Goal: Information Seeking & Learning: Find specific fact

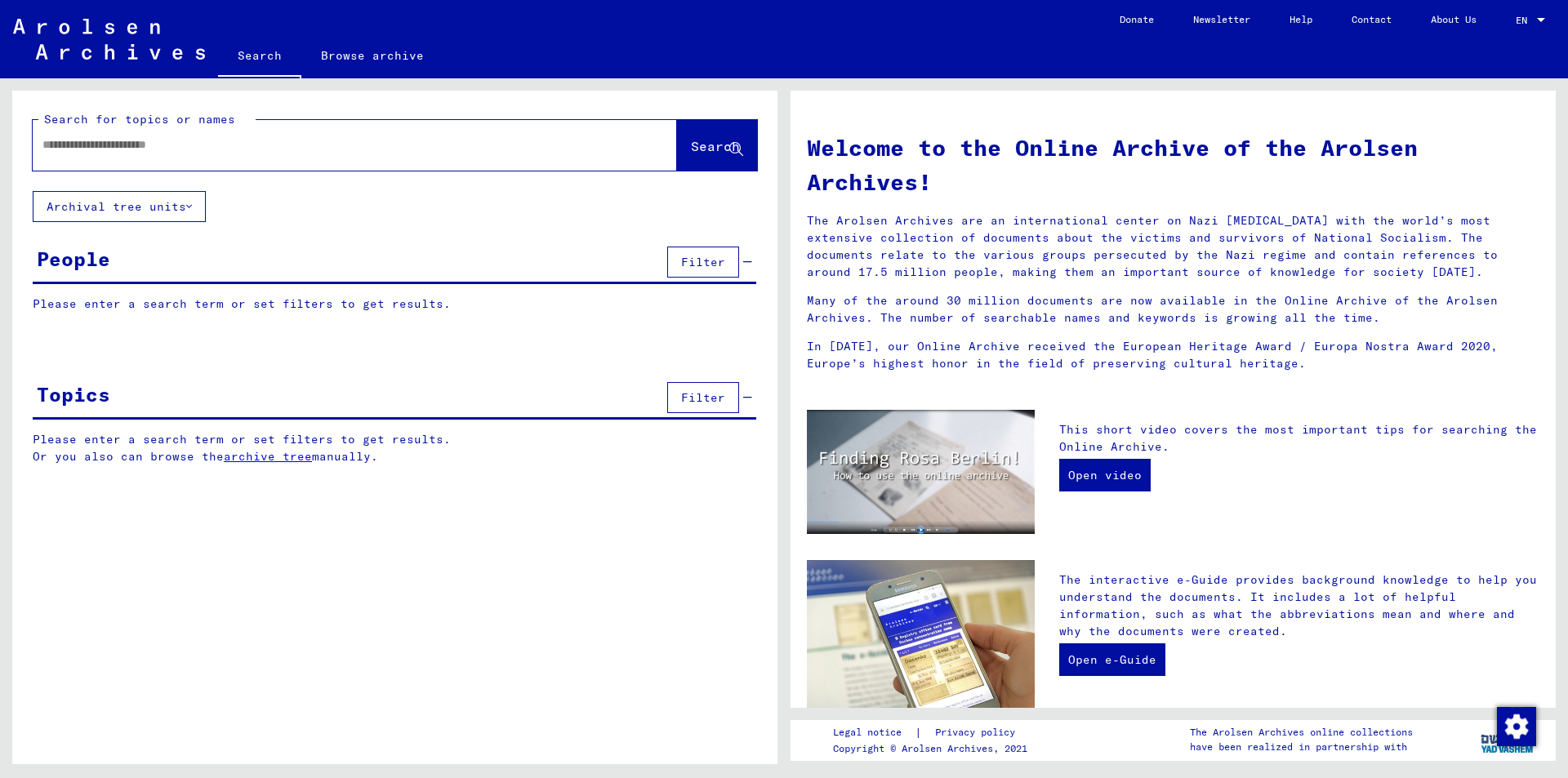
click at [709, 260] on span "Filter" at bounding box center [703, 261] width 44 height 14
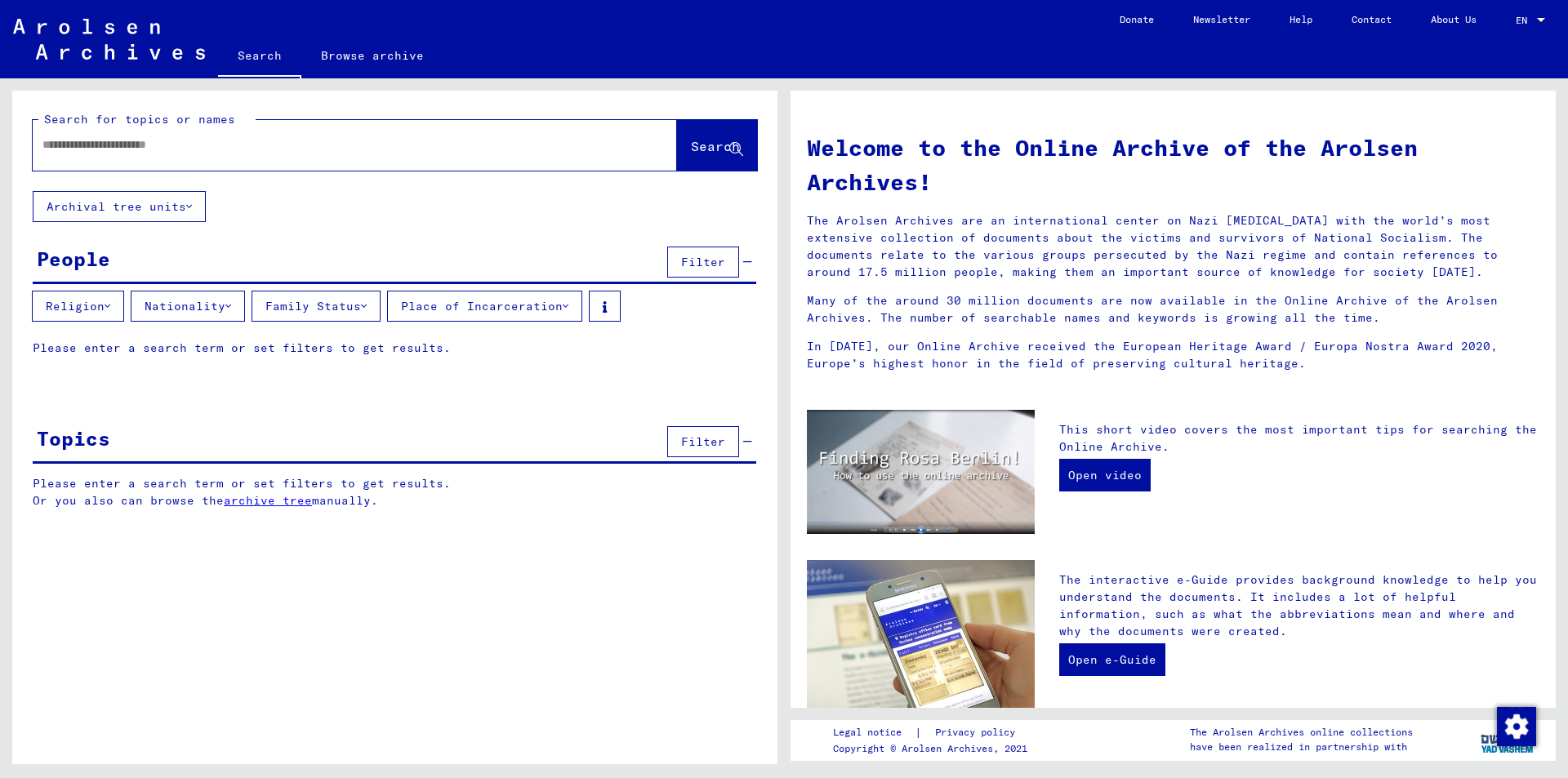
click at [687, 261] on span "Filter" at bounding box center [703, 261] width 44 height 14
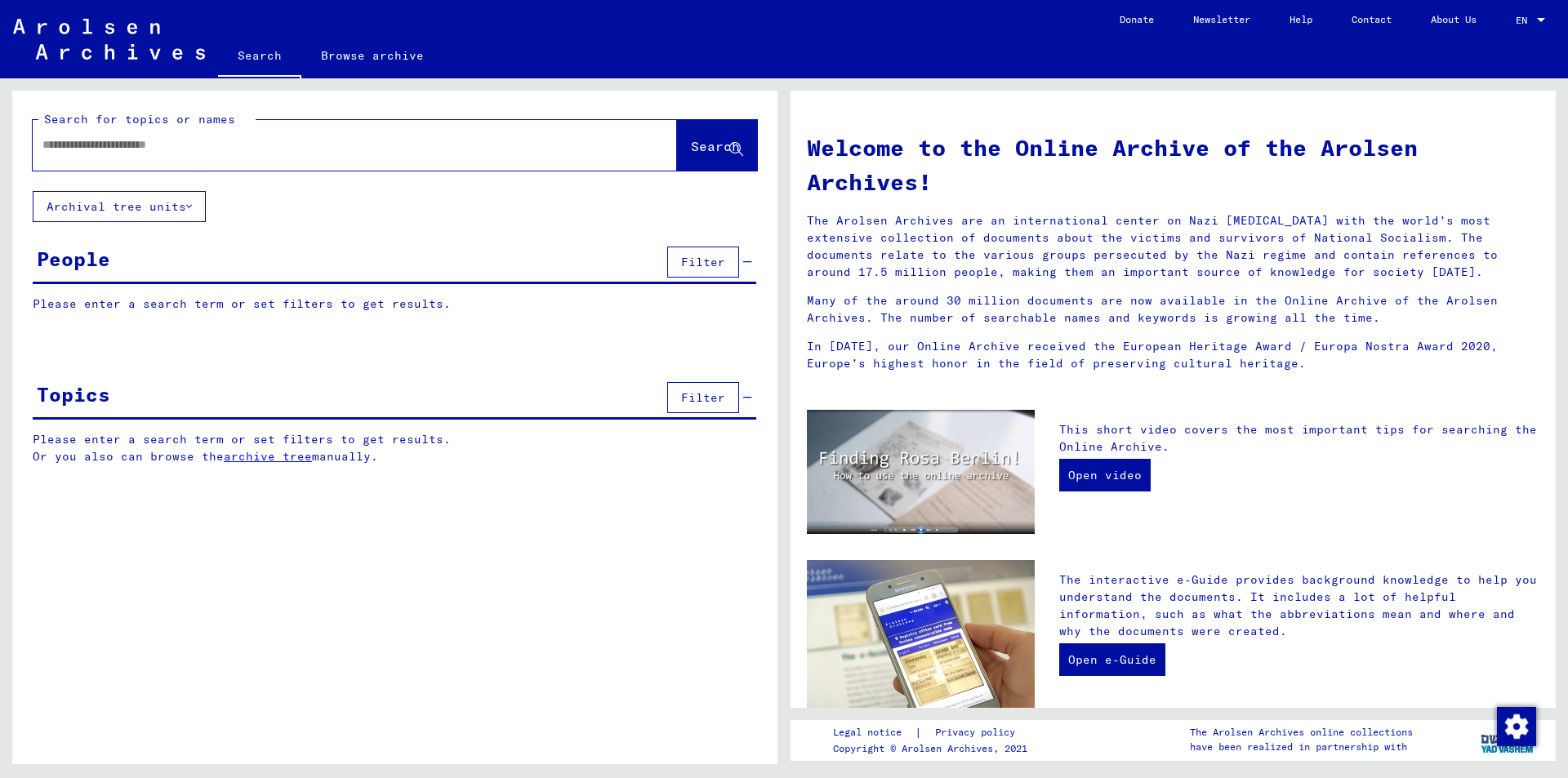
click at [687, 261] on span "Filter" at bounding box center [703, 261] width 44 height 14
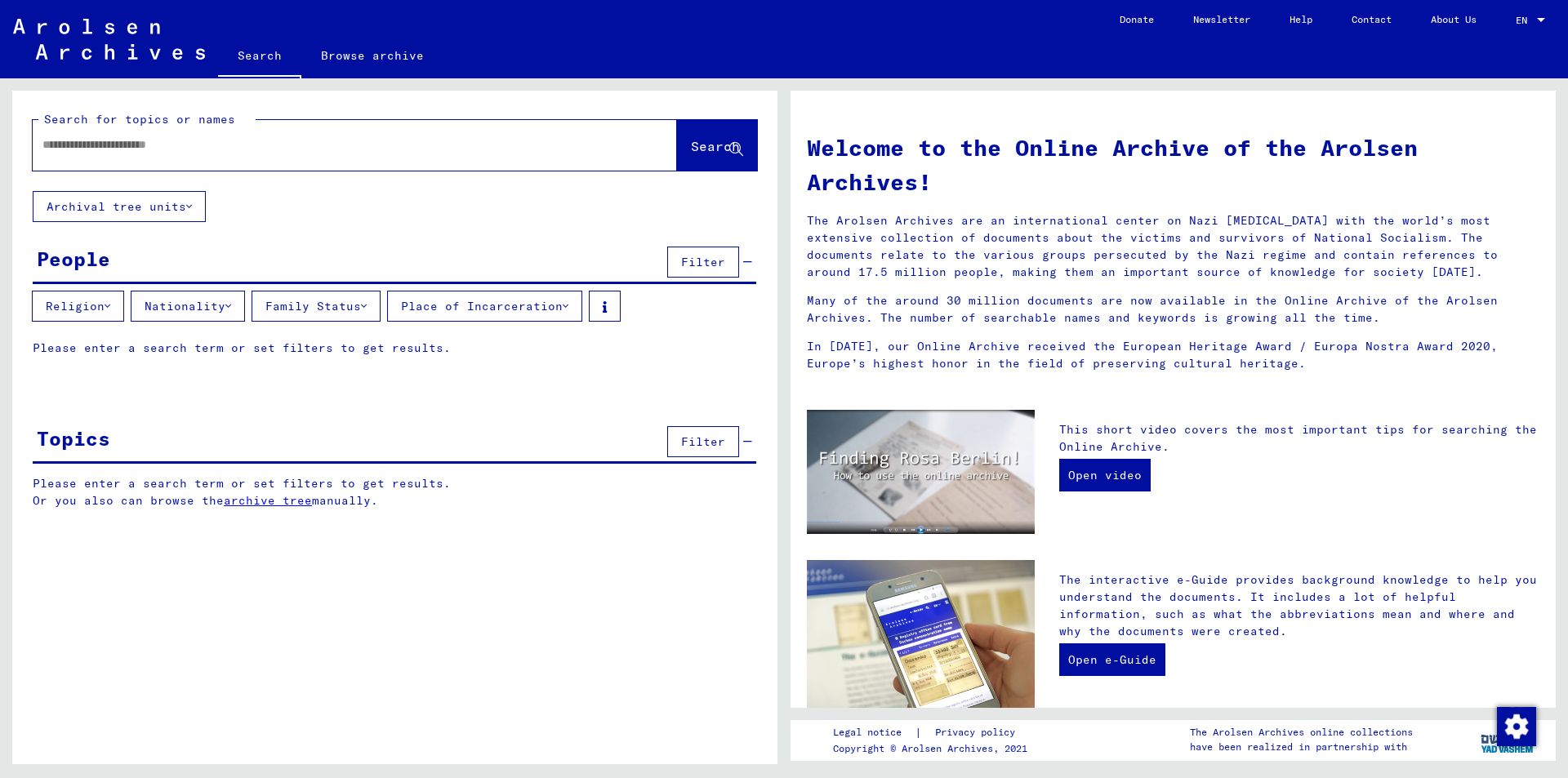
click at [517, 311] on button "Place of Incarceration" at bounding box center [484, 306] width 195 height 31
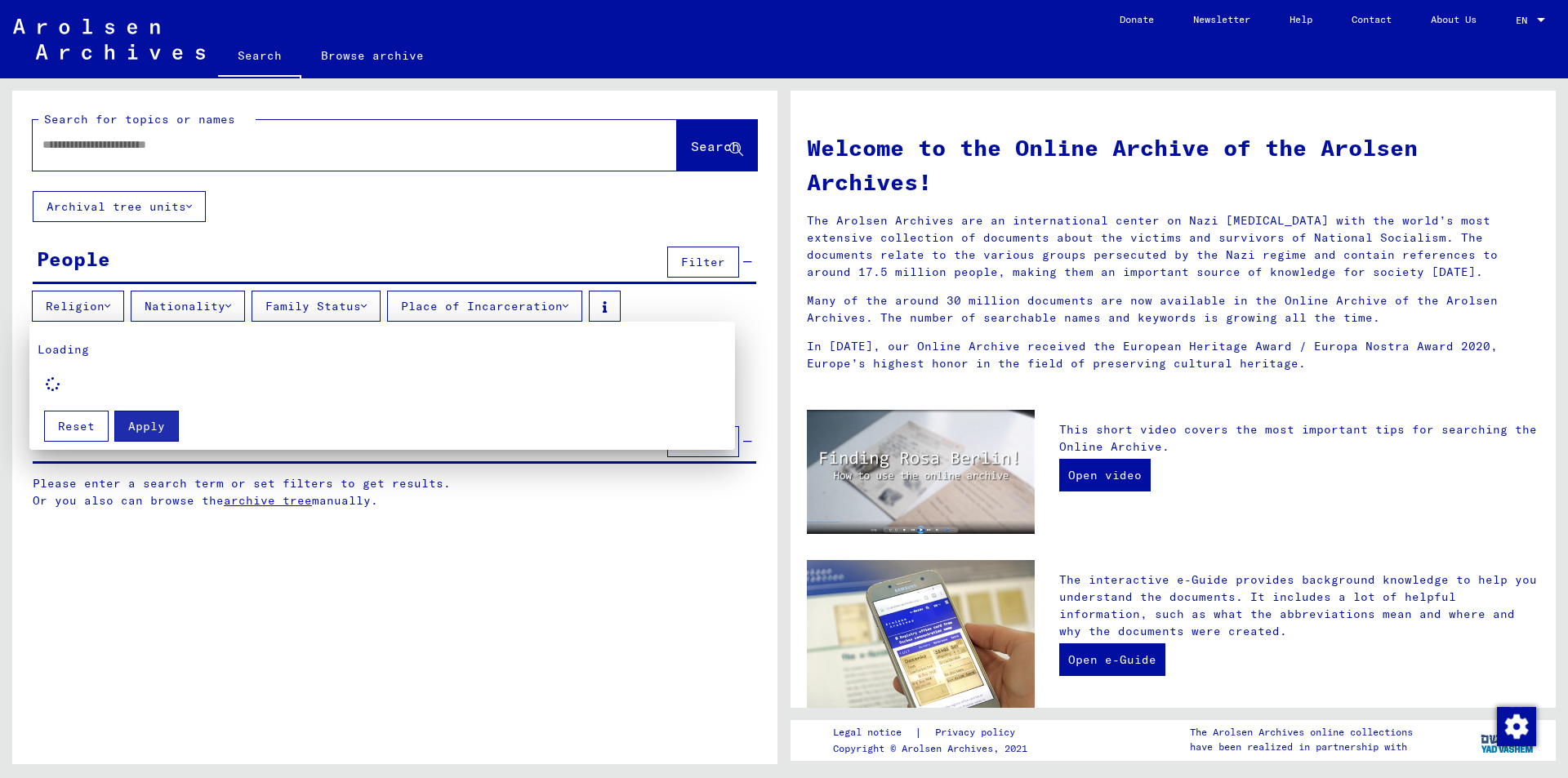
click at [516, 305] on div at bounding box center [784, 389] width 1568 height 778
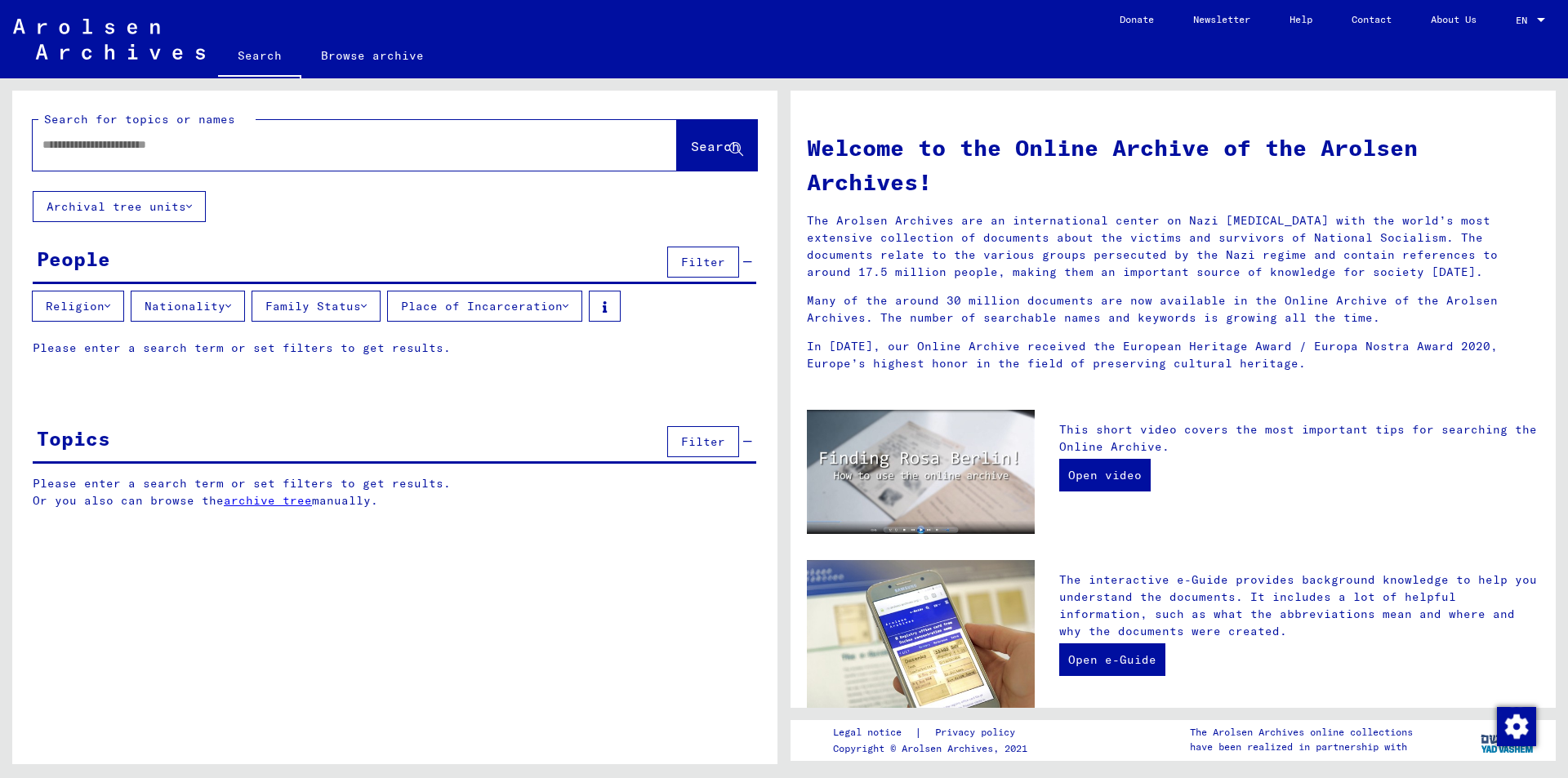
click at [371, 302] on button "Family Status" at bounding box center [316, 306] width 129 height 31
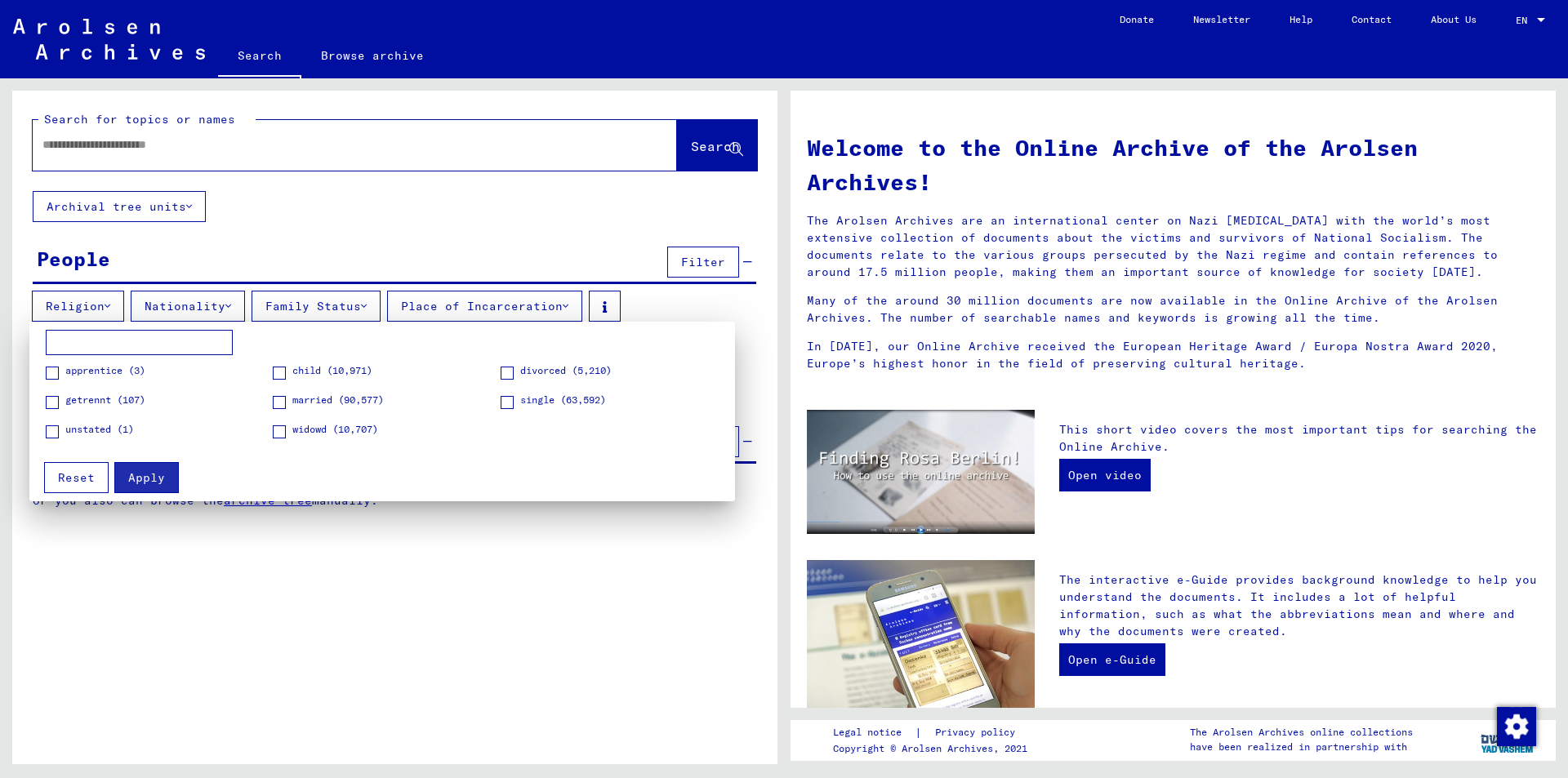
click at [379, 302] on div at bounding box center [784, 389] width 1568 height 778
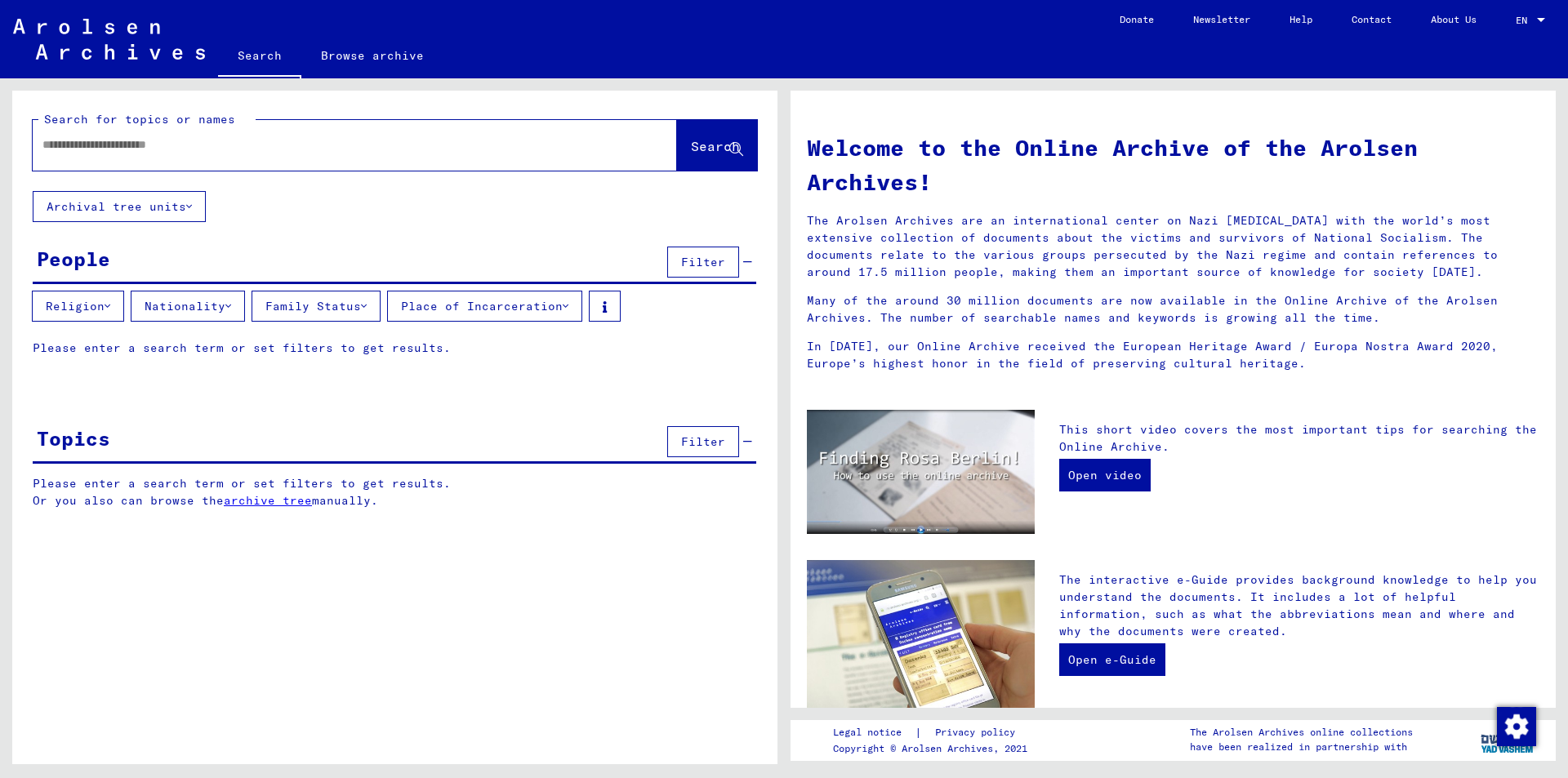
click at [367, 302] on icon at bounding box center [364, 306] width 6 height 11
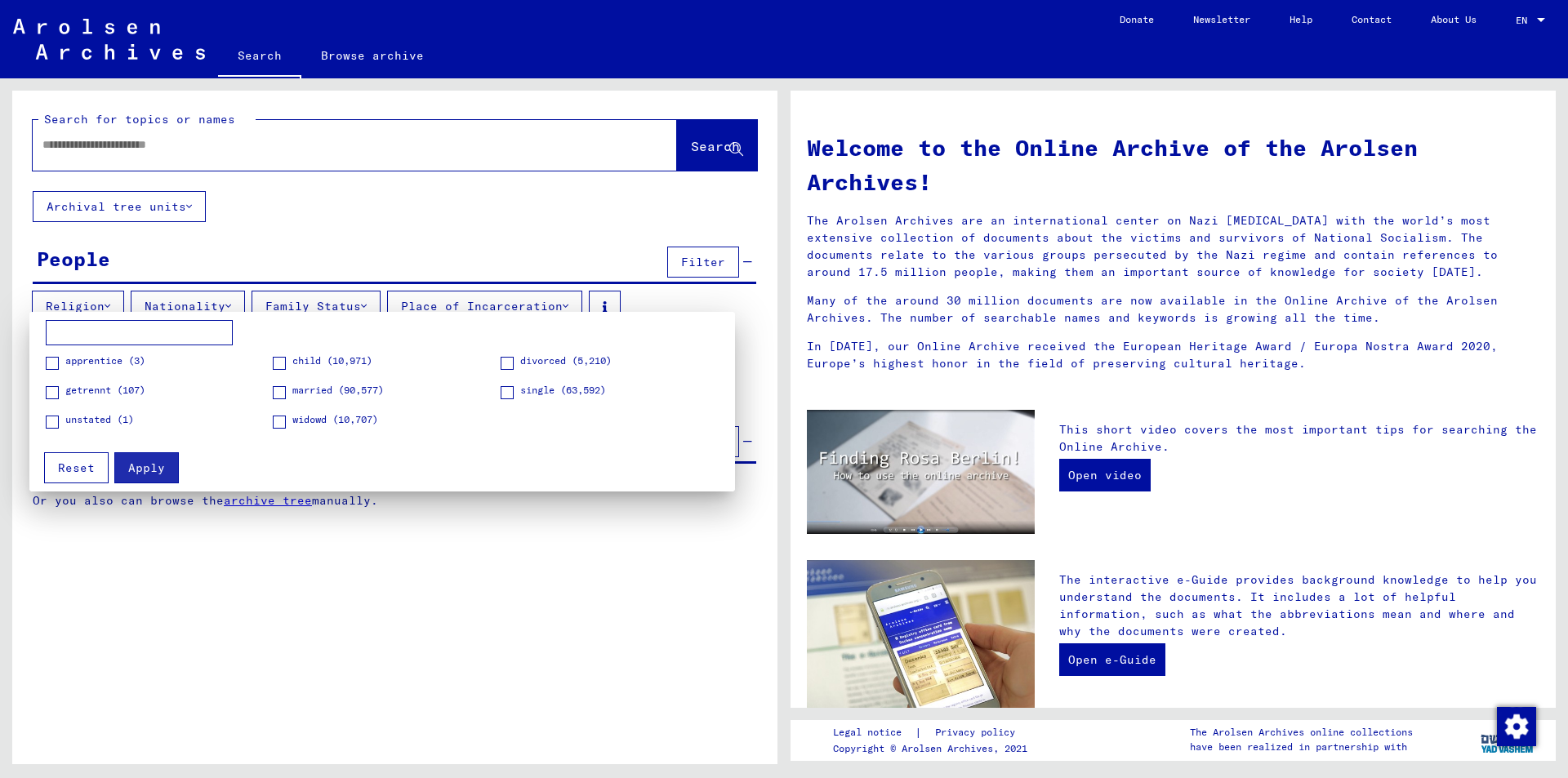
drag, startPoint x: 378, startPoint y: 302, endPoint x: 234, endPoint y: 290, distance: 144.5
click at [373, 303] on div at bounding box center [784, 389] width 1568 height 778
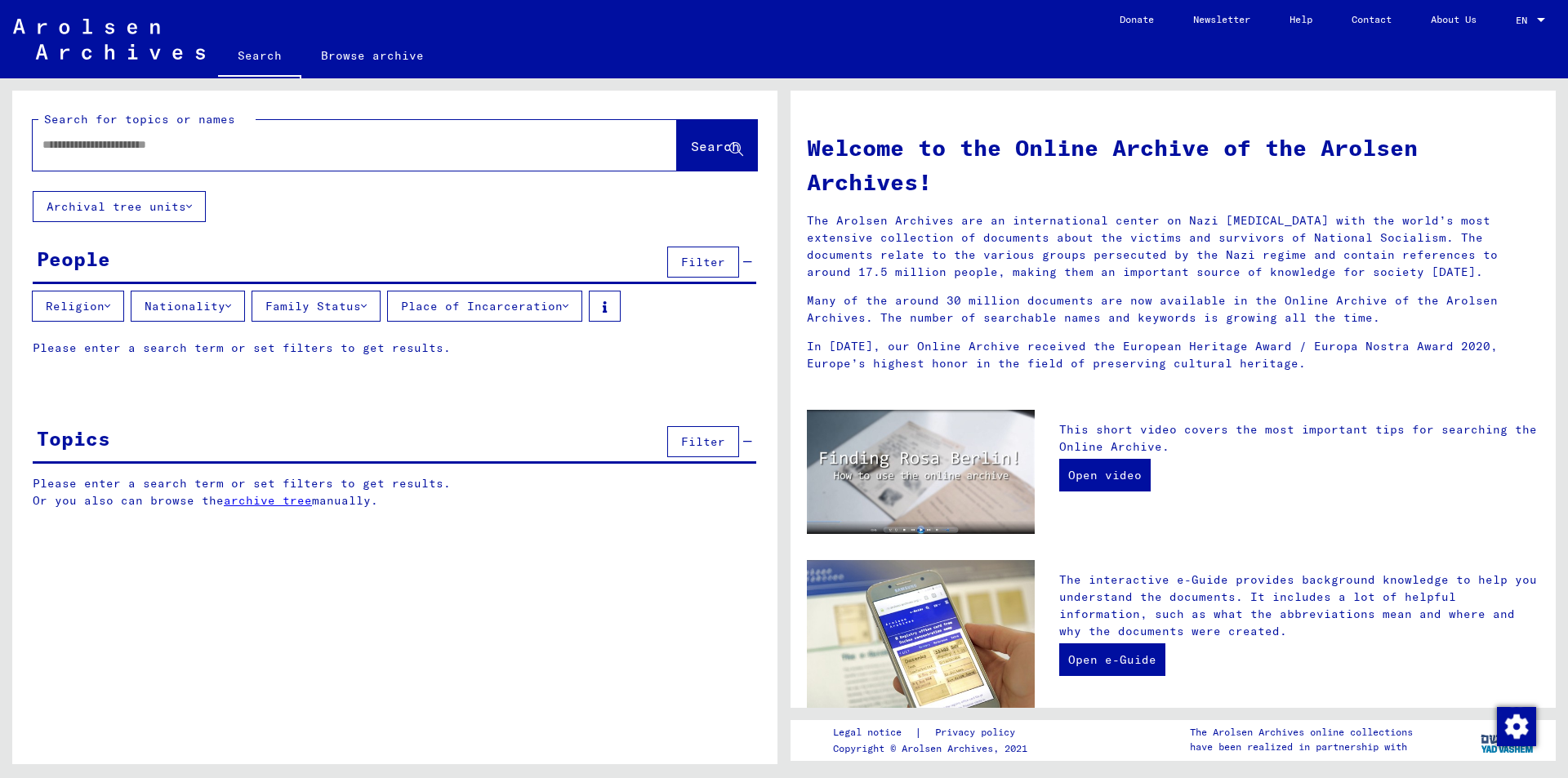
click at [202, 291] on button "Nationality" at bounding box center [188, 306] width 114 height 31
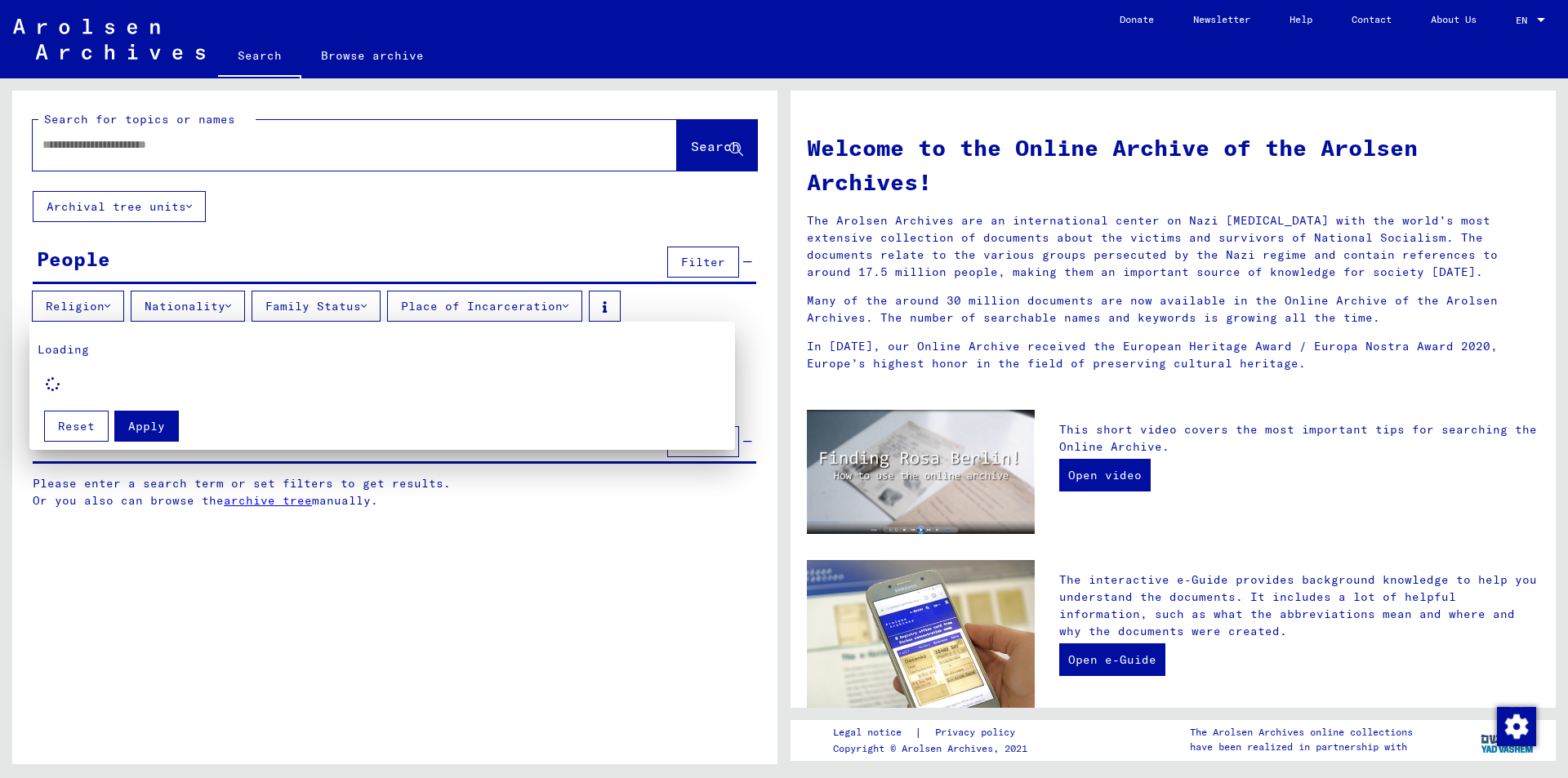
drag, startPoint x: 208, startPoint y: 298, endPoint x: 46, endPoint y: 298, distance: 162.0
click at [208, 298] on div at bounding box center [784, 389] width 1568 height 778
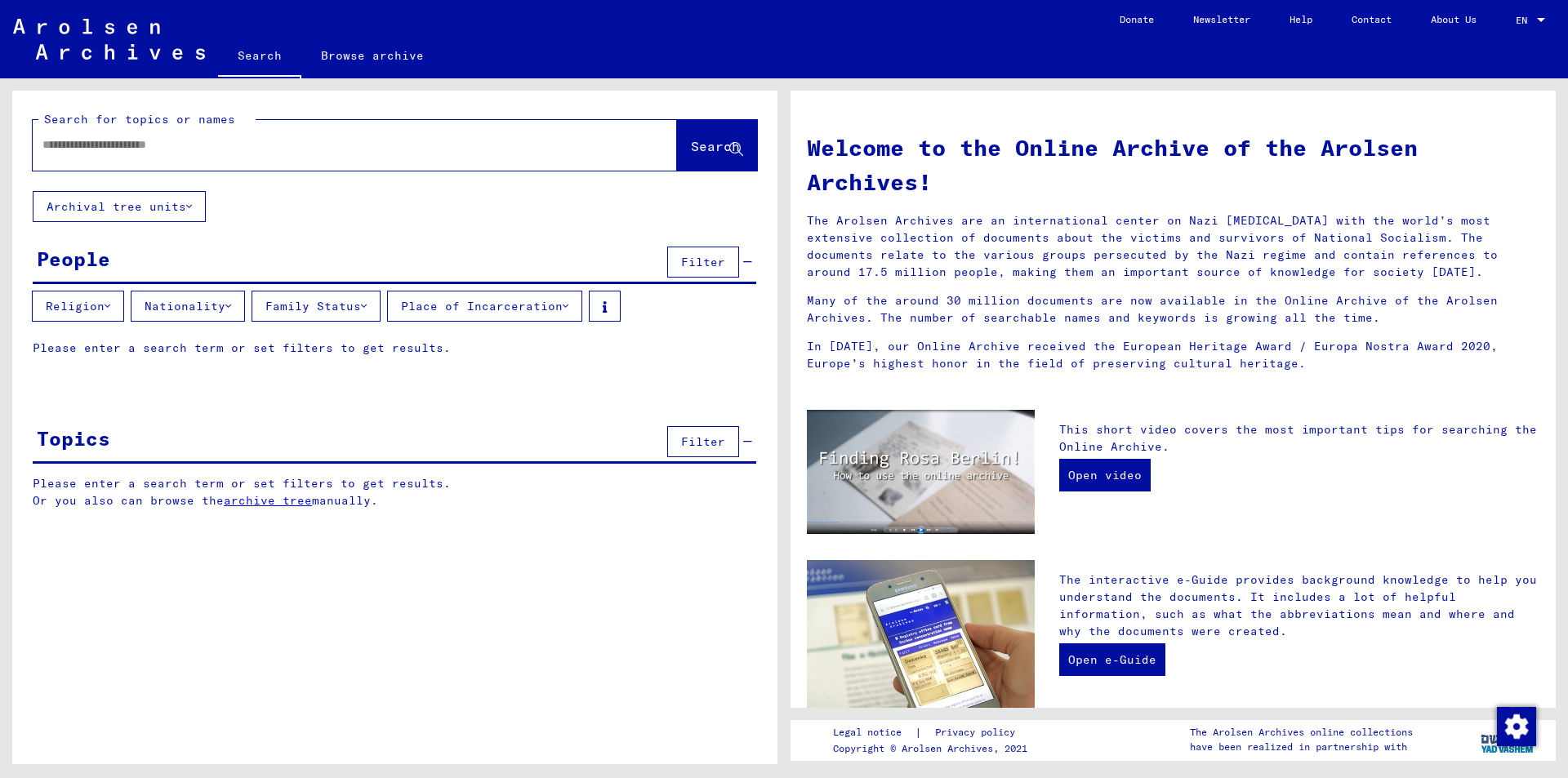
click at [45, 298] on button "Religion" at bounding box center [77, 306] width 92 height 31
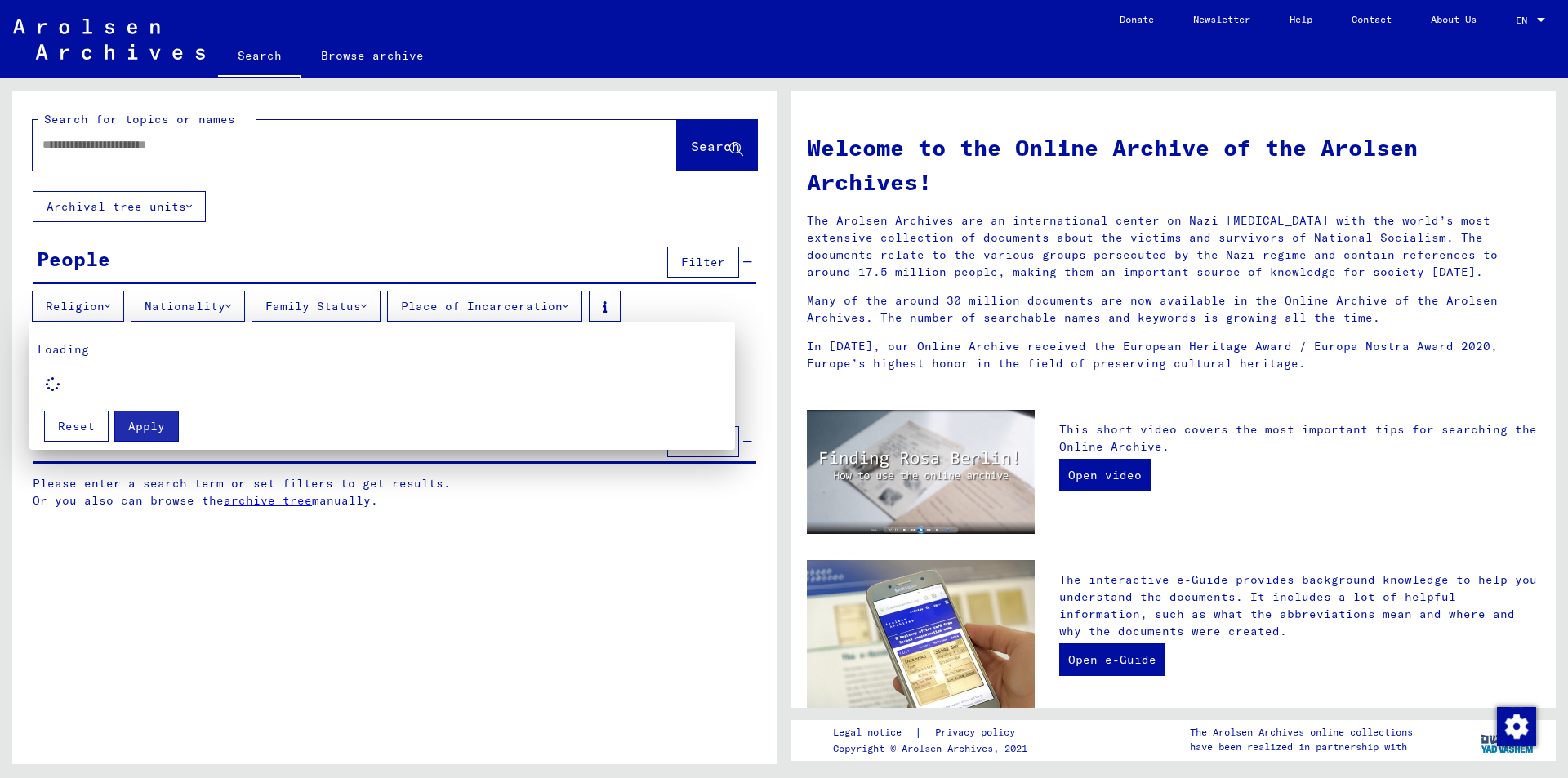
click at [76, 303] on div at bounding box center [784, 389] width 1568 height 778
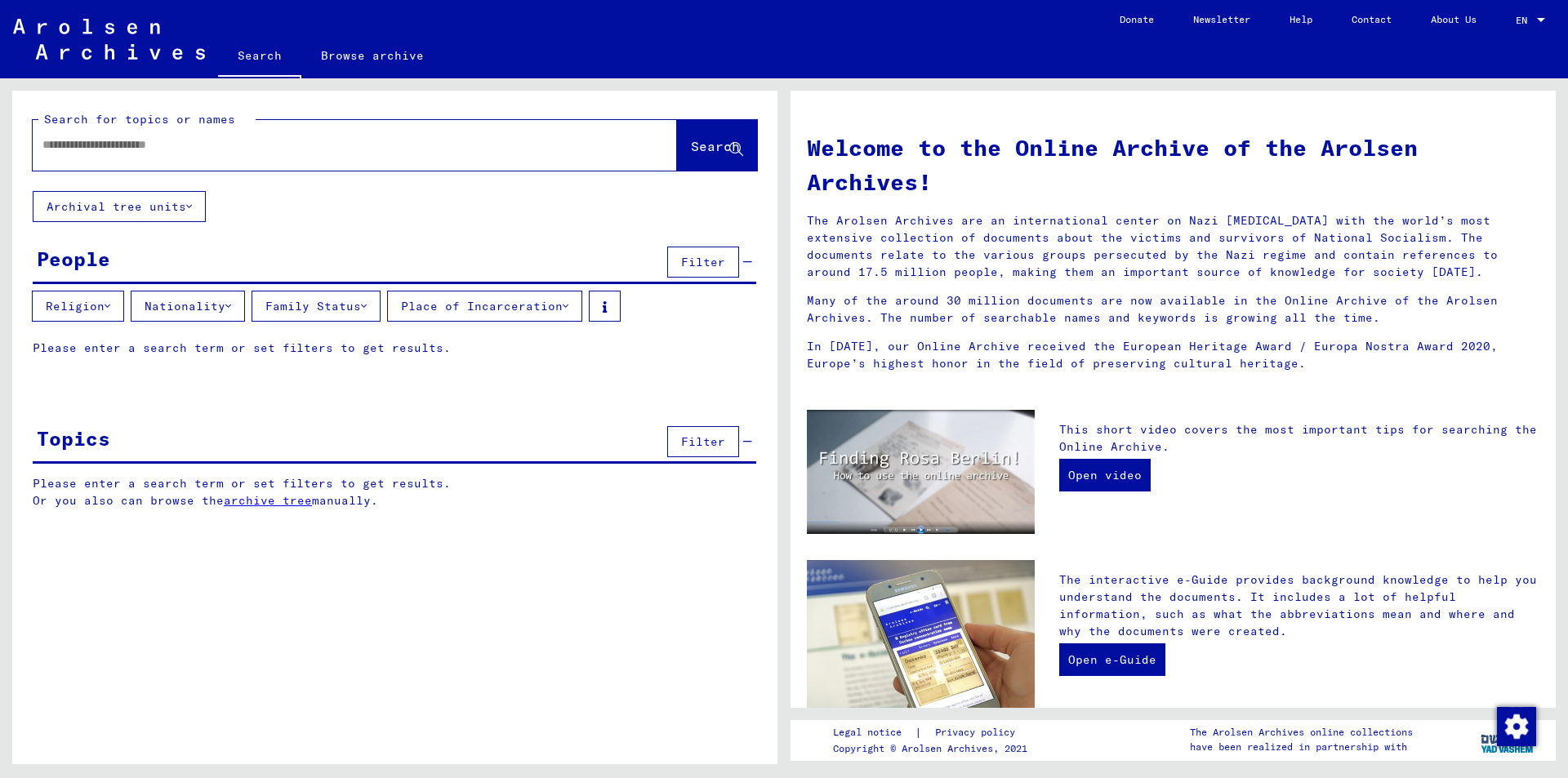
click at [173, 165] on div at bounding box center [355, 145] width 644 height 51
click at [167, 211] on button "Archival tree units" at bounding box center [119, 206] width 173 height 31
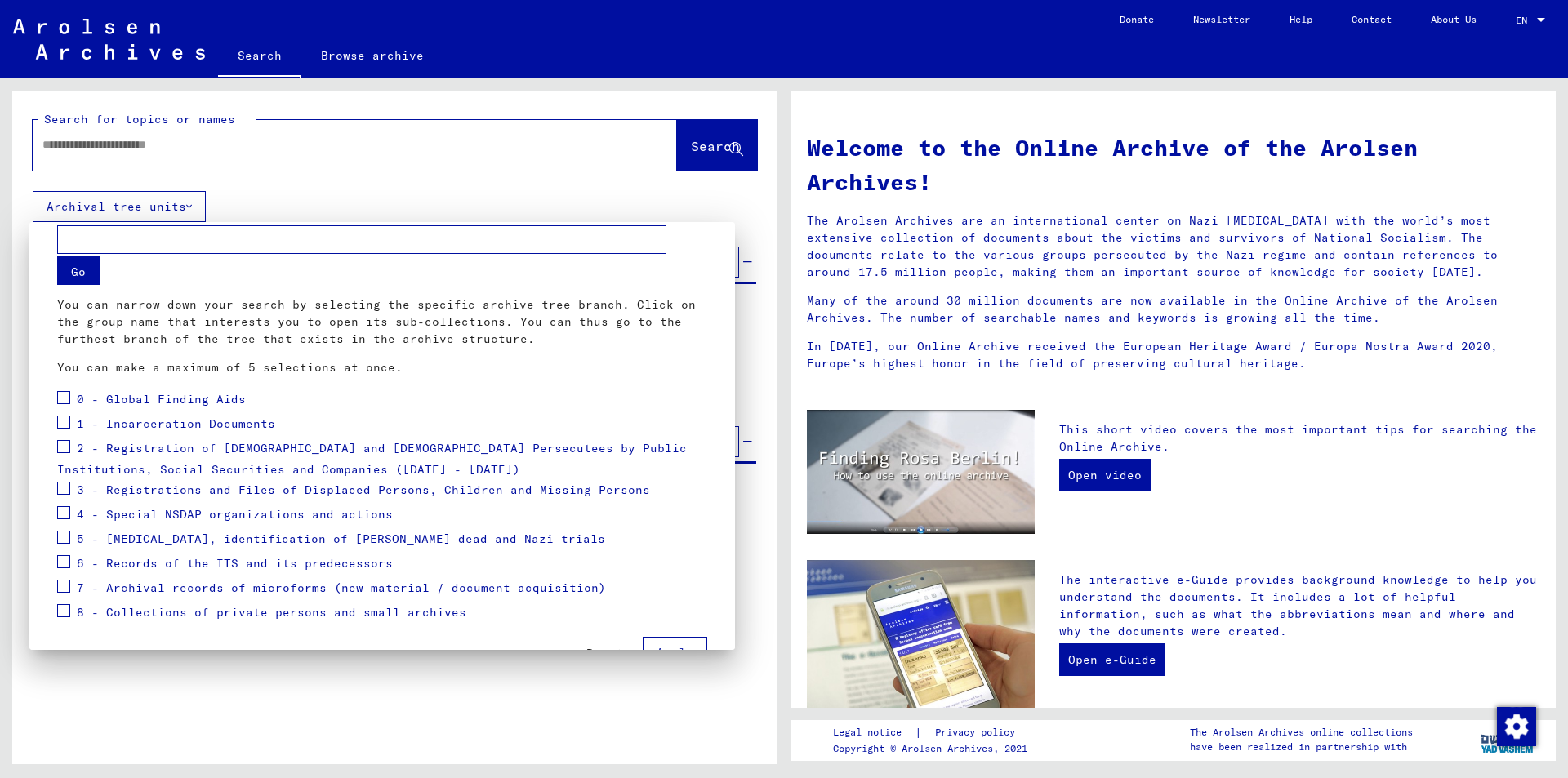
scroll to position [70, 0]
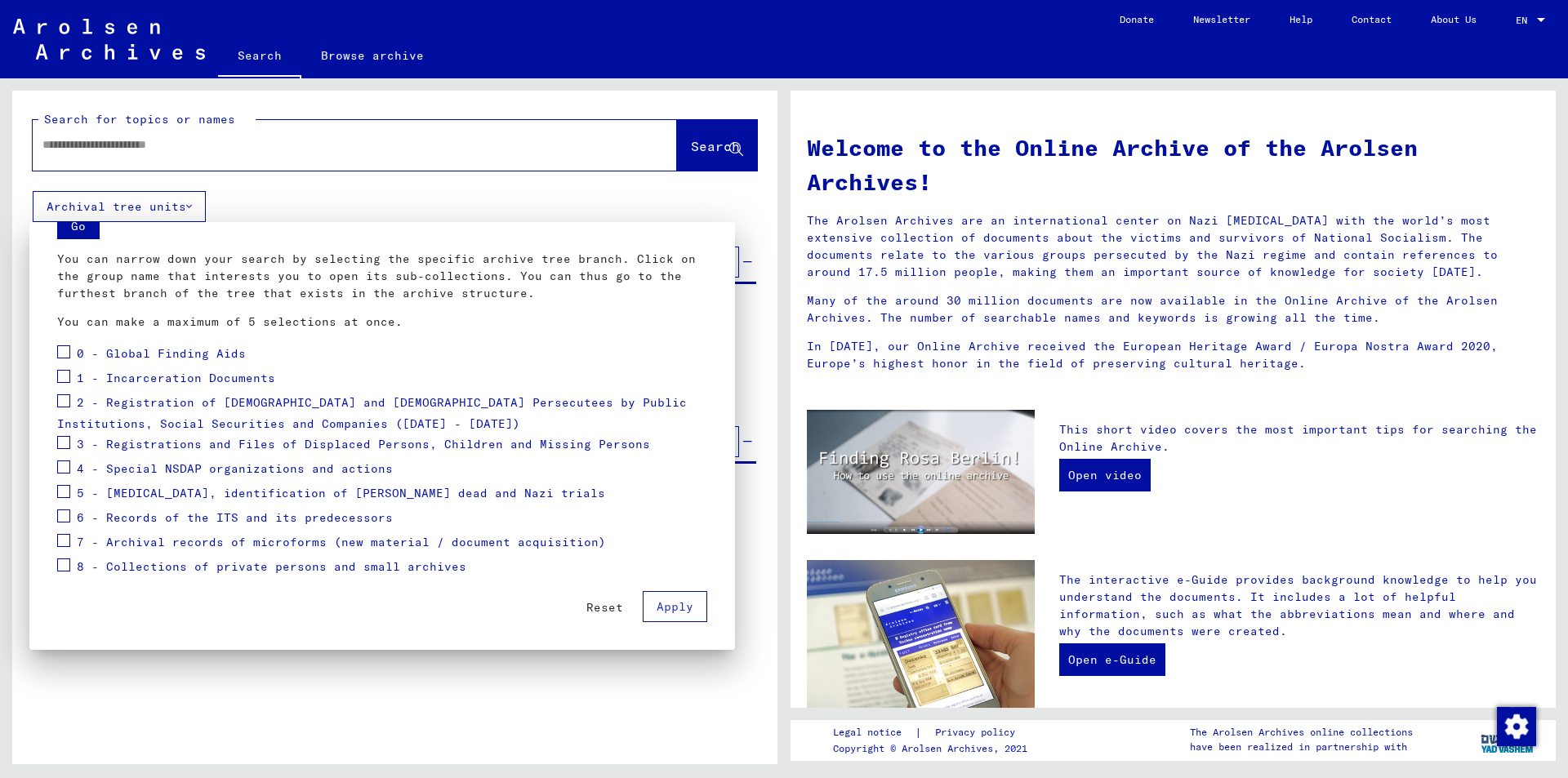
click at [652, 675] on div at bounding box center [784, 389] width 1568 height 778
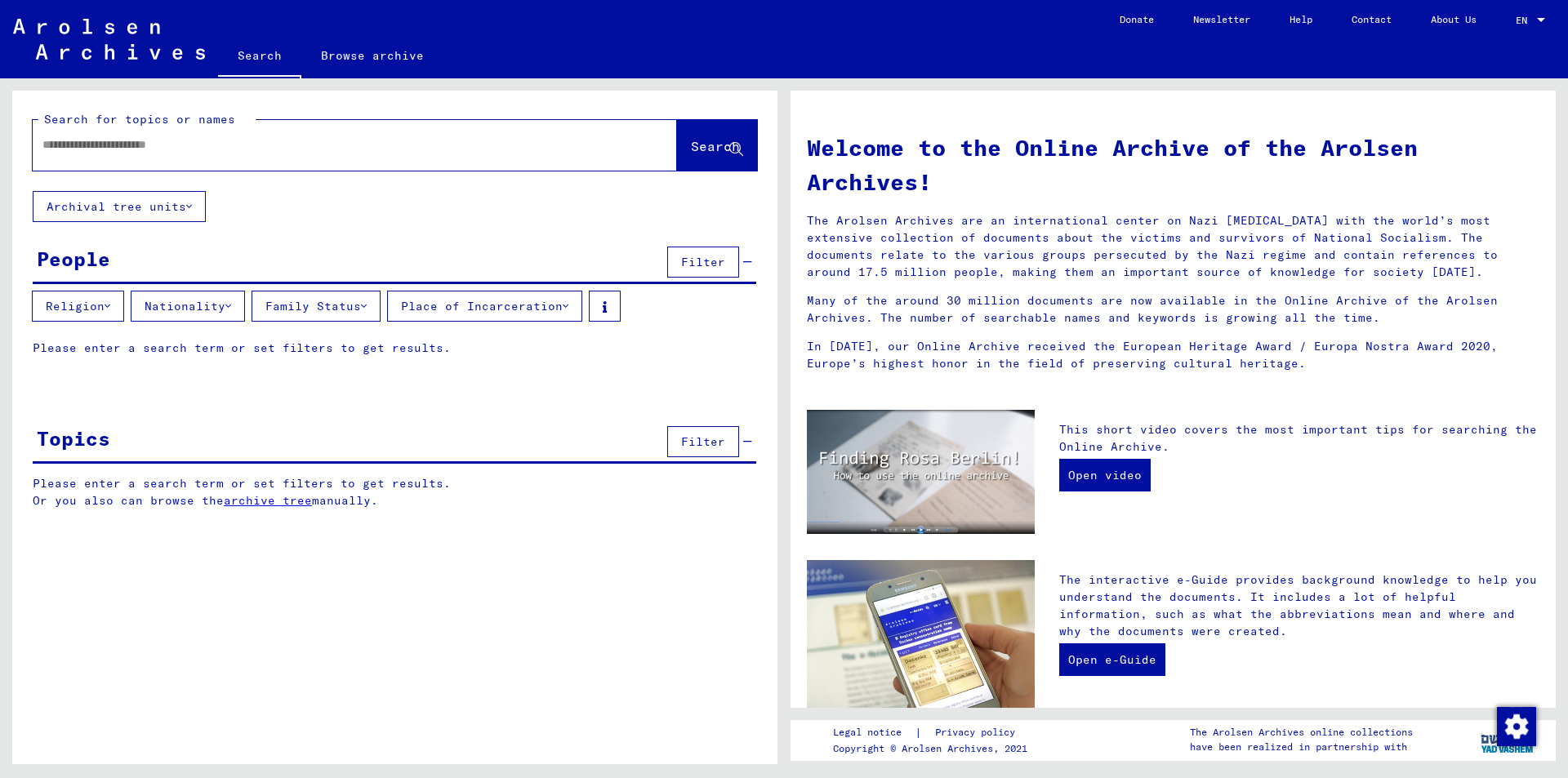
click at [299, 163] on div at bounding box center [355, 145] width 644 height 51
click at [303, 154] on div at bounding box center [330, 145] width 595 height 37
click at [310, 142] on input "text" at bounding box center [336, 145] width 585 height 17
click at [707, 183] on div "Search for topics or names **** close Search" at bounding box center [395, 140] width 765 height 100
click at [704, 155] on span "Search" at bounding box center [717, 148] width 52 height 17
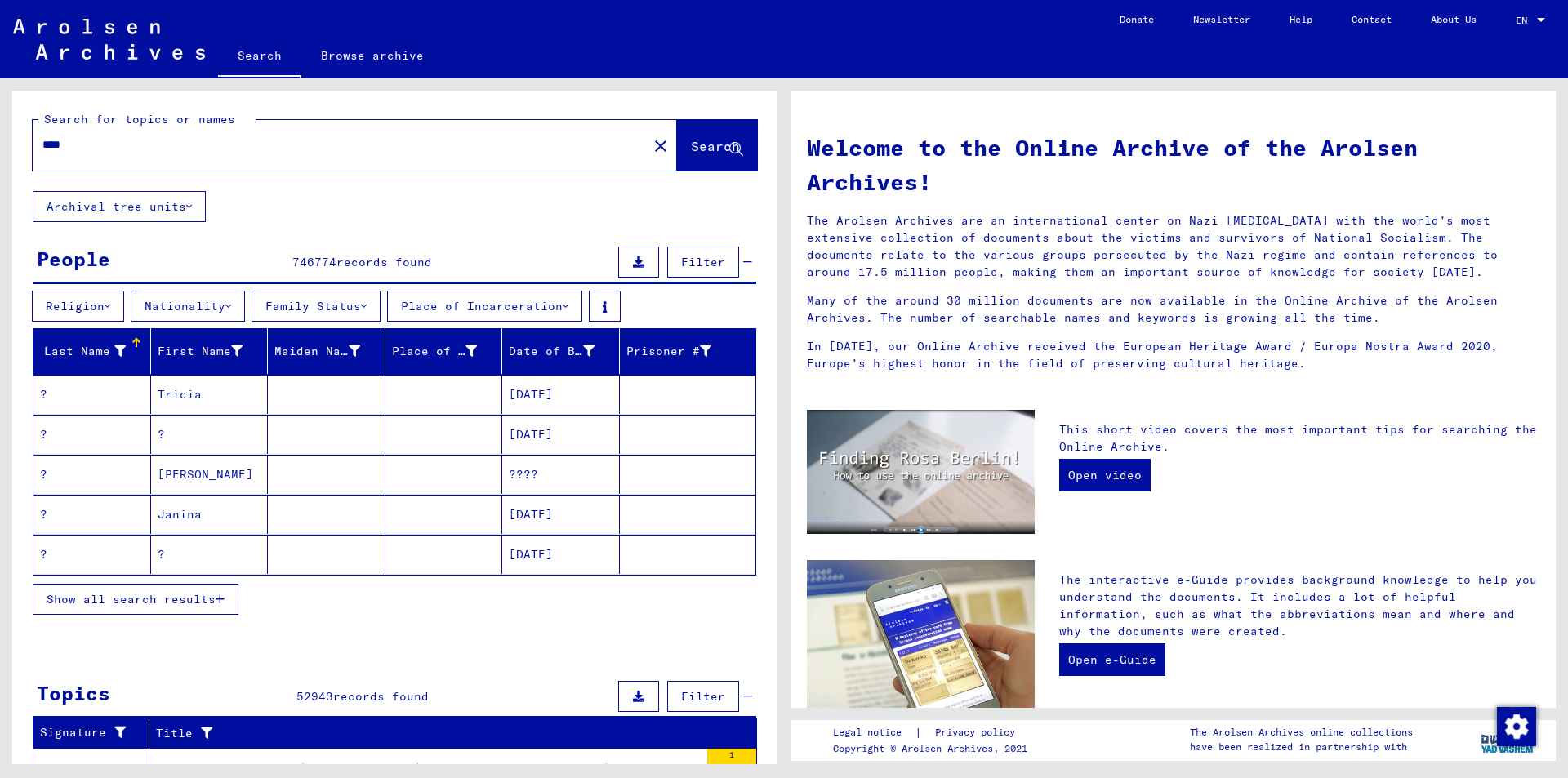
click at [319, 162] on div "****" at bounding box center [330, 145] width 595 height 37
click at [317, 142] on input "****" at bounding box center [336, 145] width 585 height 17
click at [317, 139] on input "****" at bounding box center [336, 145] width 585 height 17
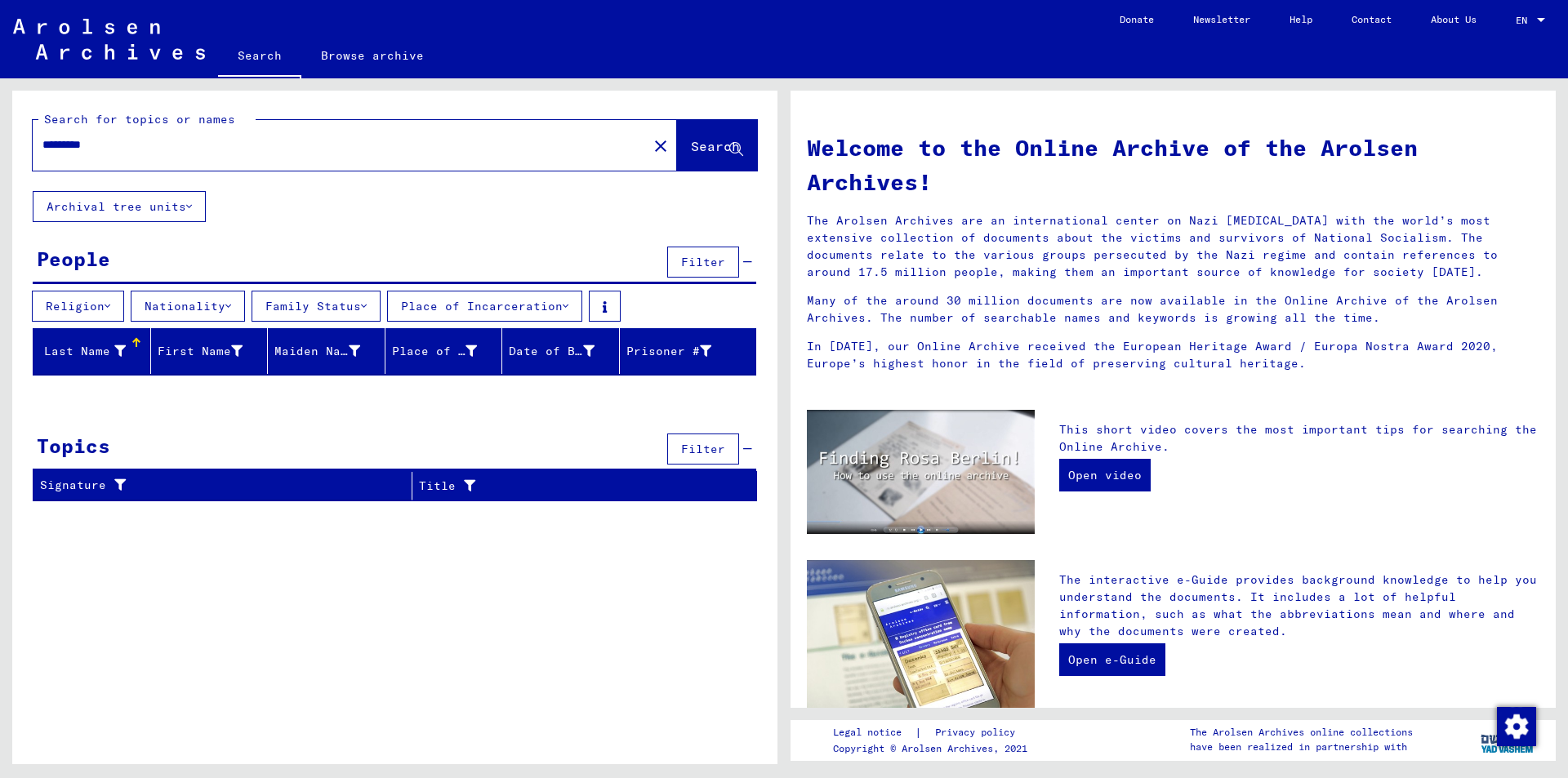
click at [317, 139] on input "*********" at bounding box center [336, 145] width 585 height 17
type input "*********"
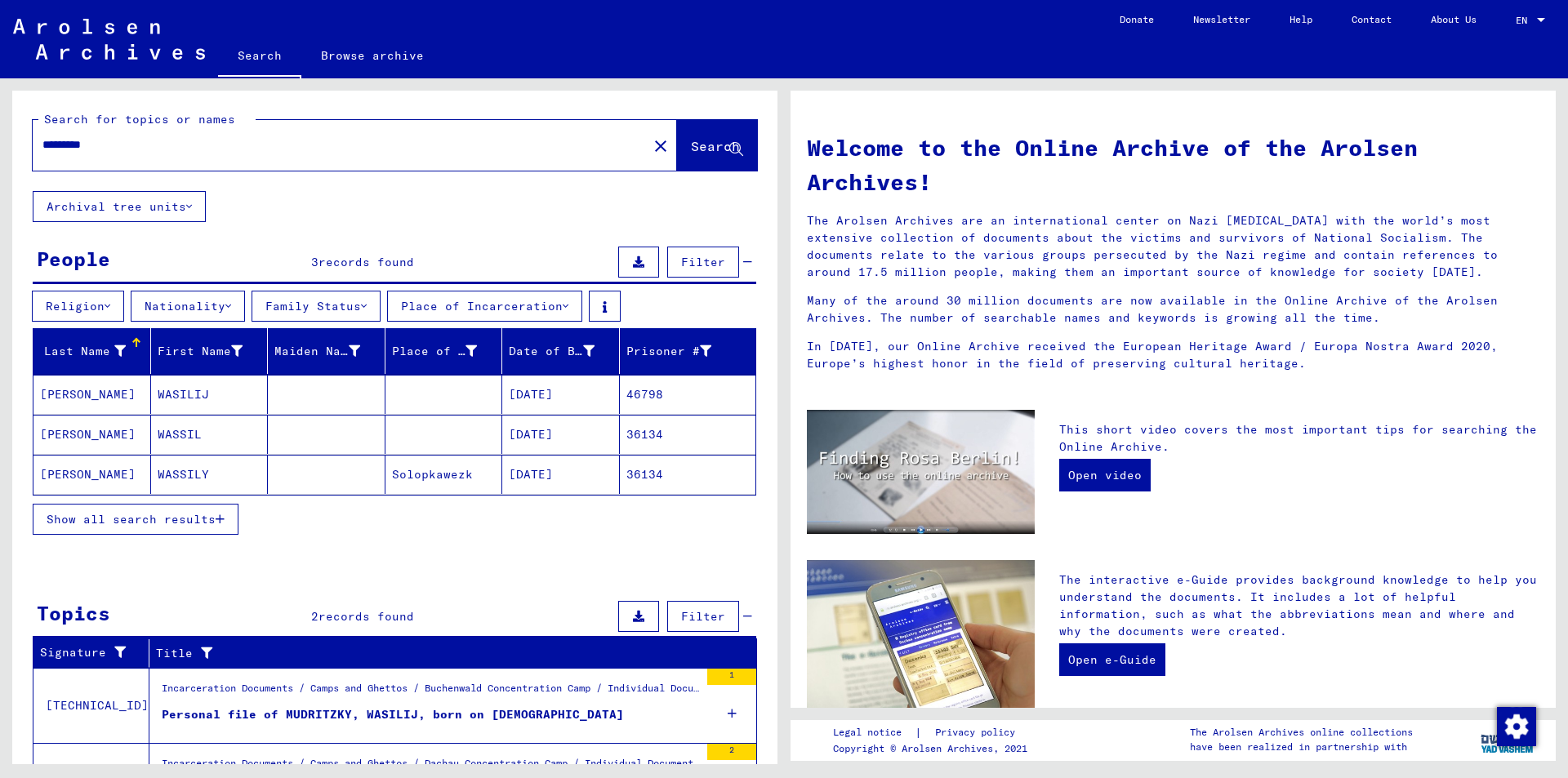
click at [194, 154] on div "*********" at bounding box center [330, 145] width 595 height 37
click at [651, 143] on mat-icon "close" at bounding box center [661, 146] width 20 height 20
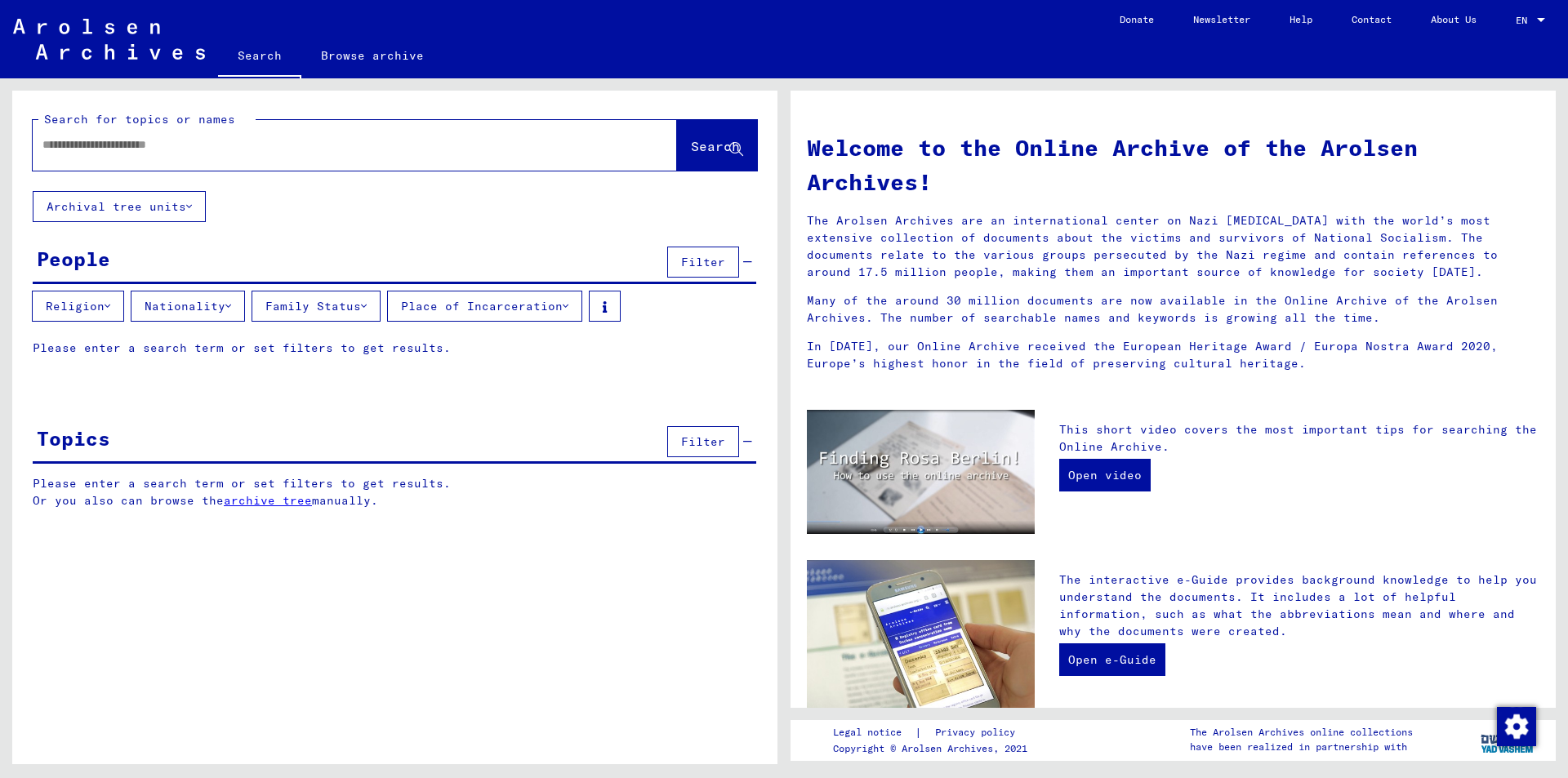
click at [430, 153] on input "text" at bounding box center [336, 145] width 585 height 17
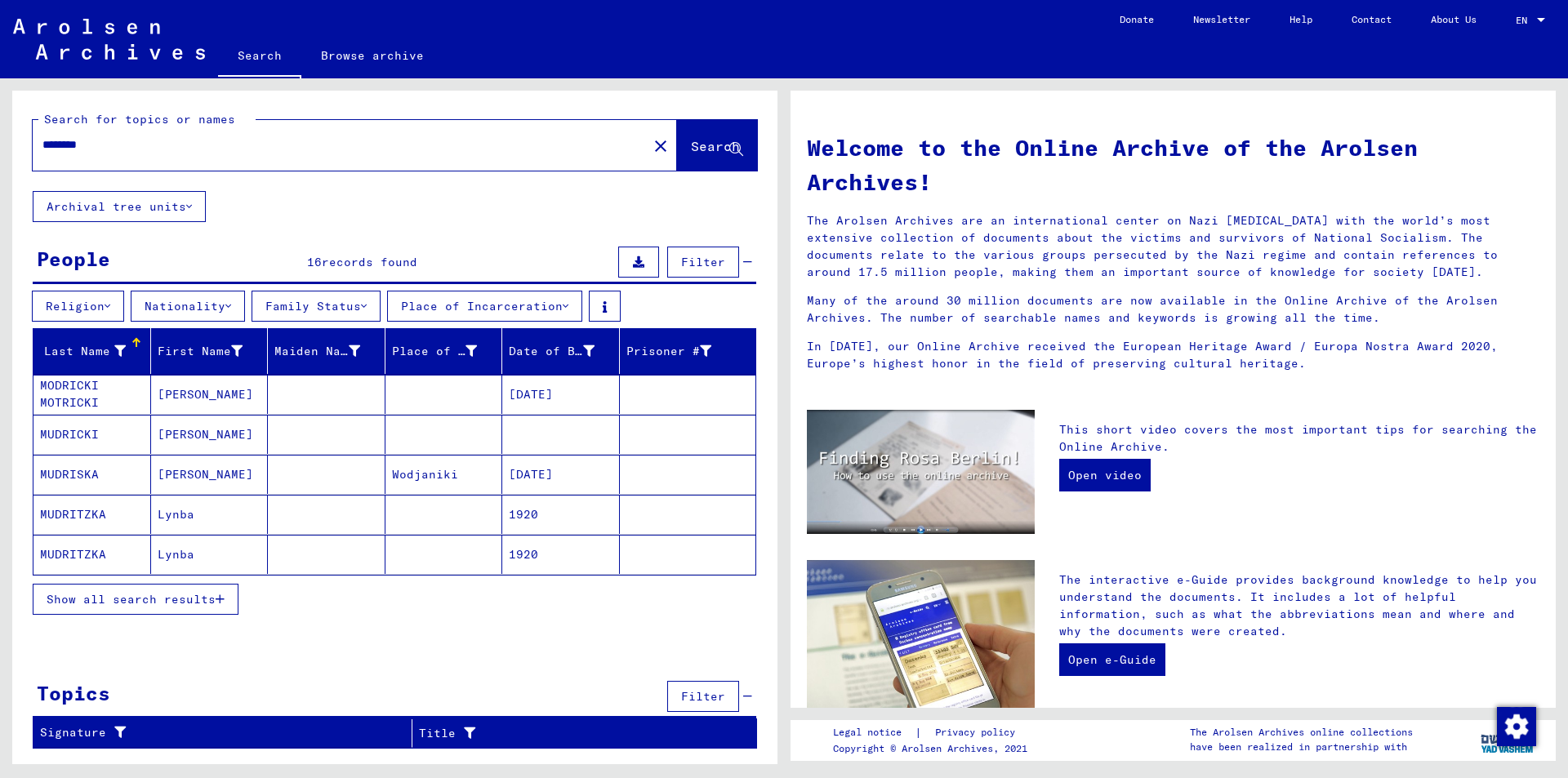
click at [540, 392] on mat-cell "[DATE]" at bounding box center [560, 394] width 117 height 39
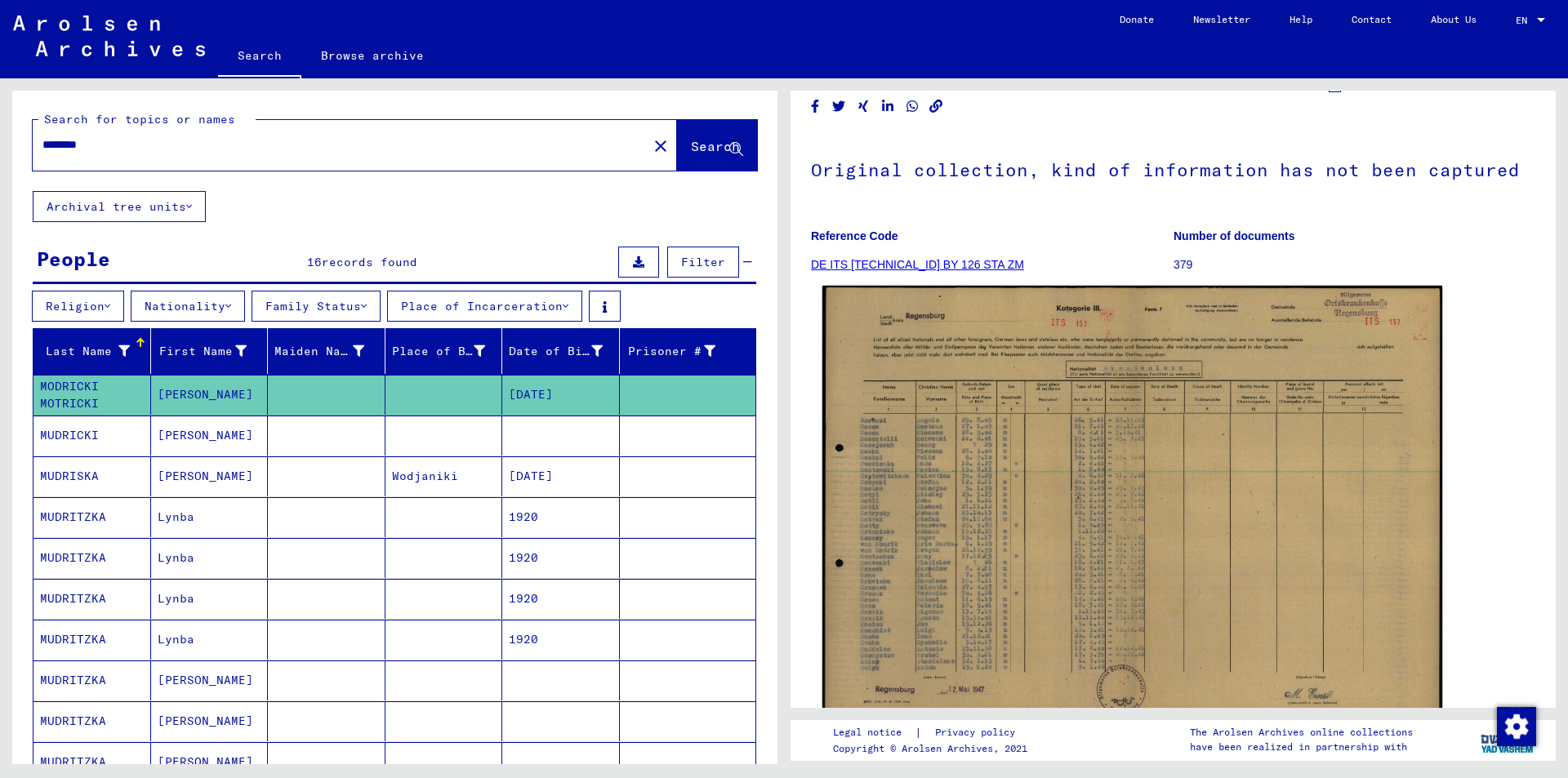
scroll to position [82, 0]
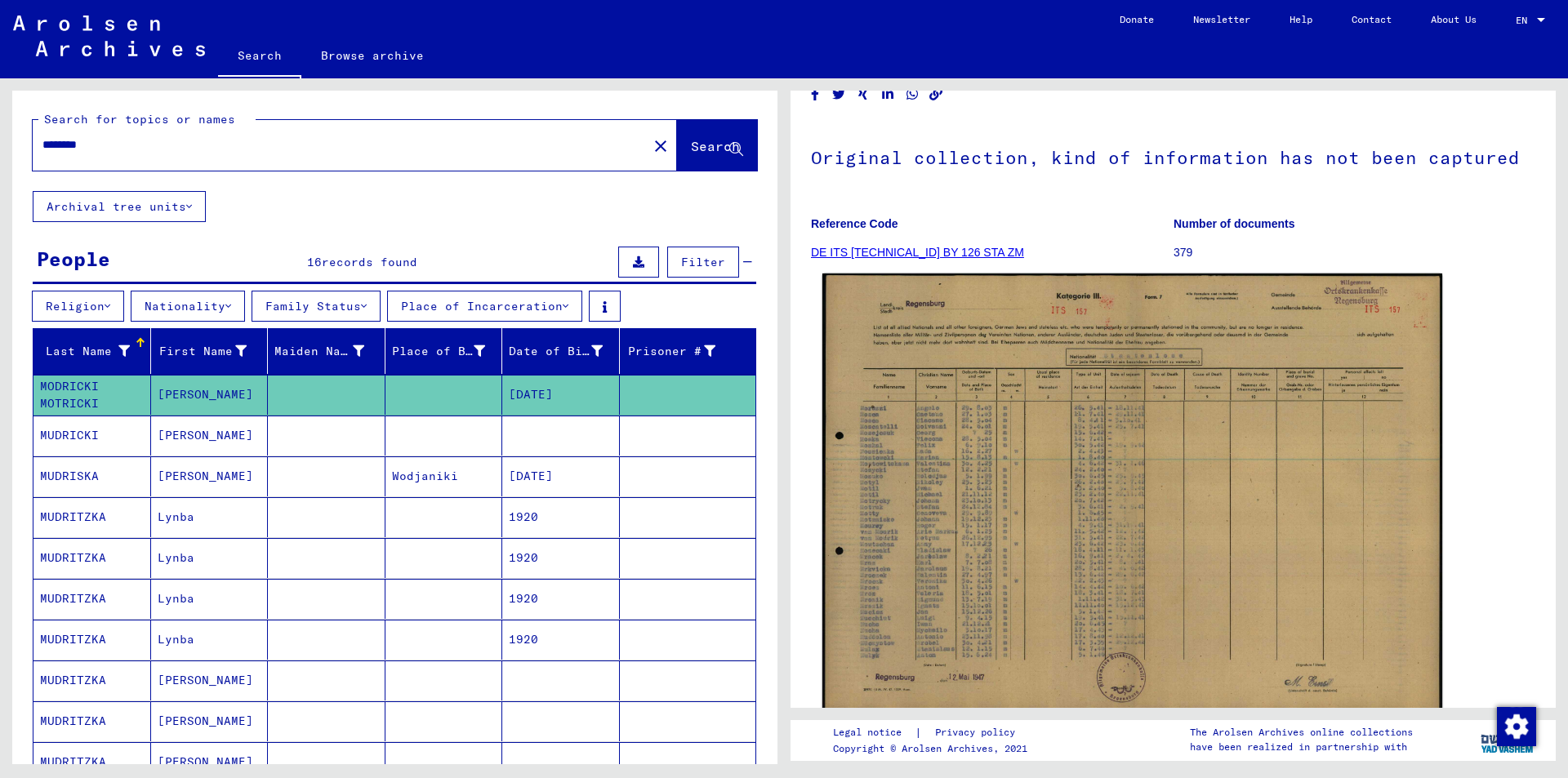
click at [971, 418] on img at bounding box center [1132, 491] width 620 height 436
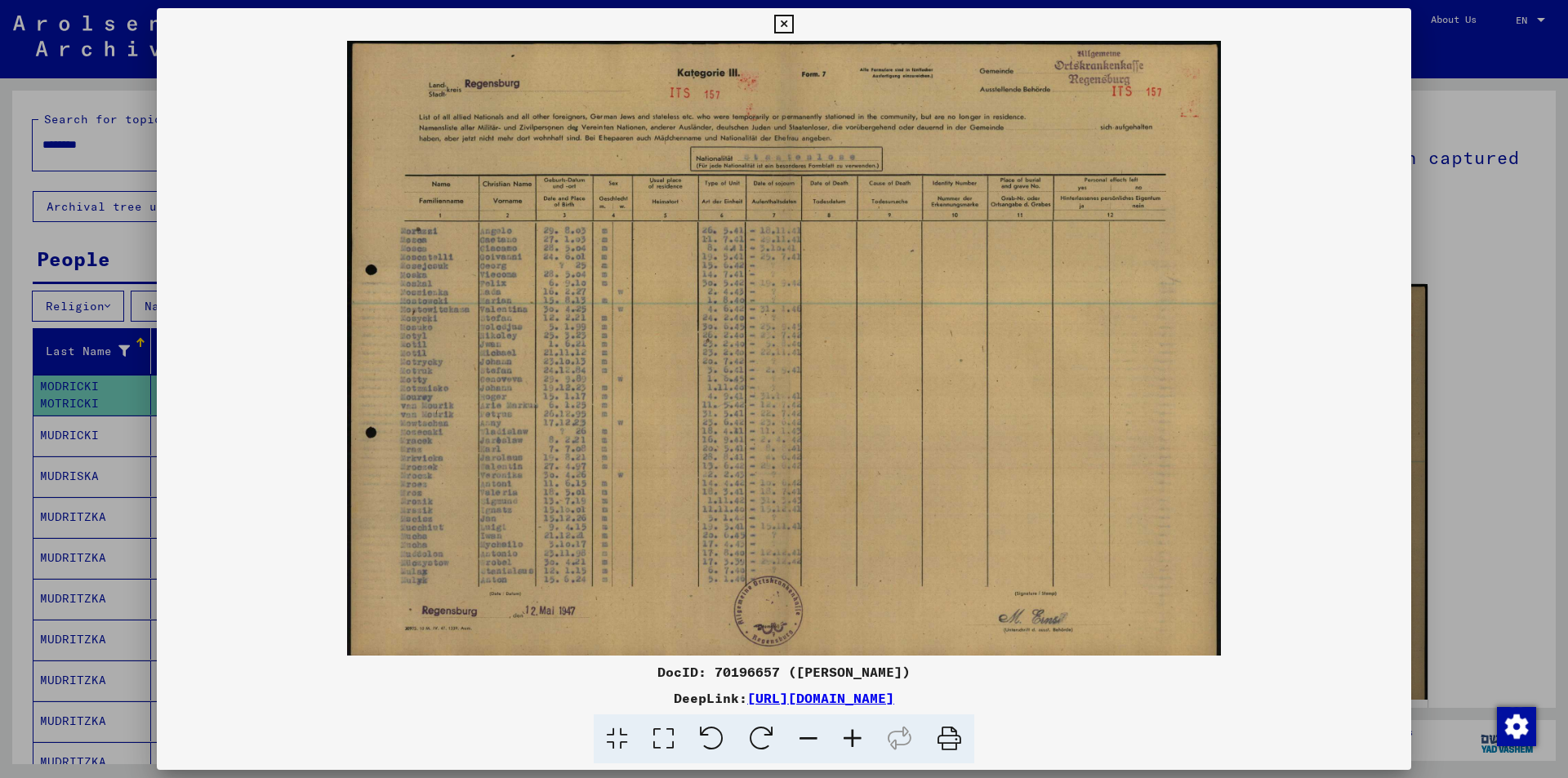
click at [507, 419] on img at bounding box center [784, 348] width 1254 height 615
click at [499, 337] on img at bounding box center [784, 348] width 1254 height 615
click at [861, 747] on icon at bounding box center [852, 740] width 44 height 50
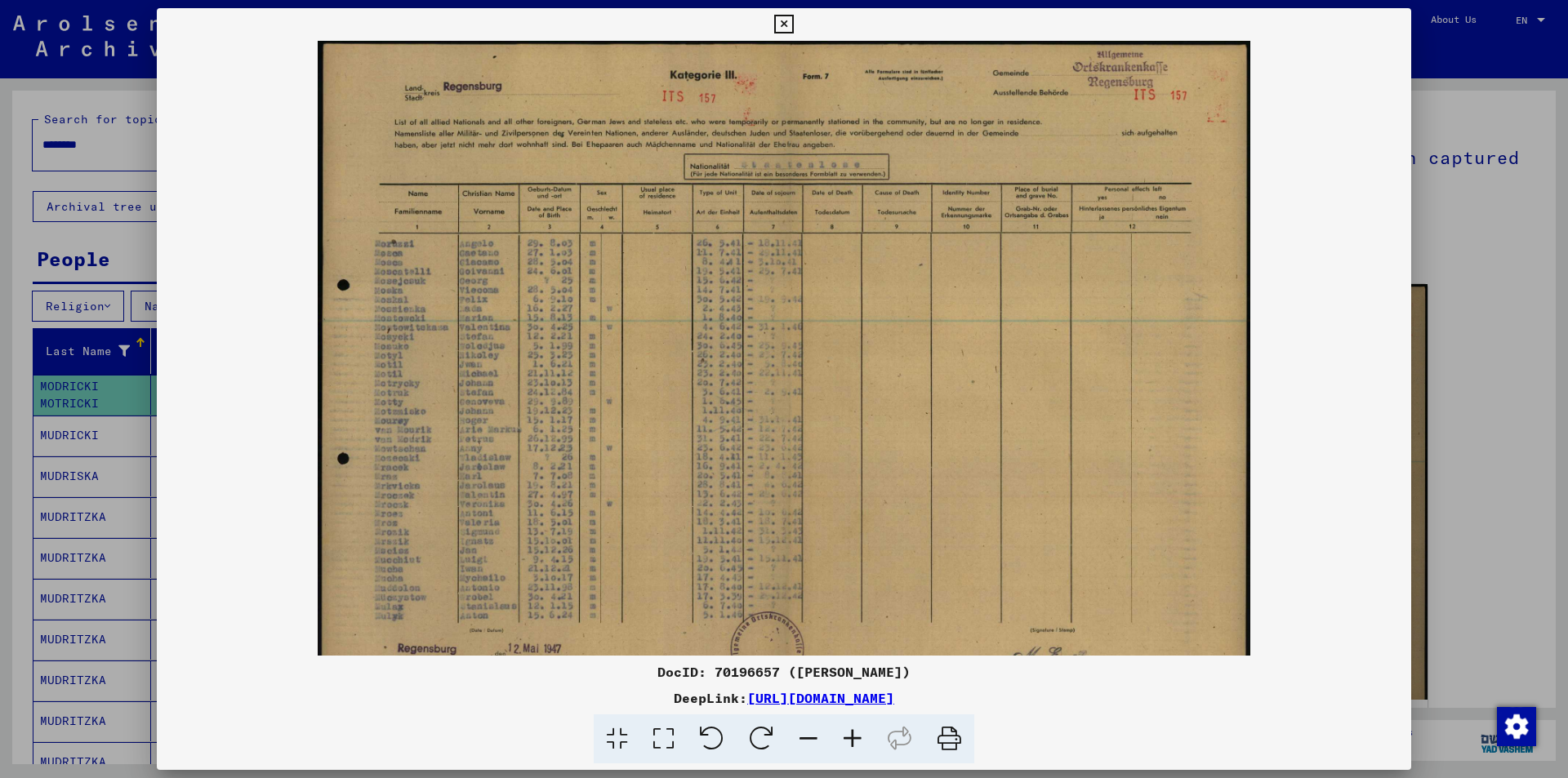
click at [858, 745] on icon at bounding box center [852, 740] width 44 height 50
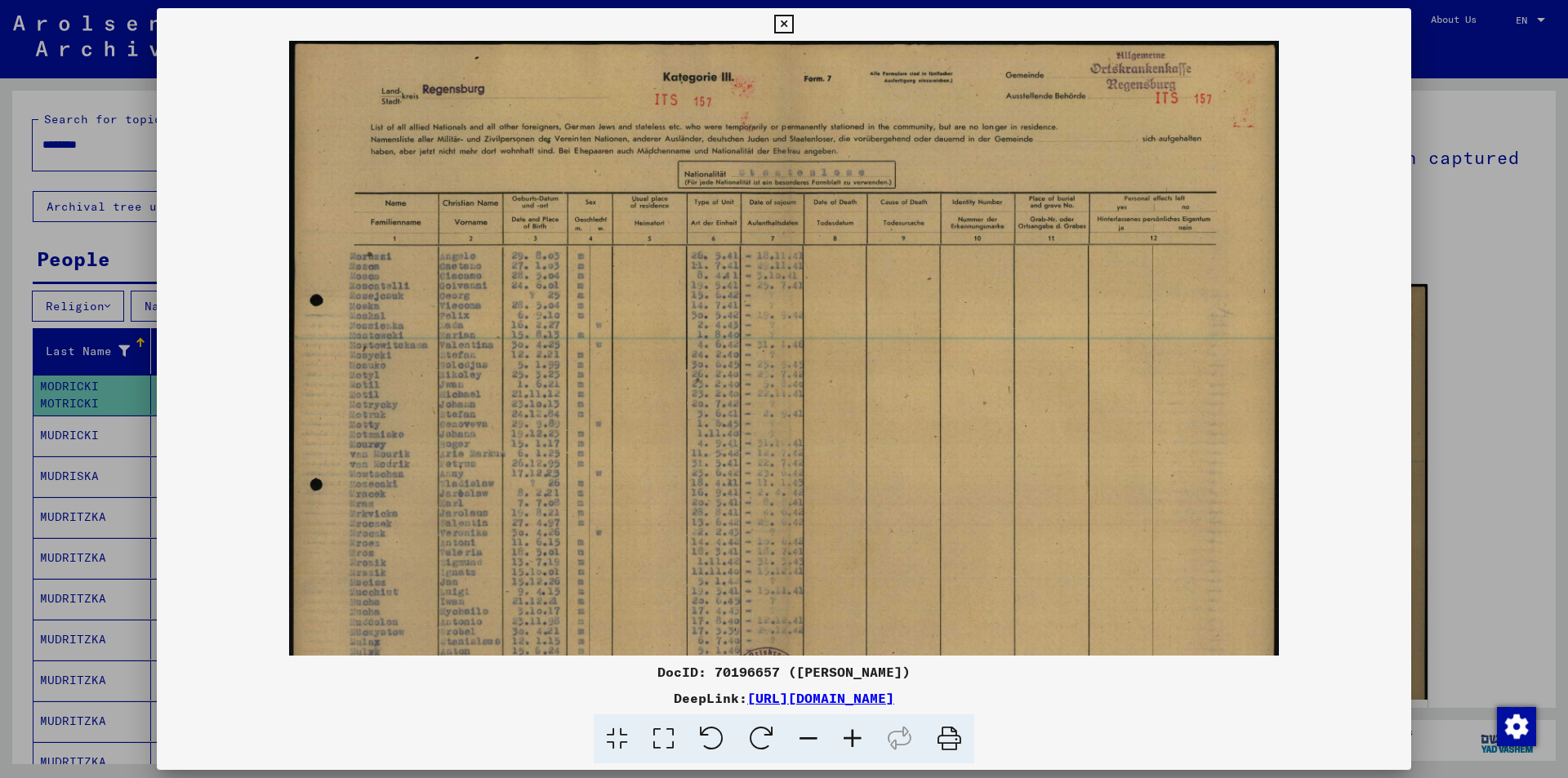
click at [858, 745] on icon at bounding box center [852, 740] width 44 height 50
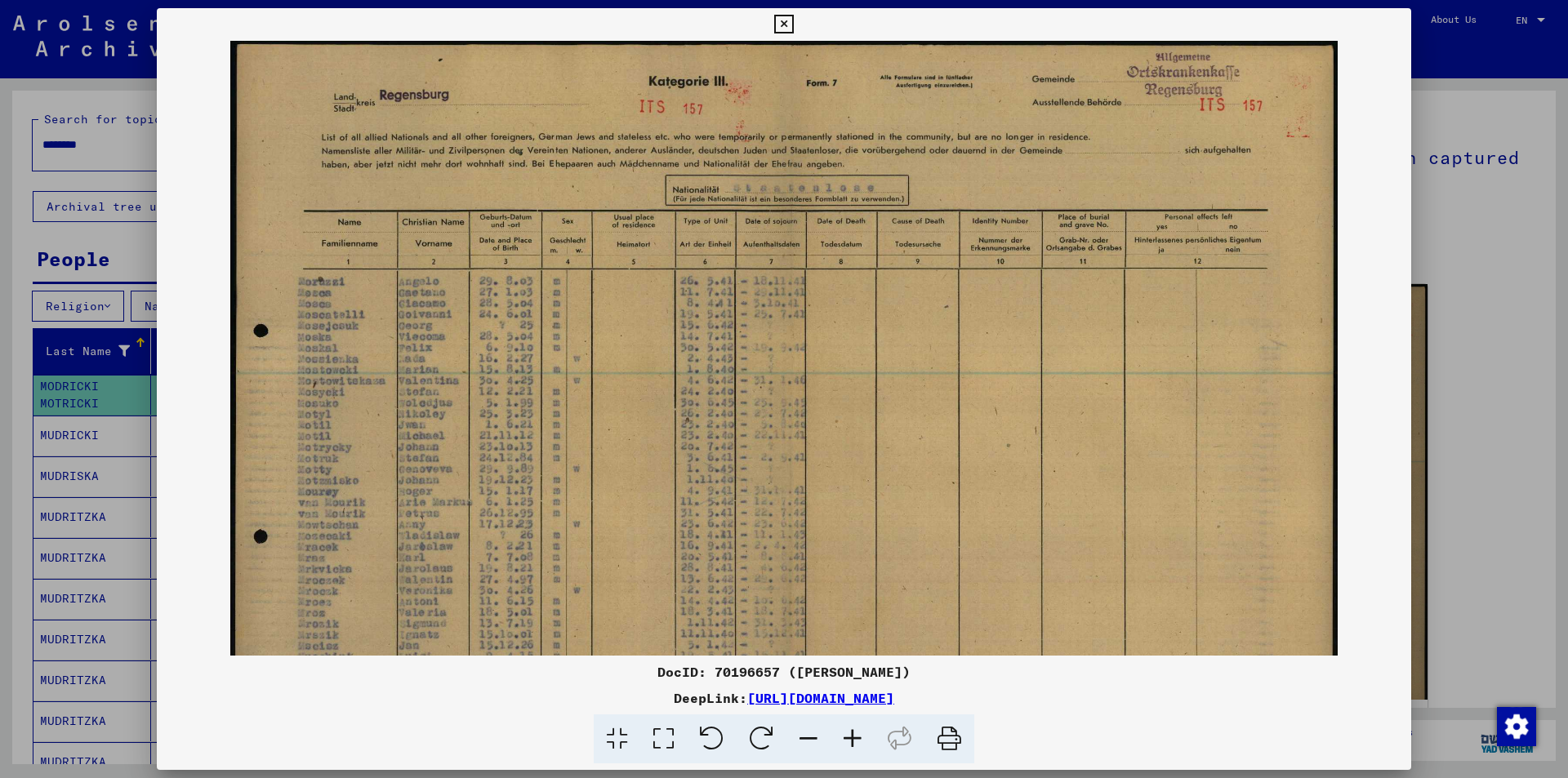
click at [858, 745] on icon at bounding box center [852, 740] width 44 height 50
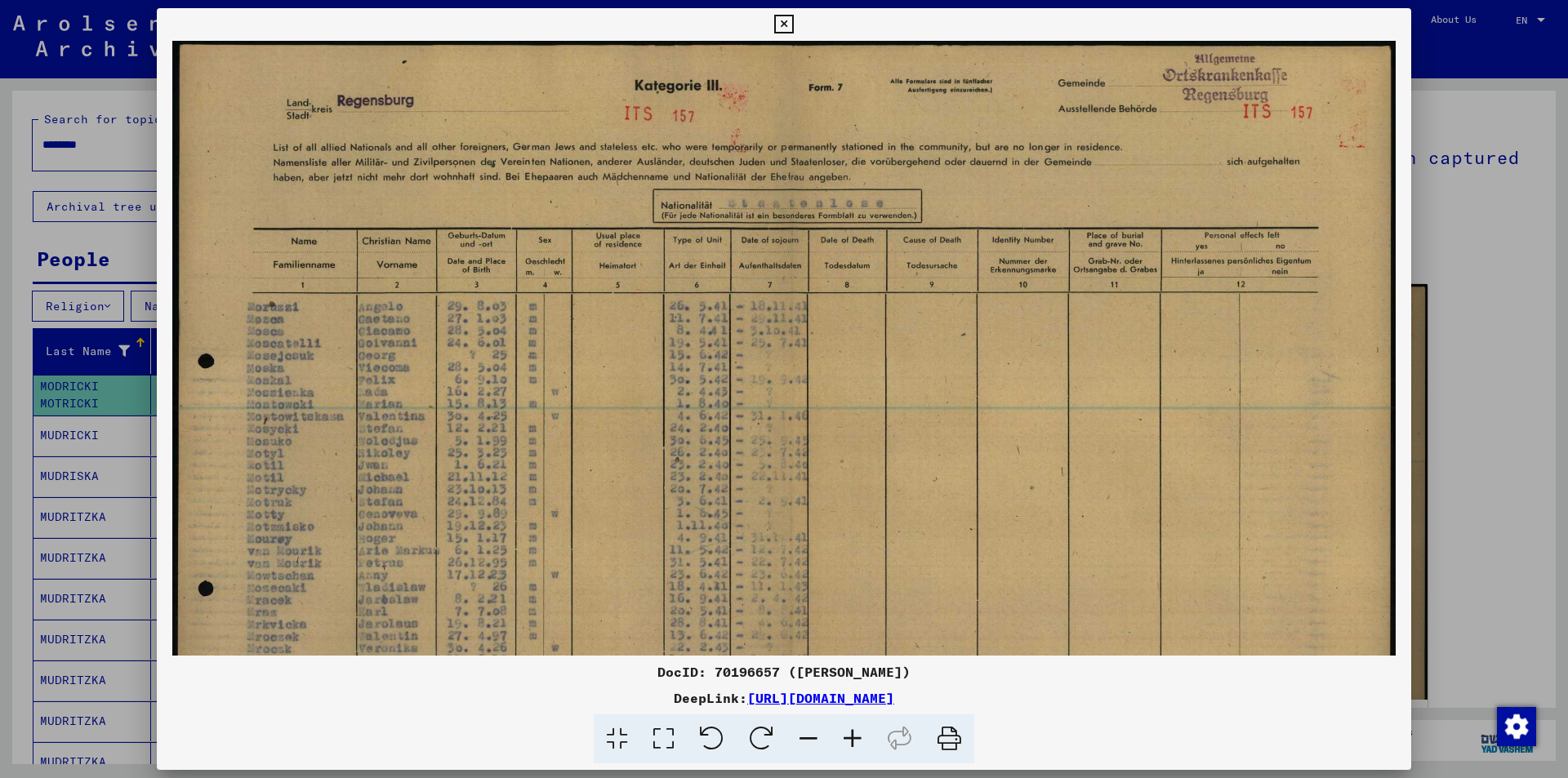
click at [858, 745] on icon at bounding box center [852, 740] width 44 height 50
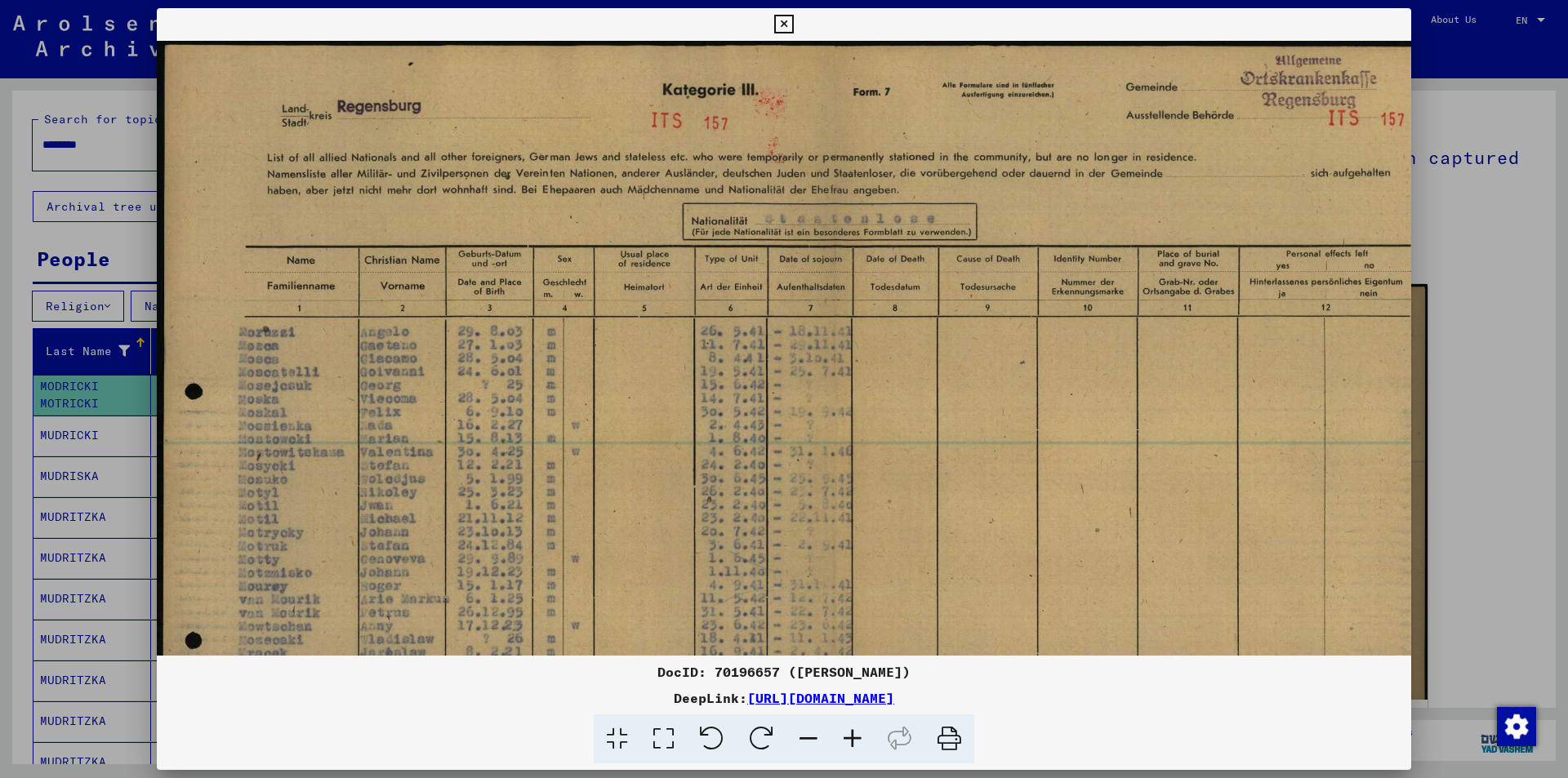
click at [858, 745] on icon at bounding box center [852, 740] width 44 height 50
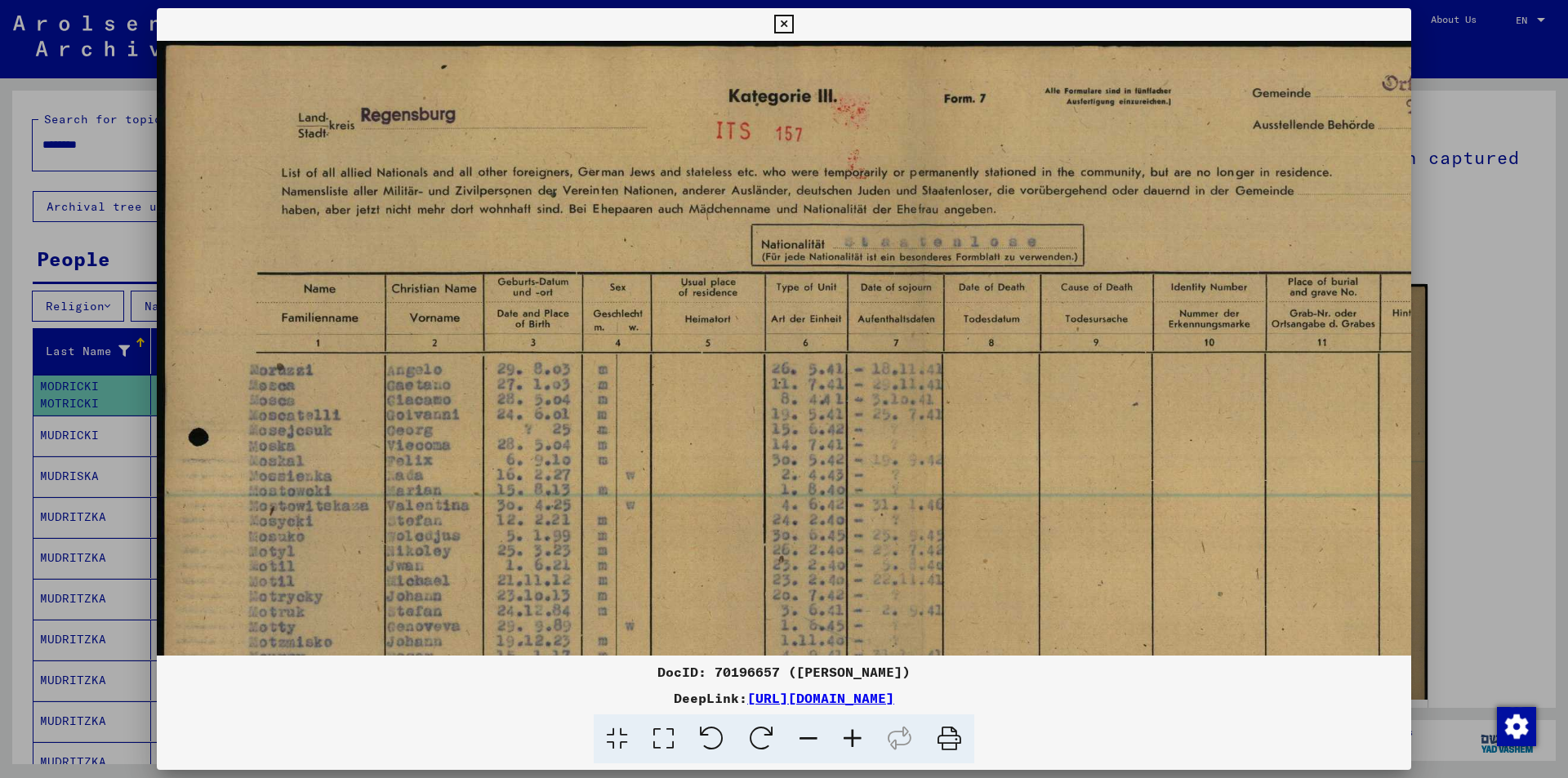
click at [858, 745] on icon at bounding box center [852, 740] width 44 height 50
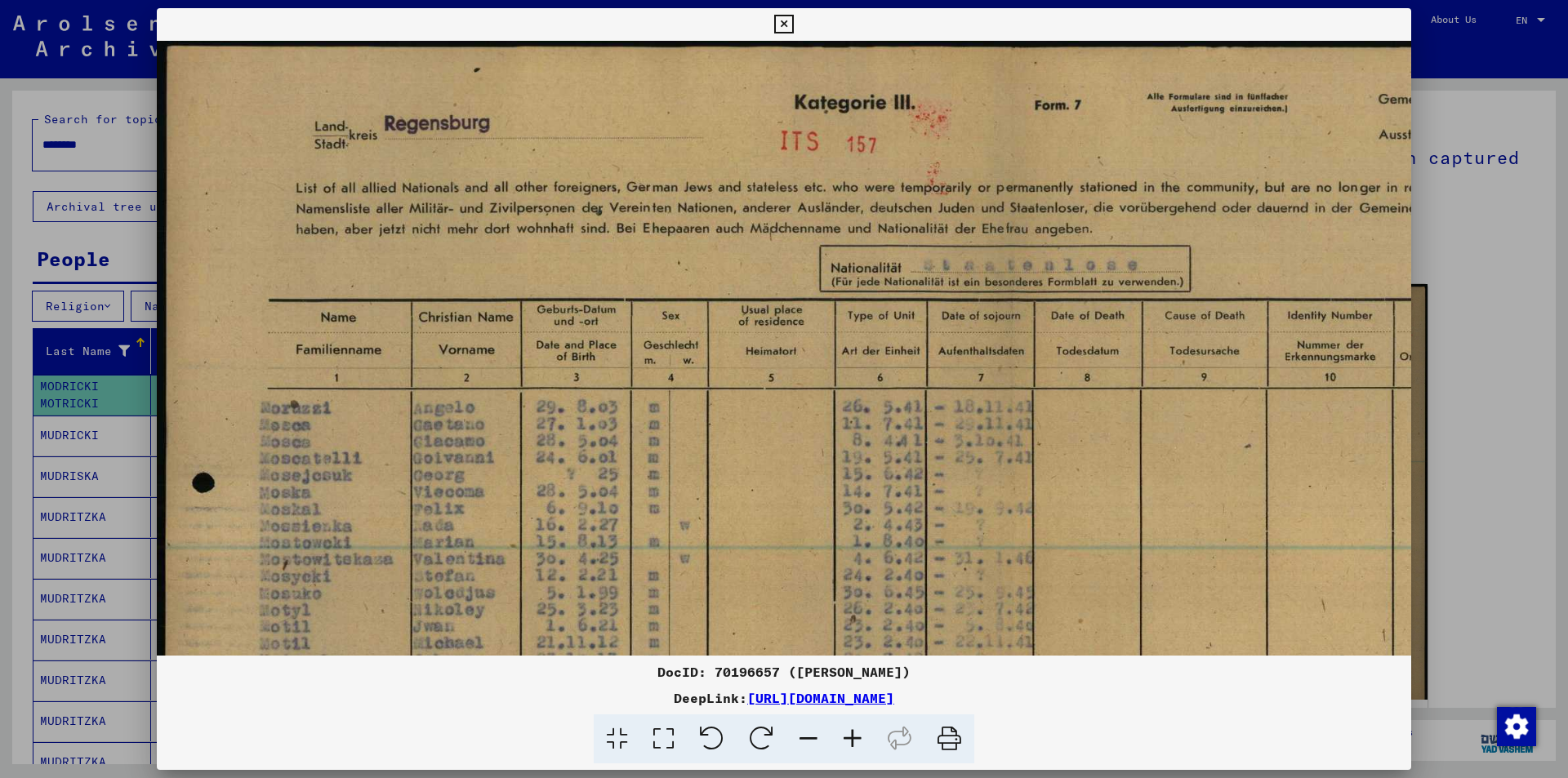
click at [858, 745] on icon at bounding box center [852, 740] width 44 height 50
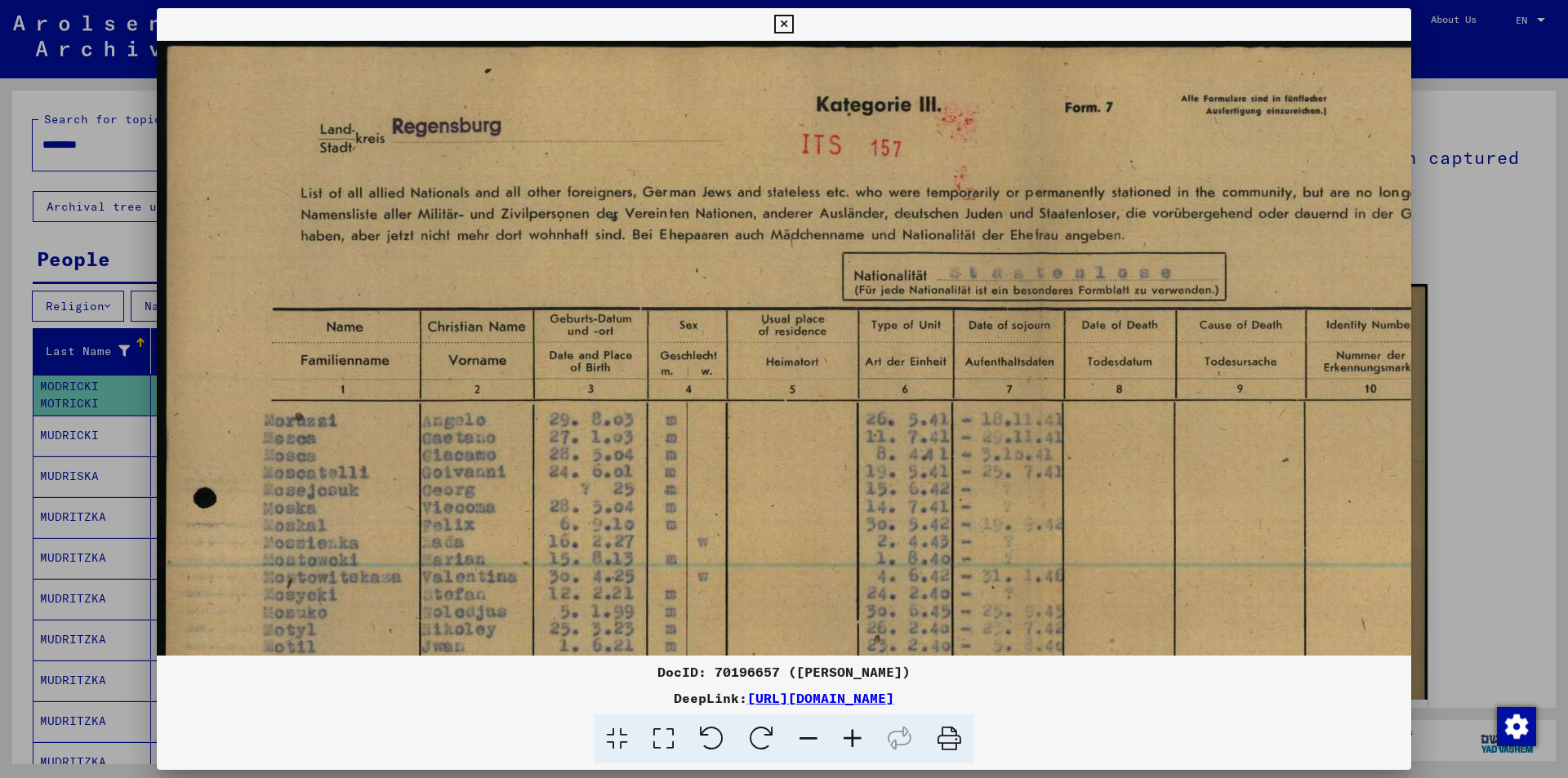
click at [851, 747] on icon at bounding box center [852, 740] width 44 height 50
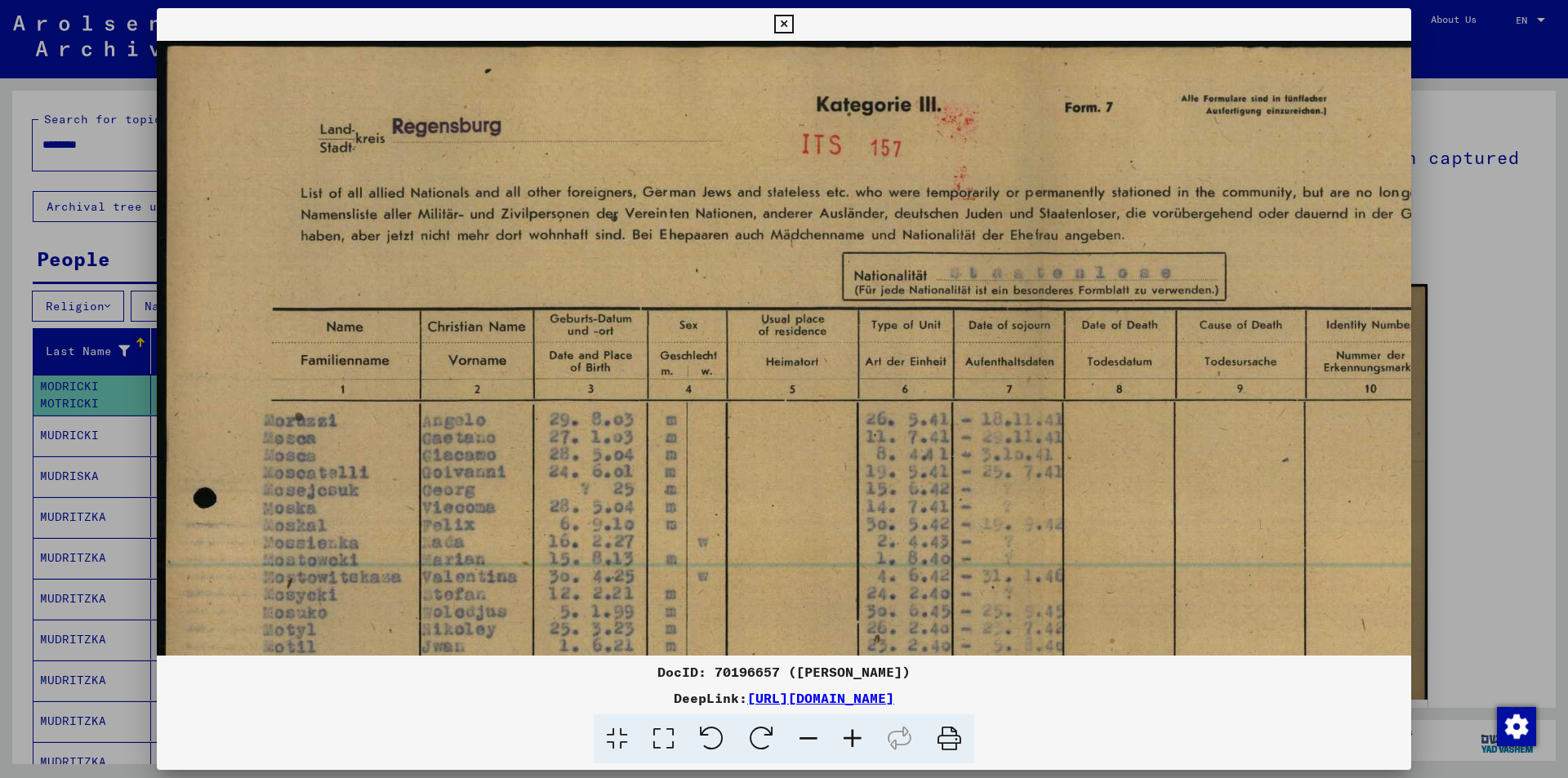
click at [851, 747] on icon at bounding box center [852, 740] width 44 height 50
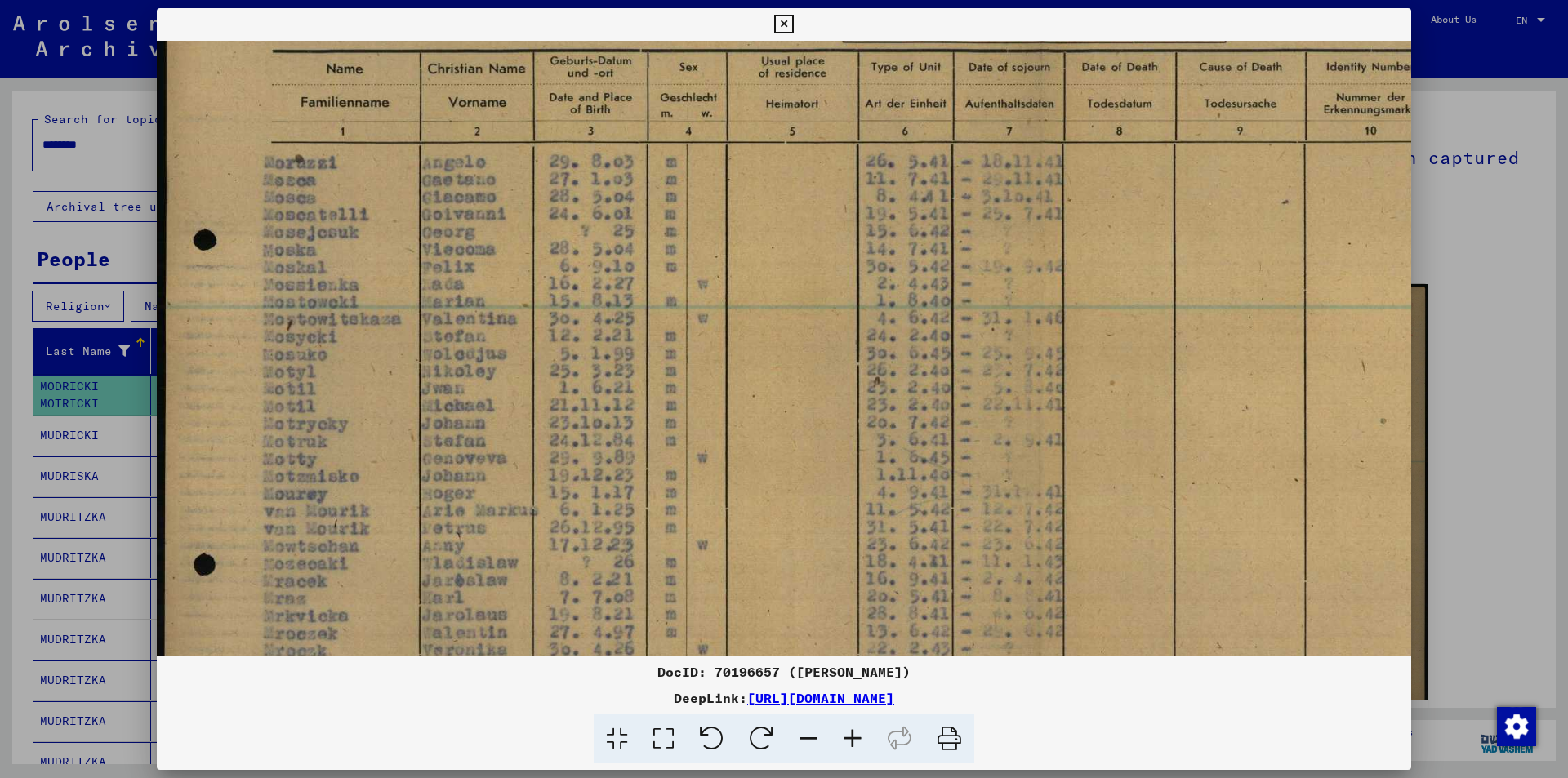
drag, startPoint x: 862, startPoint y: 524, endPoint x: 851, endPoint y: 316, distance: 208.3
click at [875, 265] on img at bounding box center [1028, 397] width 1745 height 1228
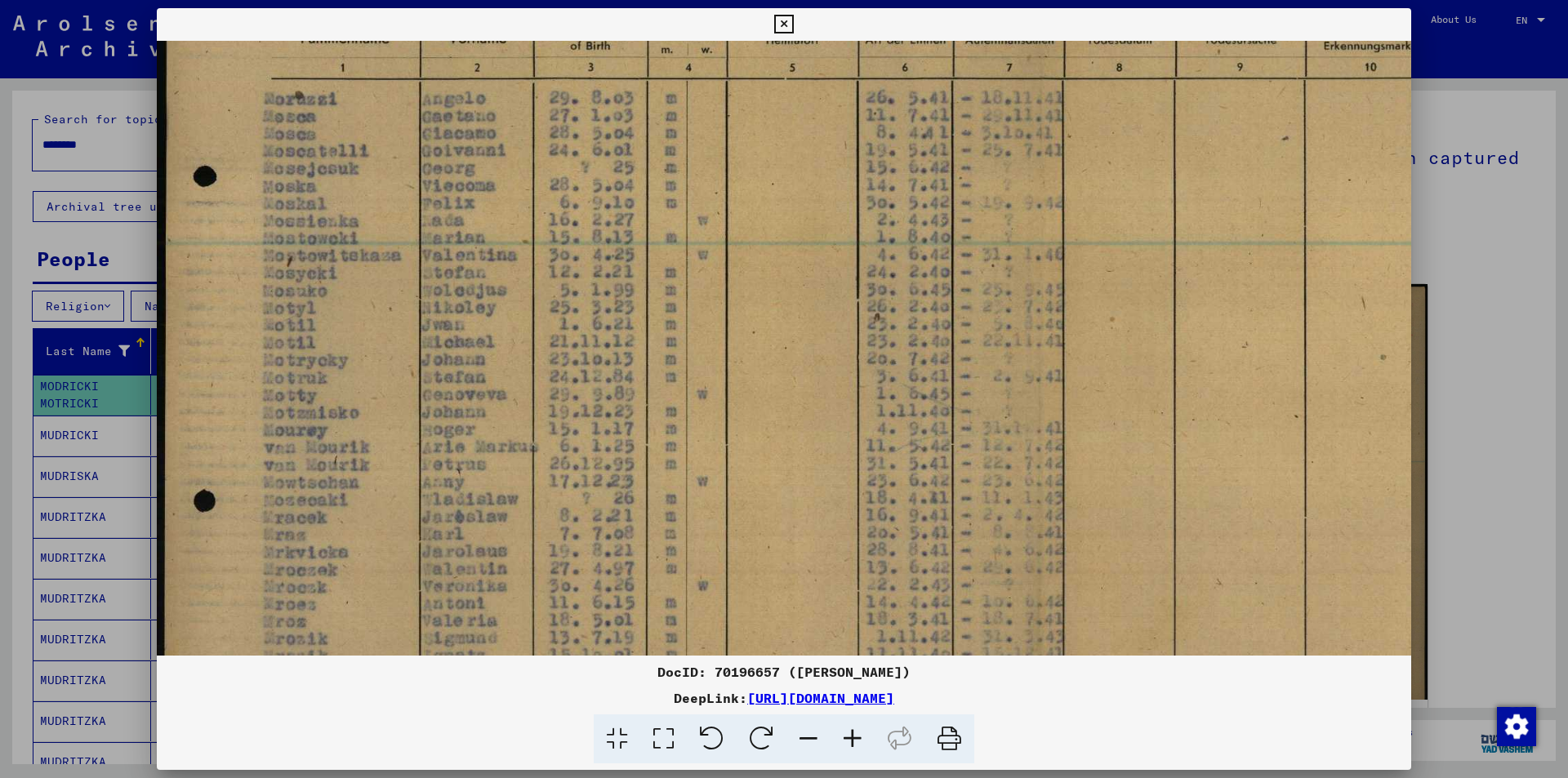
scroll to position [325, 0]
drag, startPoint x: 667, startPoint y: 352, endPoint x: 686, endPoint y: 288, distance: 66.8
click at [686, 288] on img at bounding box center [1028, 330] width 1745 height 1228
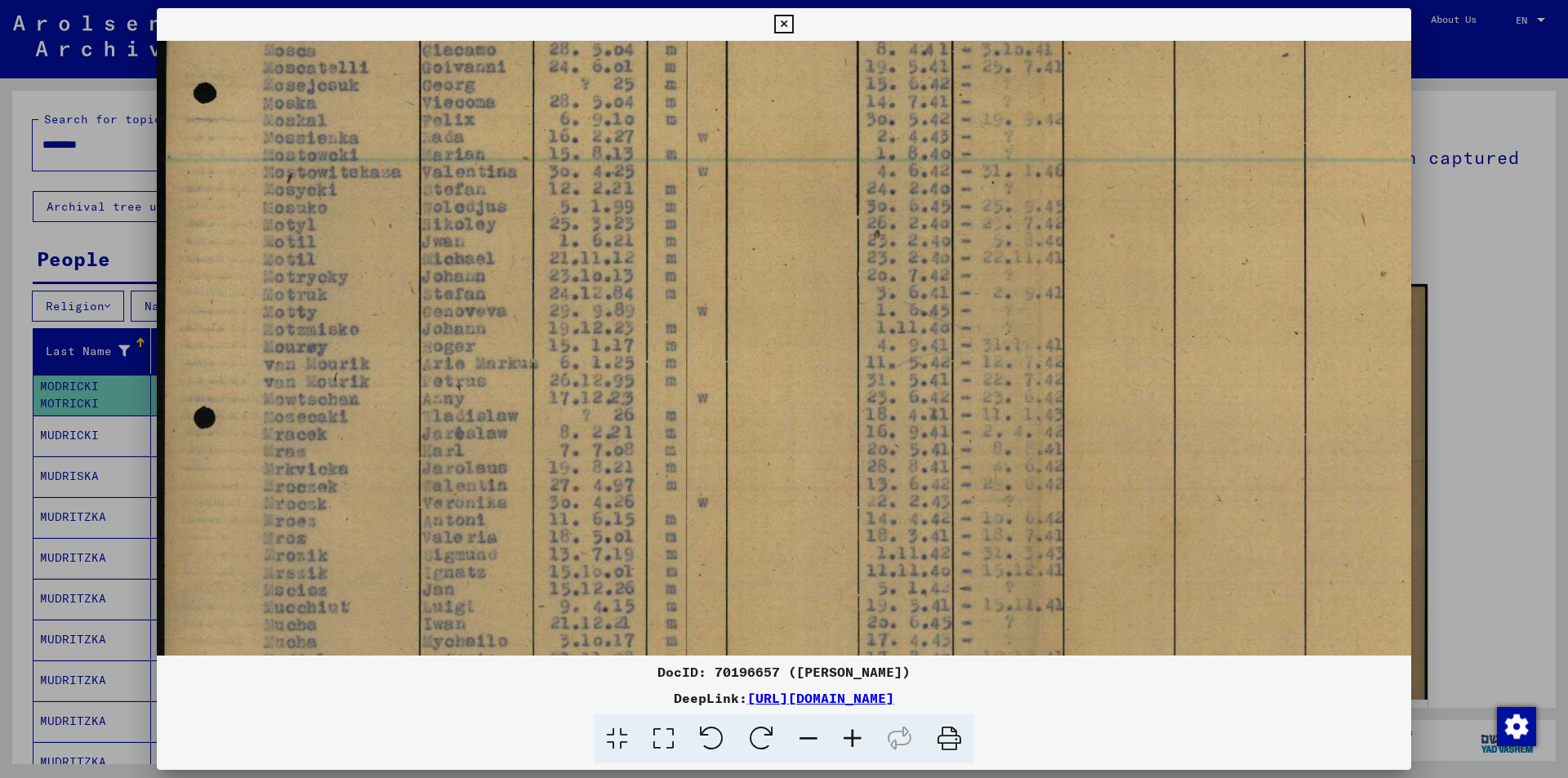
drag, startPoint x: 373, startPoint y: 360, endPoint x: 384, endPoint y: 279, distance: 81.7
click at [384, 279] on img at bounding box center [1028, 250] width 1745 height 1228
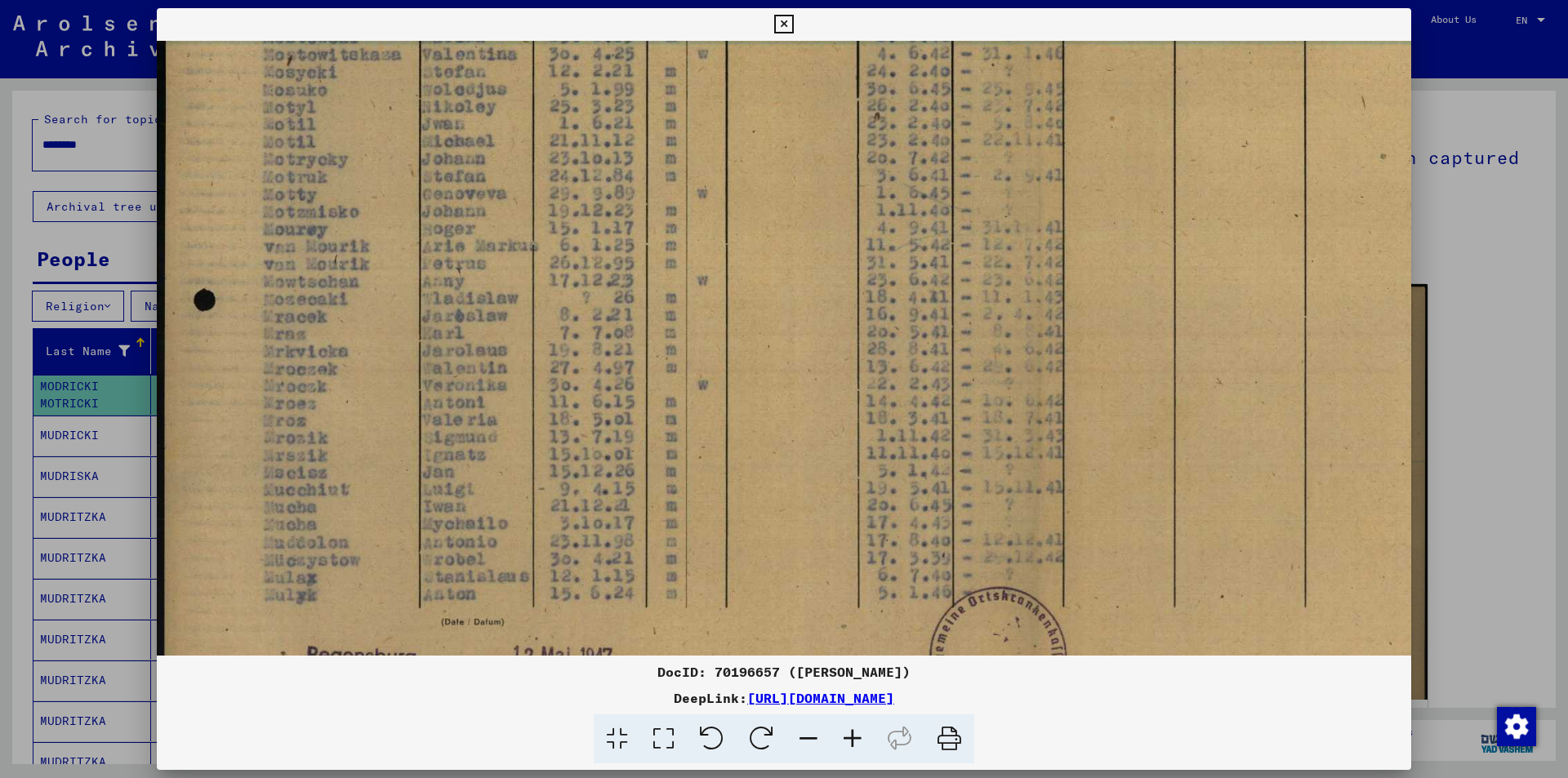
scroll to position [532, 0]
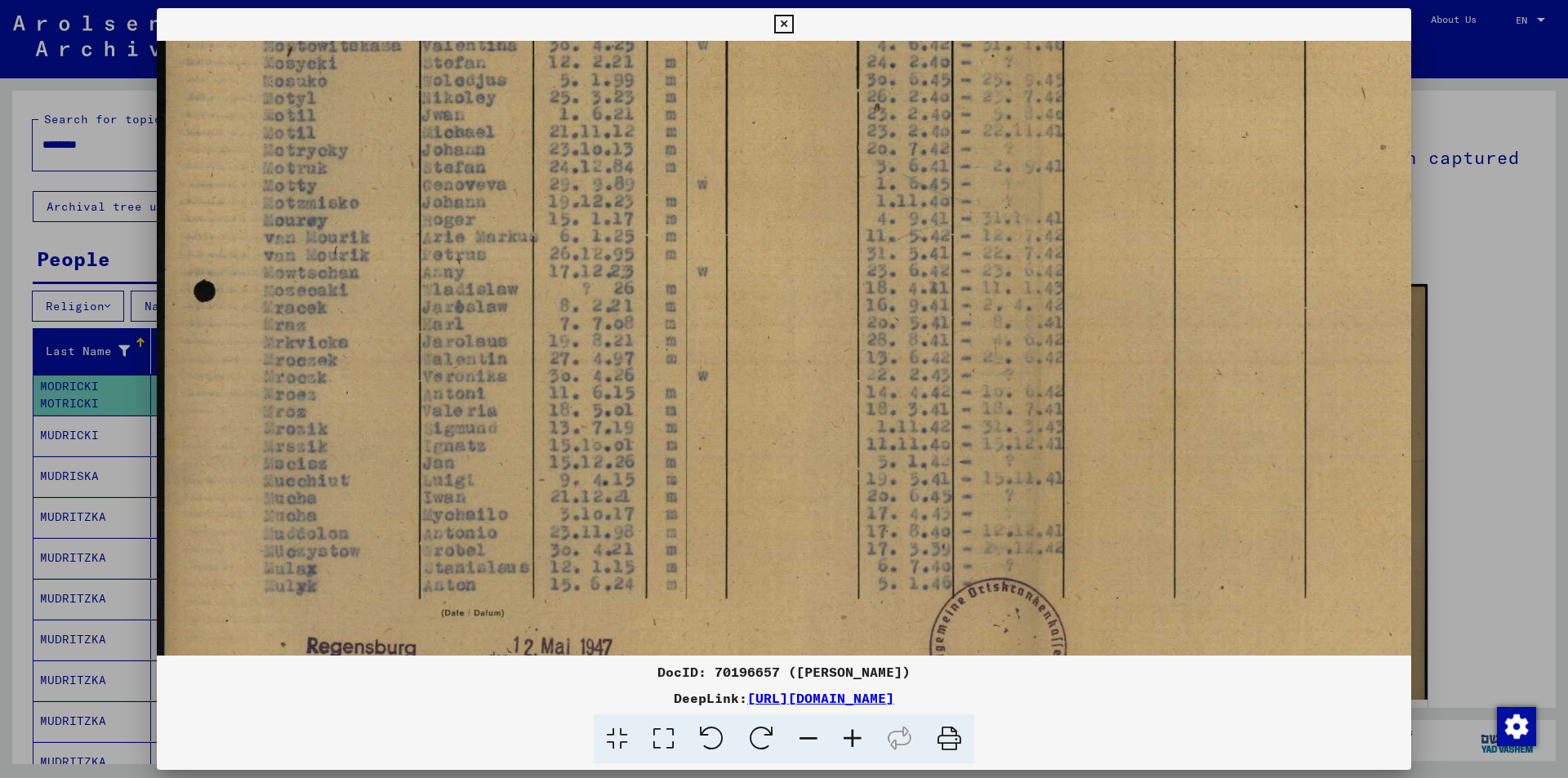
drag, startPoint x: 390, startPoint y: 436, endPoint x: 430, endPoint y: 310, distance: 132.2
click at [430, 310] on img at bounding box center [1028, 123] width 1745 height 1228
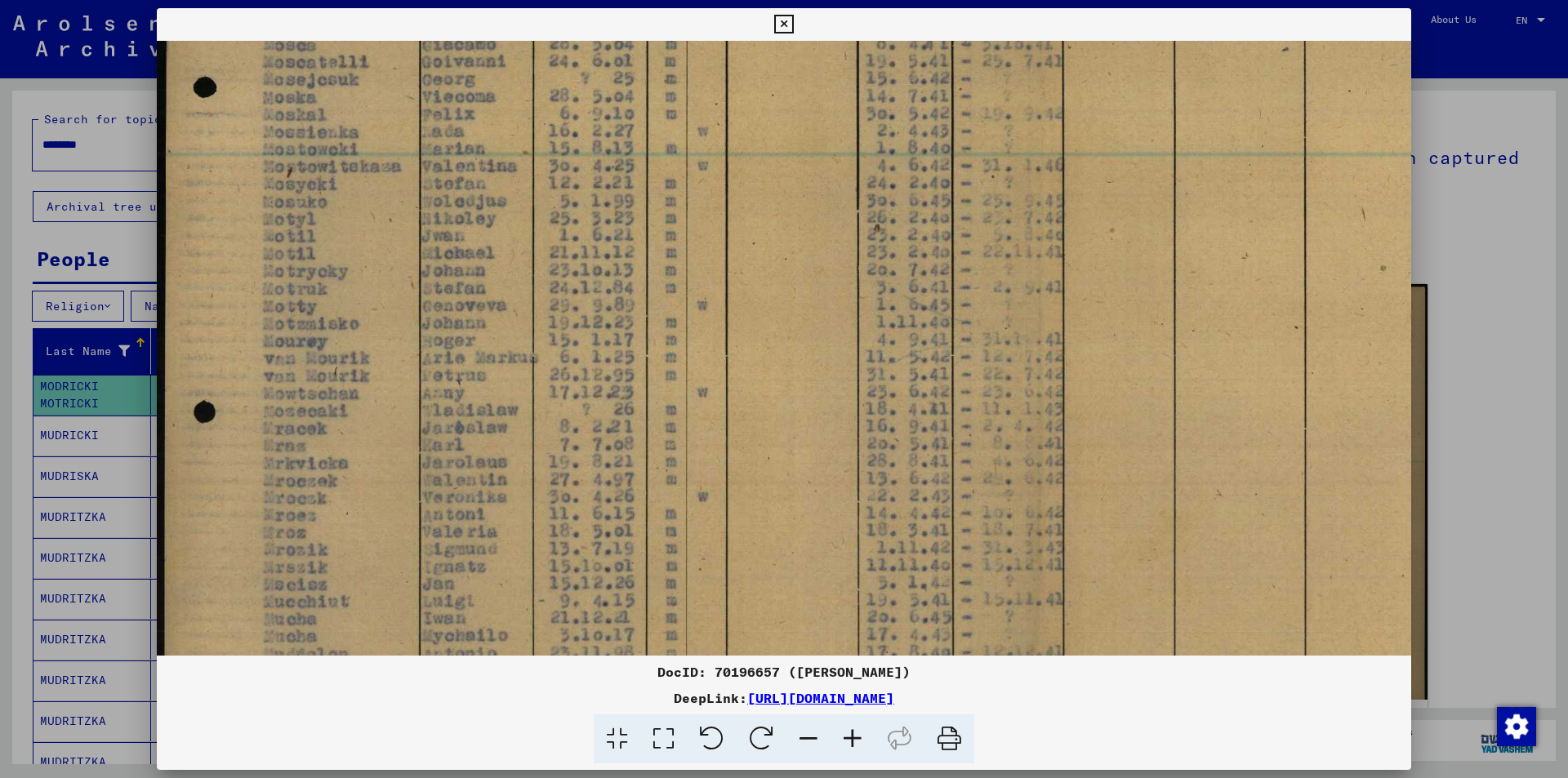
scroll to position [408, 0]
drag, startPoint x: 400, startPoint y: 416, endPoint x: 411, endPoint y: 539, distance: 123.5
click at [411, 539] on img at bounding box center [1028, 247] width 1745 height 1228
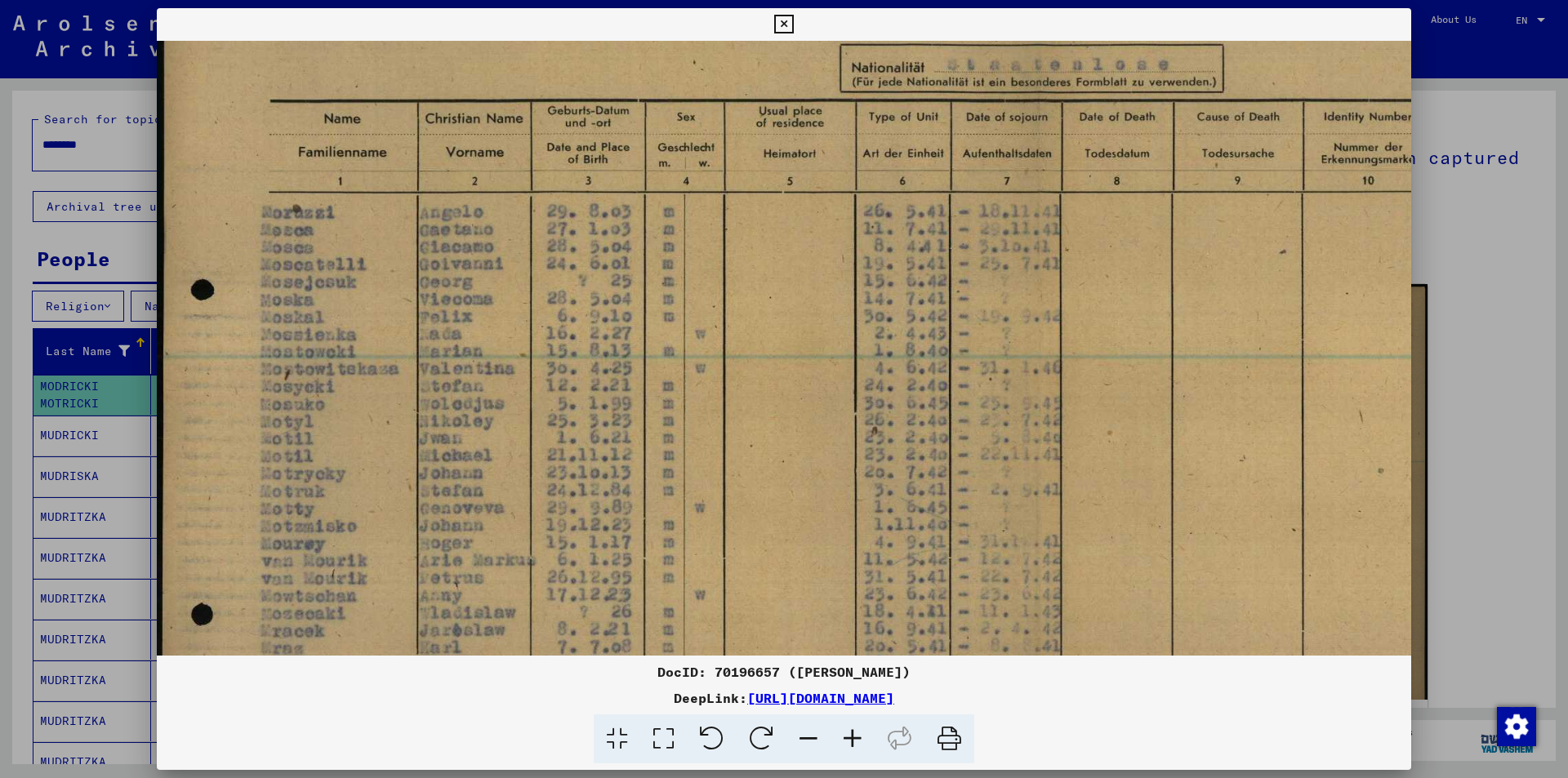
scroll to position [208, 3]
drag, startPoint x: 946, startPoint y: 297, endPoint x: 943, endPoint y: 472, distance: 175.0
click at [943, 472] on img at bounding box center [1026, 446] width 1745 height 1228
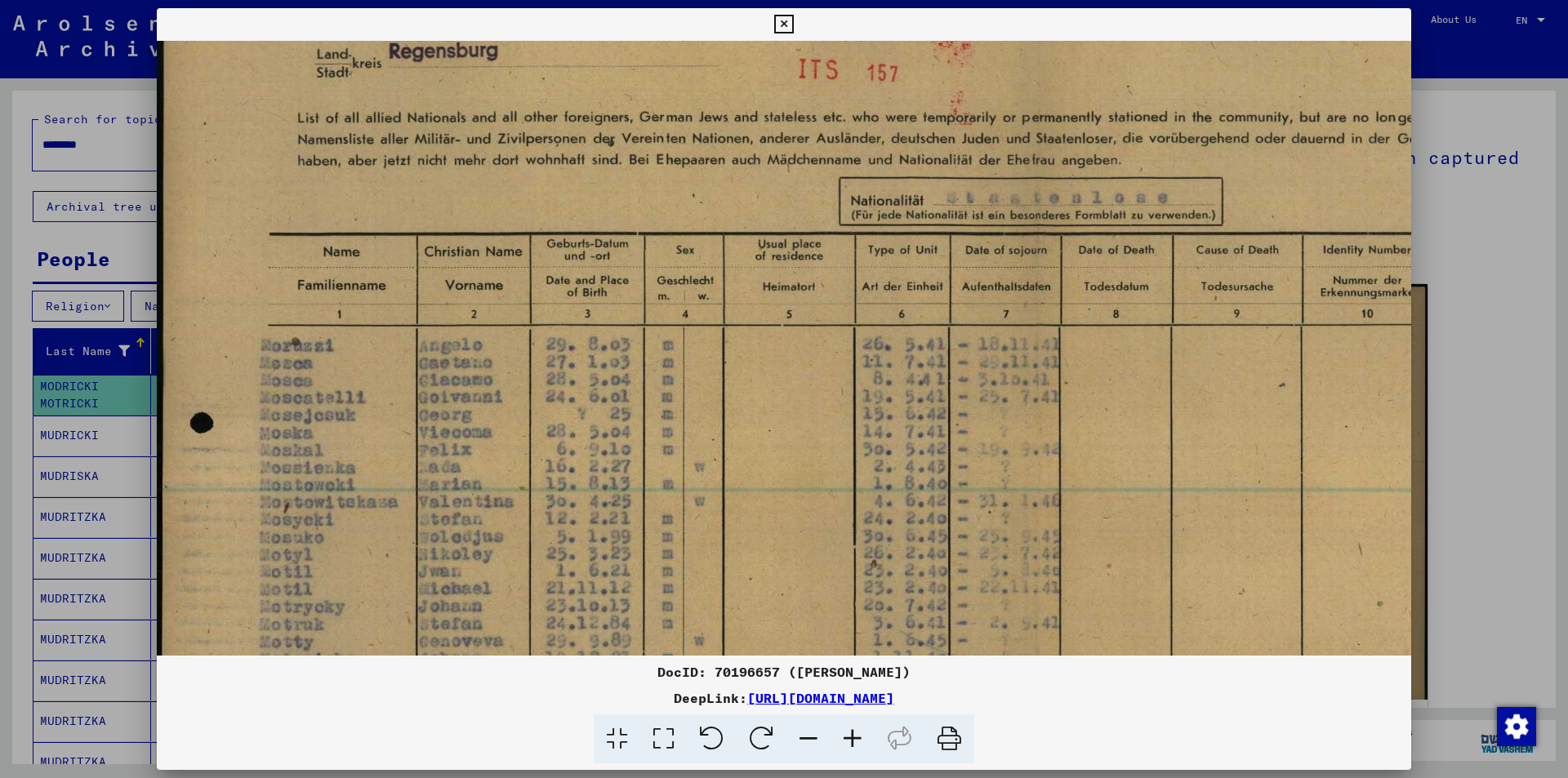
scroll to position [80, 1]
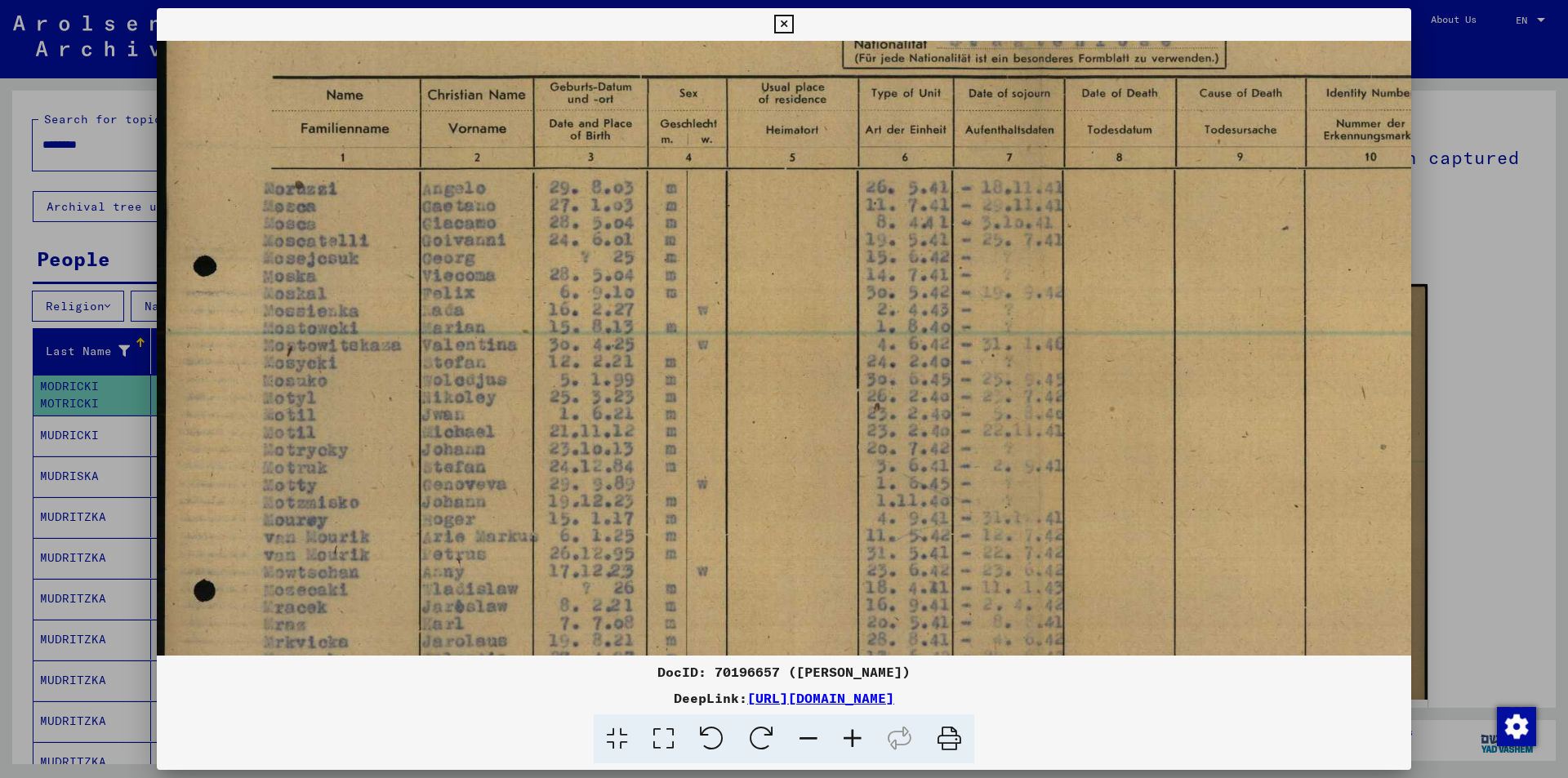
drag, startPoint x: 959, startPoint y: 287, endPoint x: 799, endPoint y: 297, distance: 160.3
click at [1179, 390] on img at bounding box center [1028, 423] width 1745 height 1228
click at [0, 193] on div at bounding box center [784, 389] width 1568 height 778
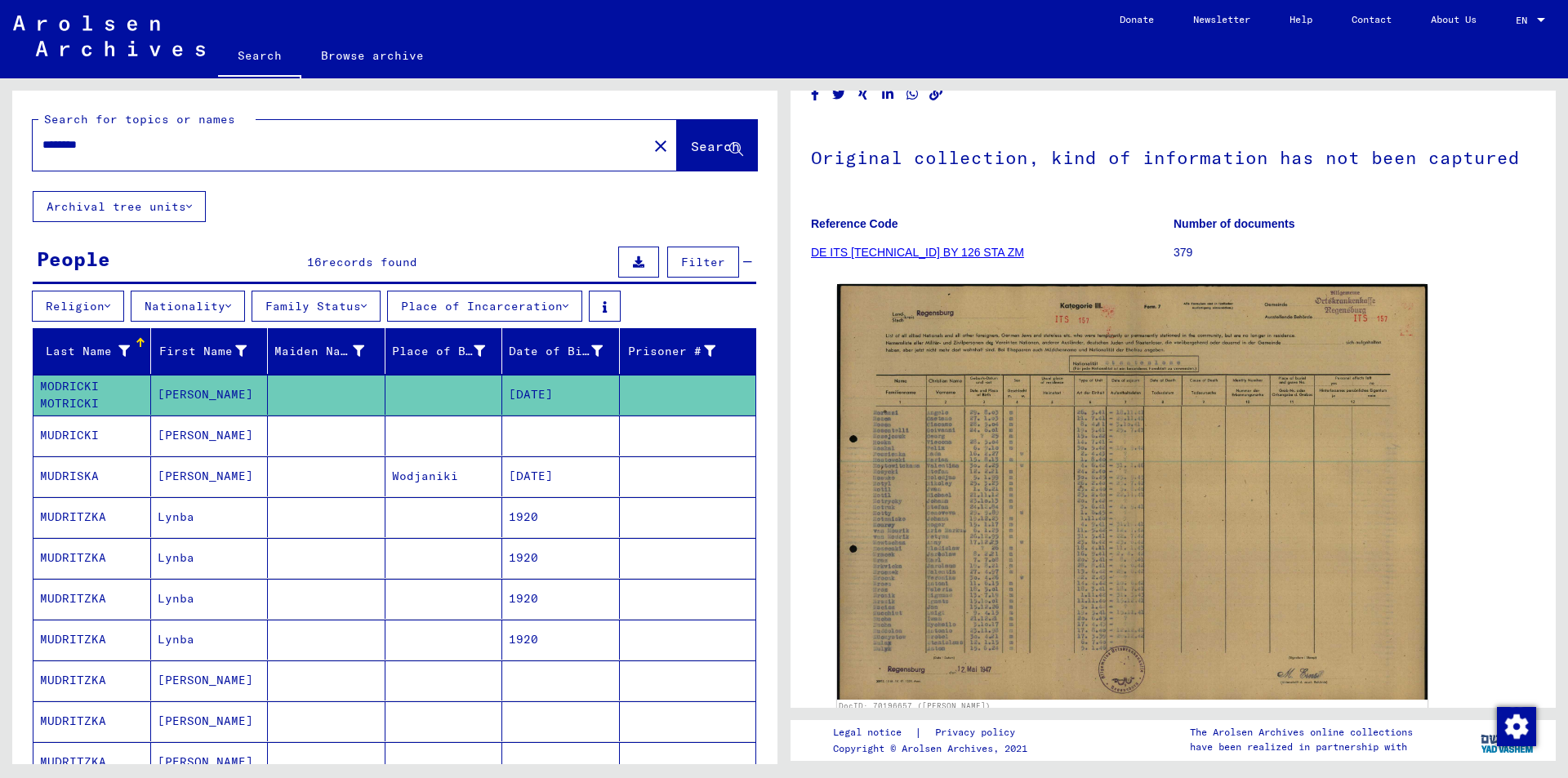
click at [119, 151] on input "********" at bounding box center [340, 145] width 595 height 17
type input "*"
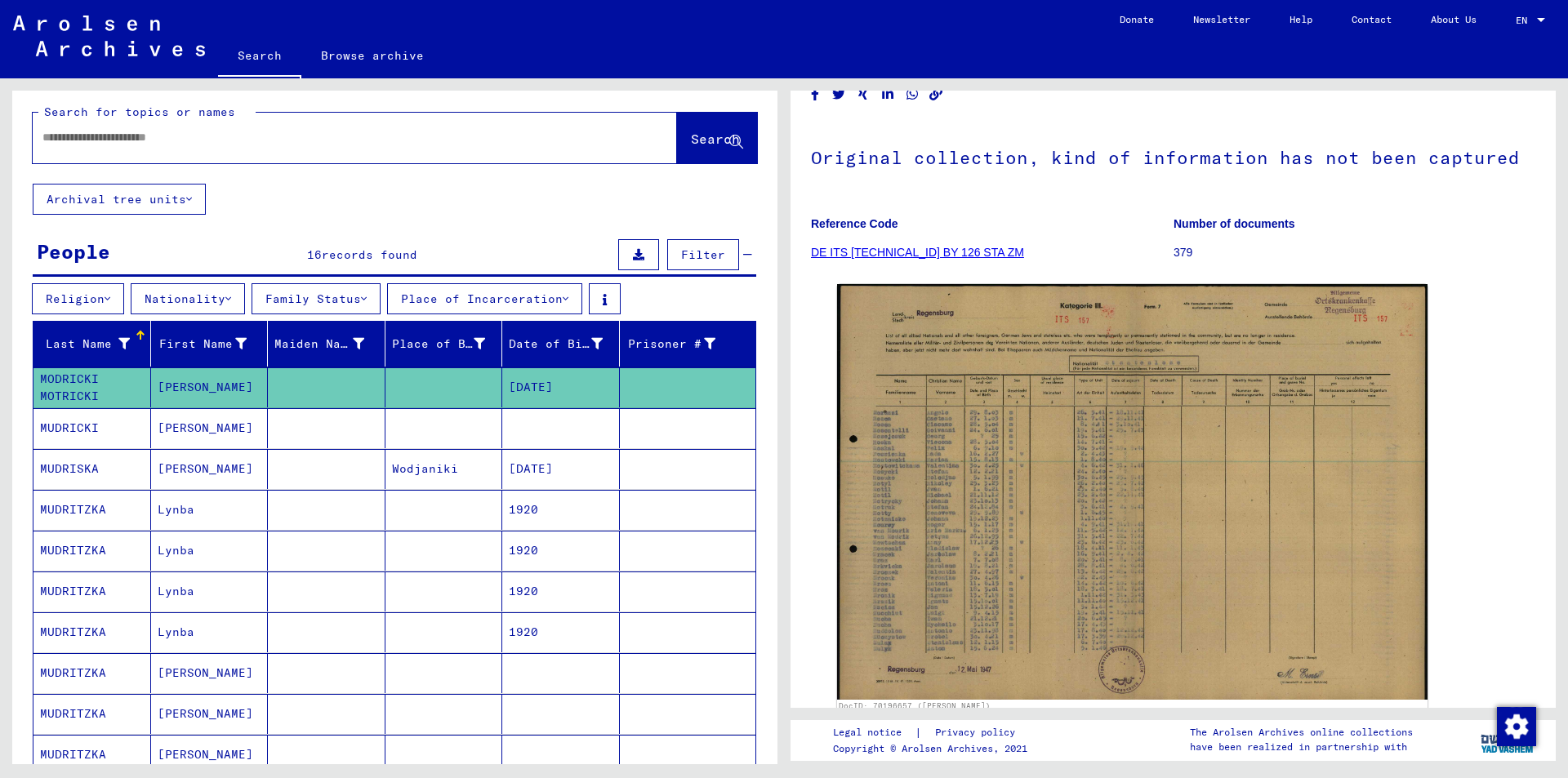
scroll to position [0, 0]
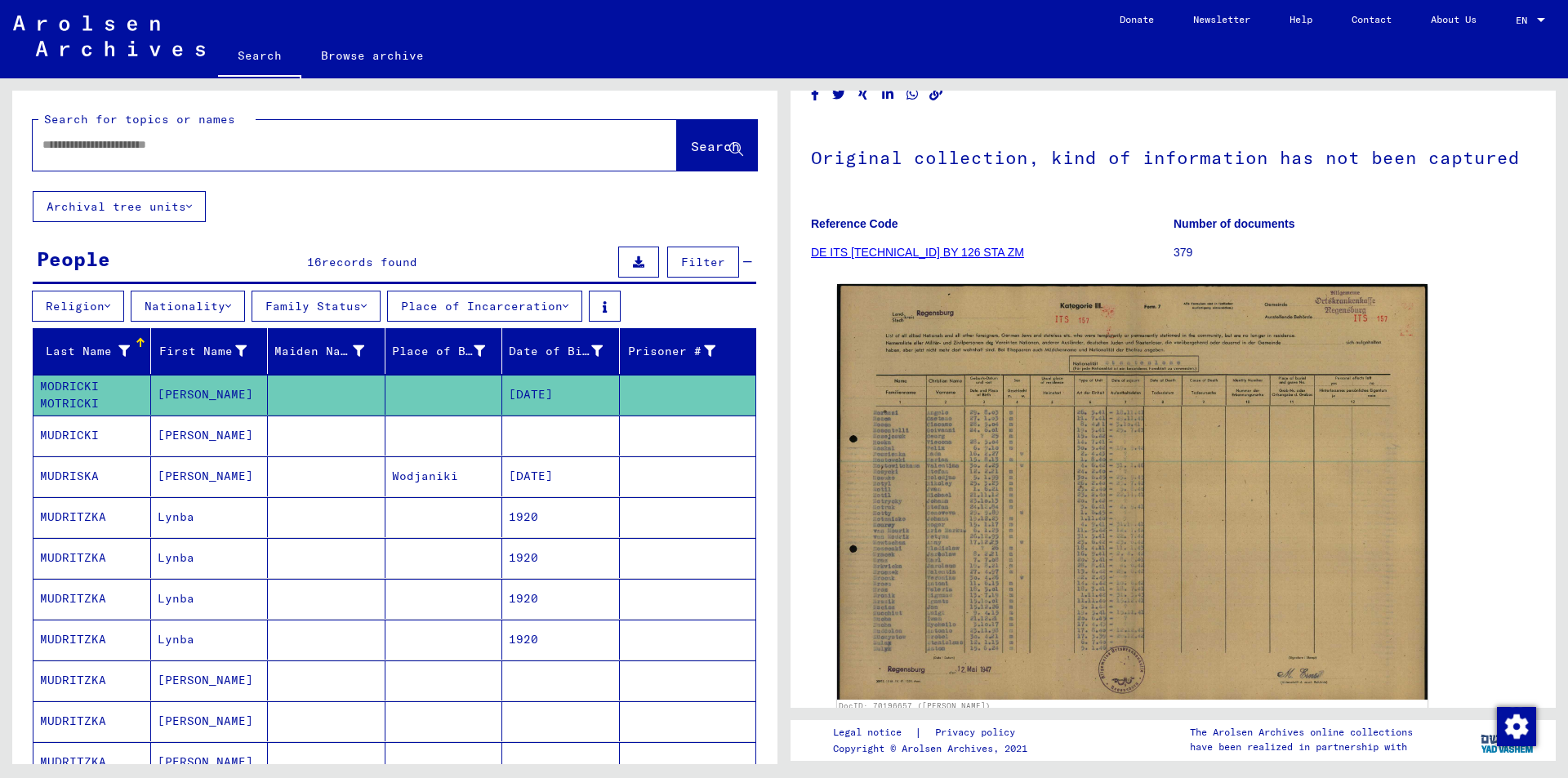
click at [68, 434] on mat-cell "MUDRICKI" at bounding box center [92, 436] width 117 height 40
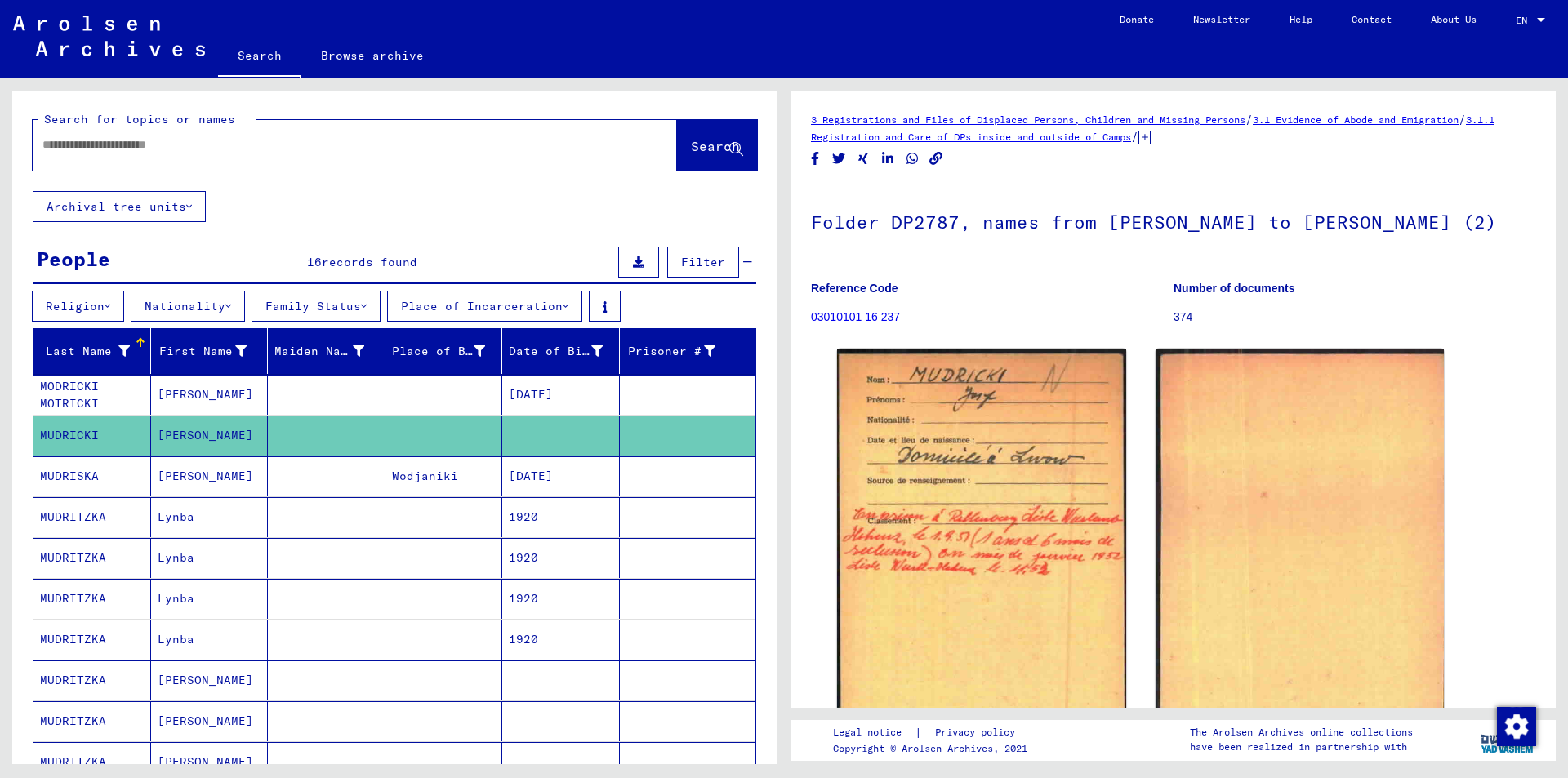
scroll to position [82, 0]
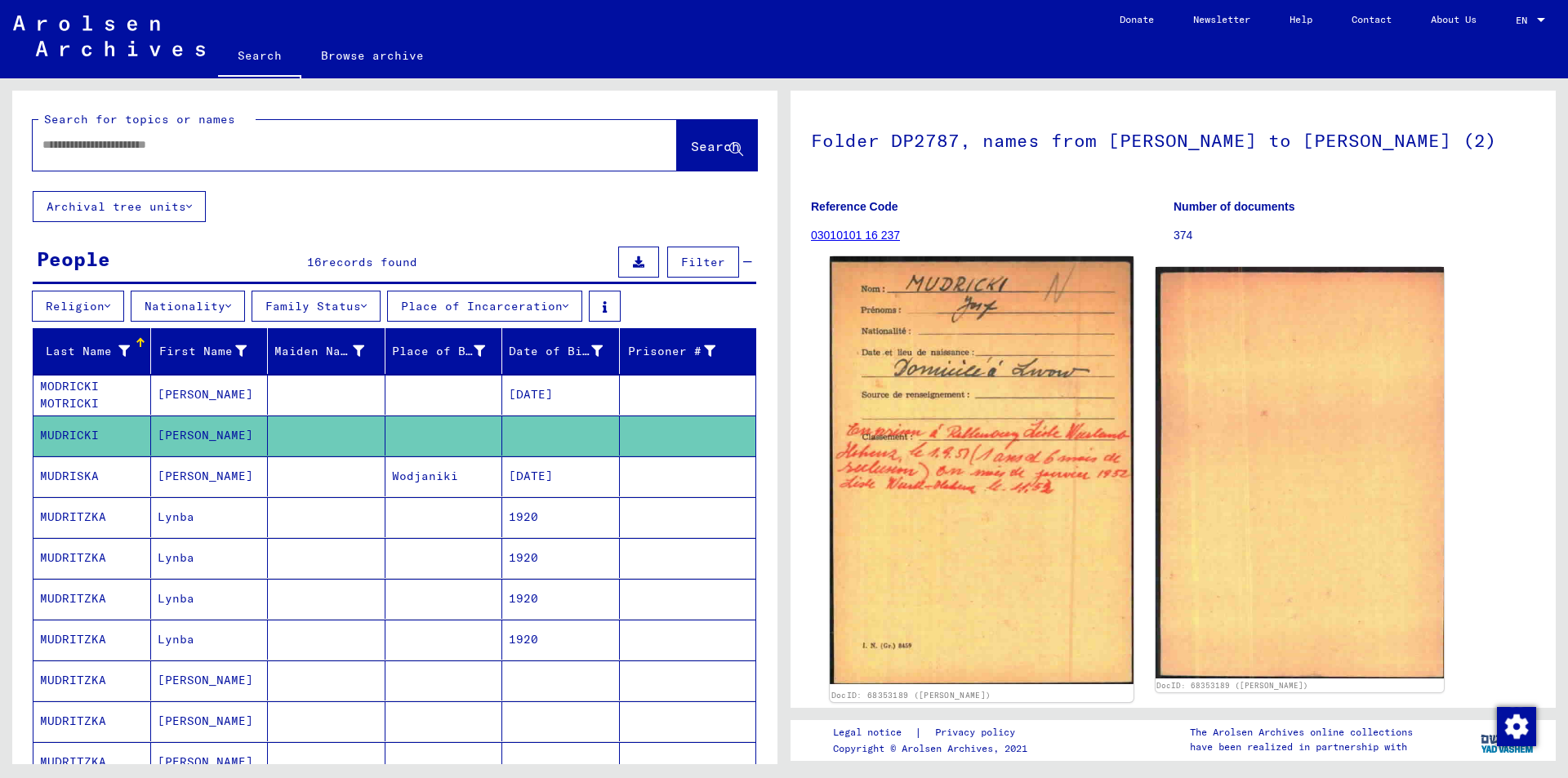
click at [964, 370] on img at bounding box center [981, 470] width 303 height 428
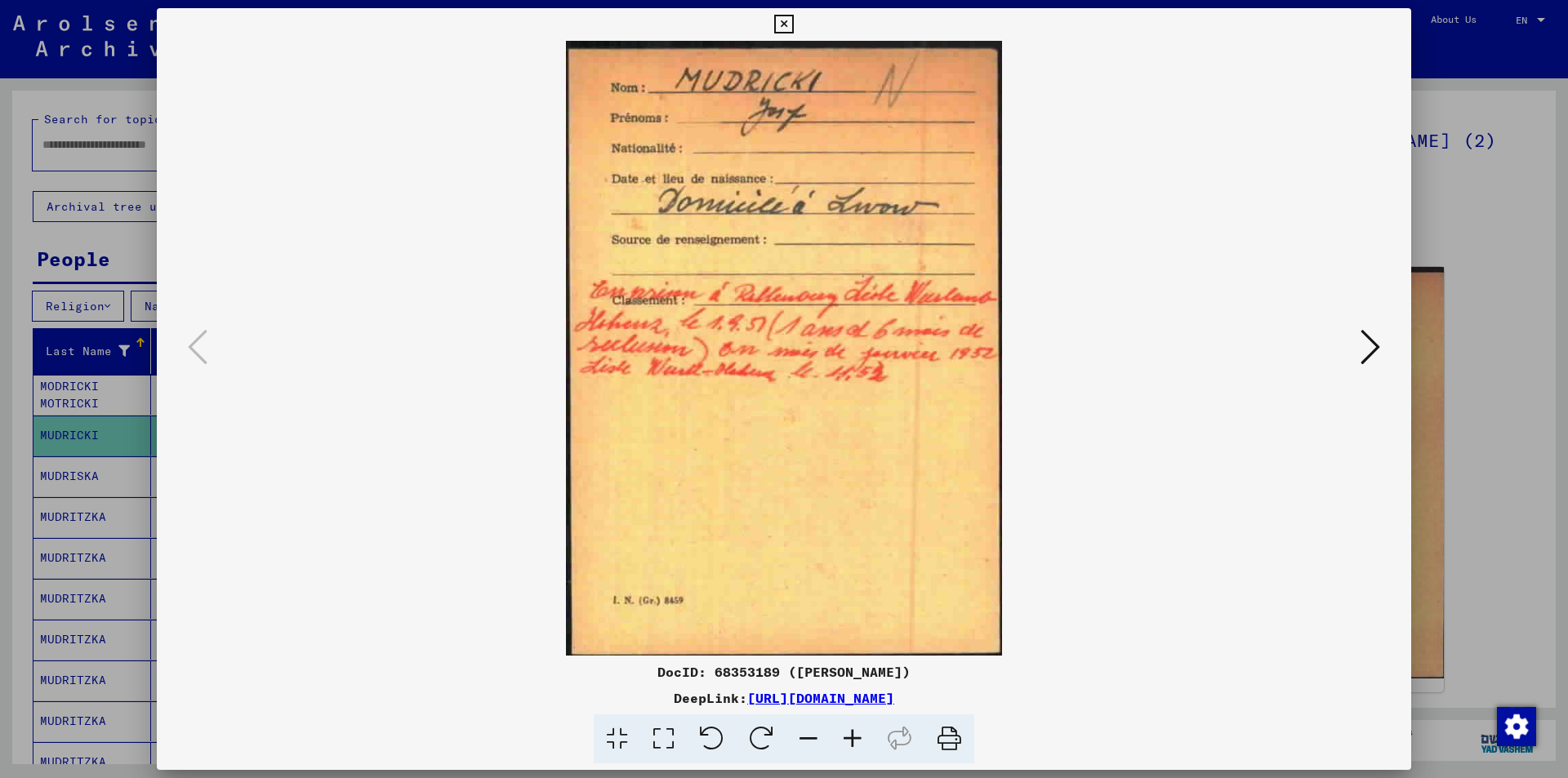
click at [1369, 343] on icon at bounding box center [1370, 347] width 20 height 39
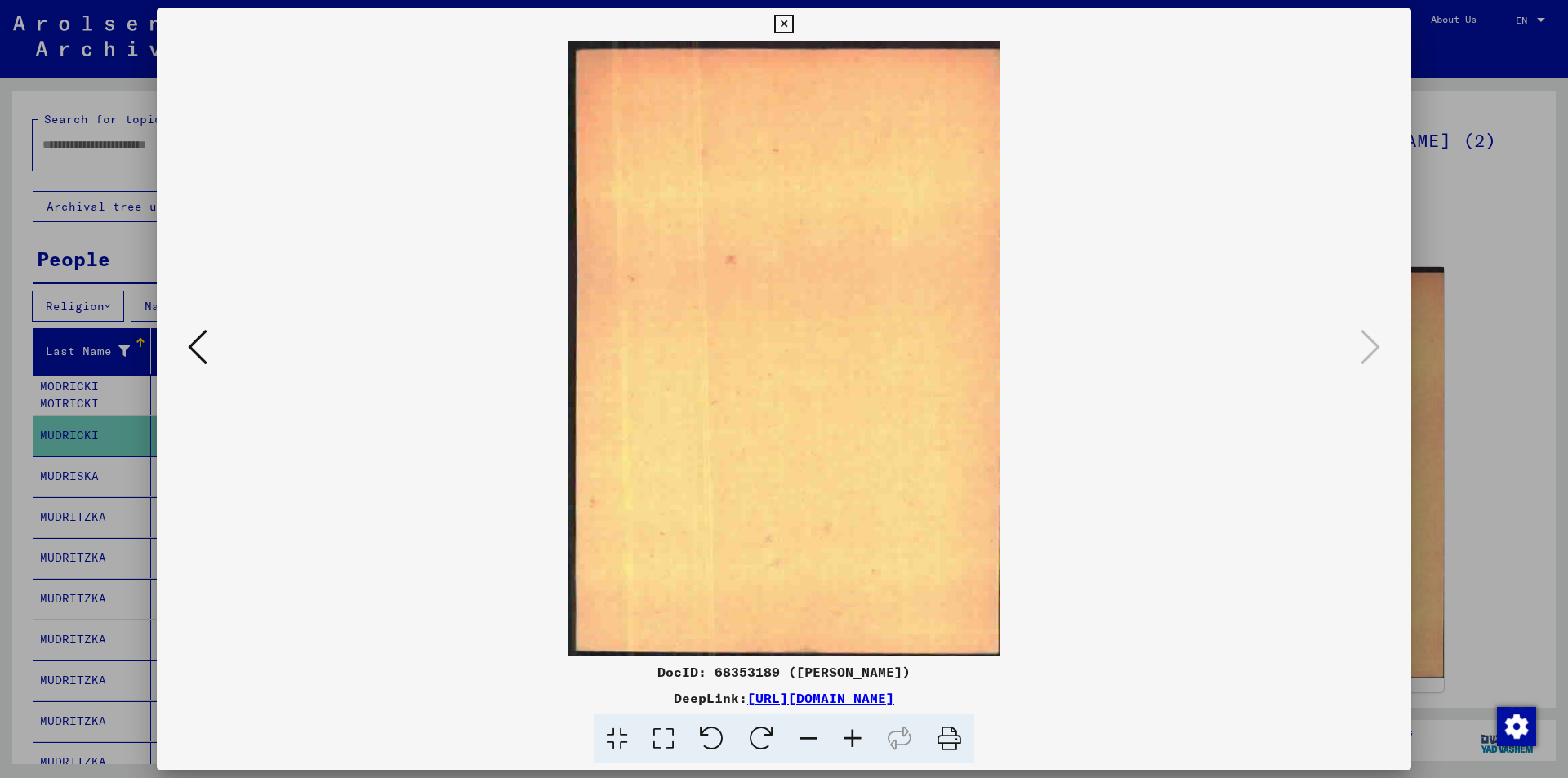
click at [191, 345] on icon at bounding box center [197, 347] width 20 height 39
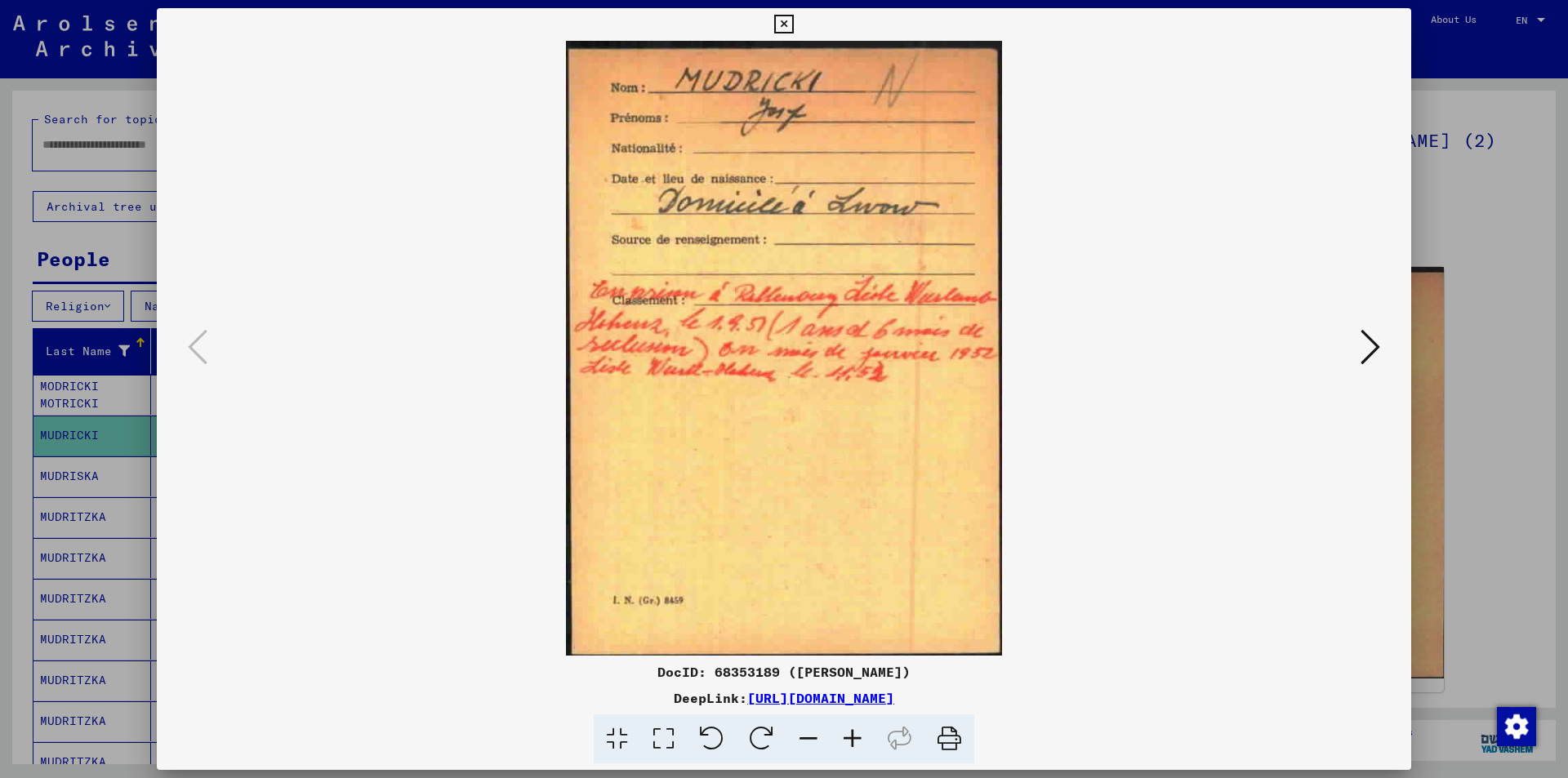
click at [1417, 167] on div at bounding box center [784, 389] width 1568 height 778
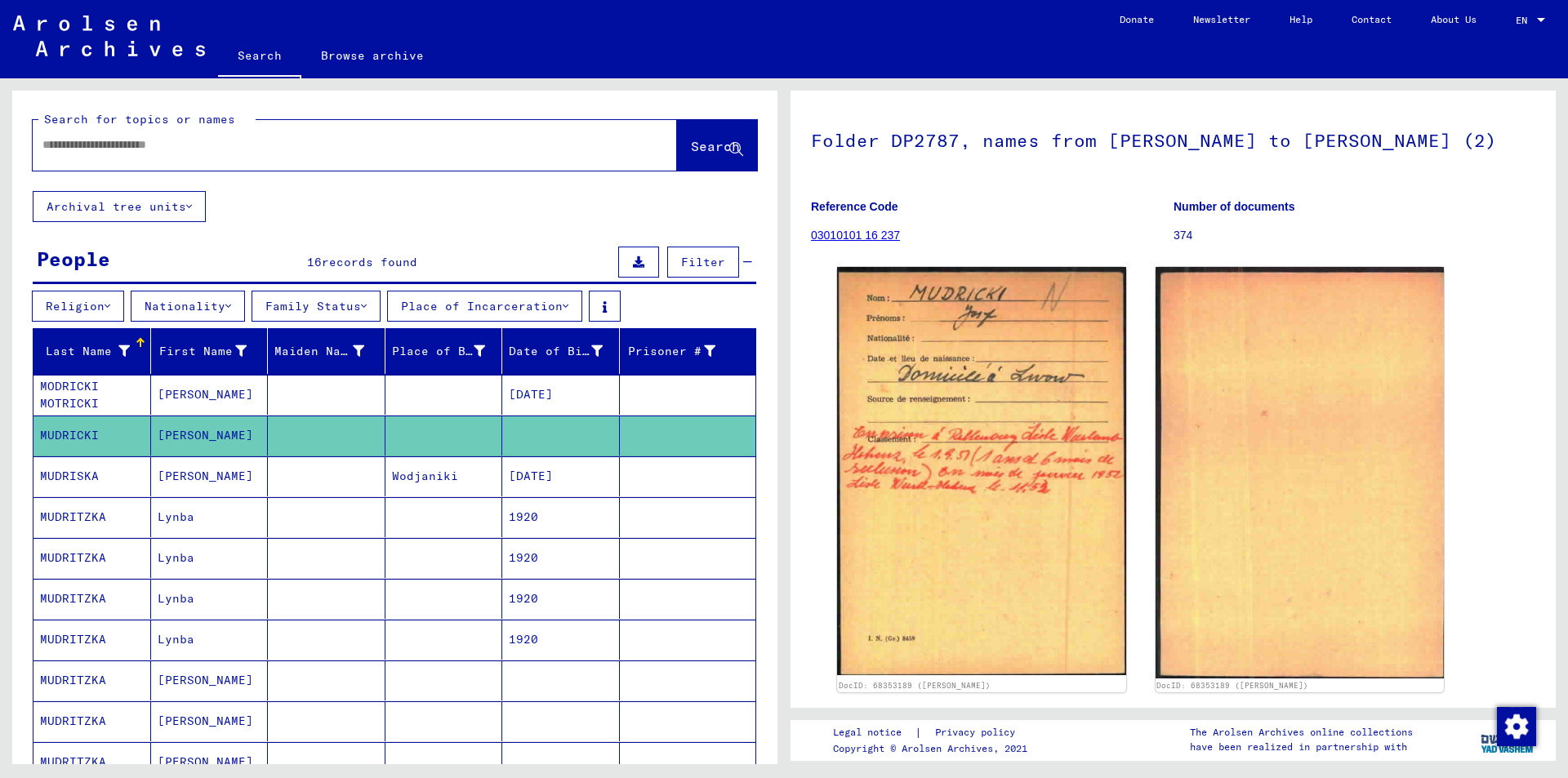
click at [109, 140] on input "text" at bounding box center [340, 145] width 595 height 17
type input "********"
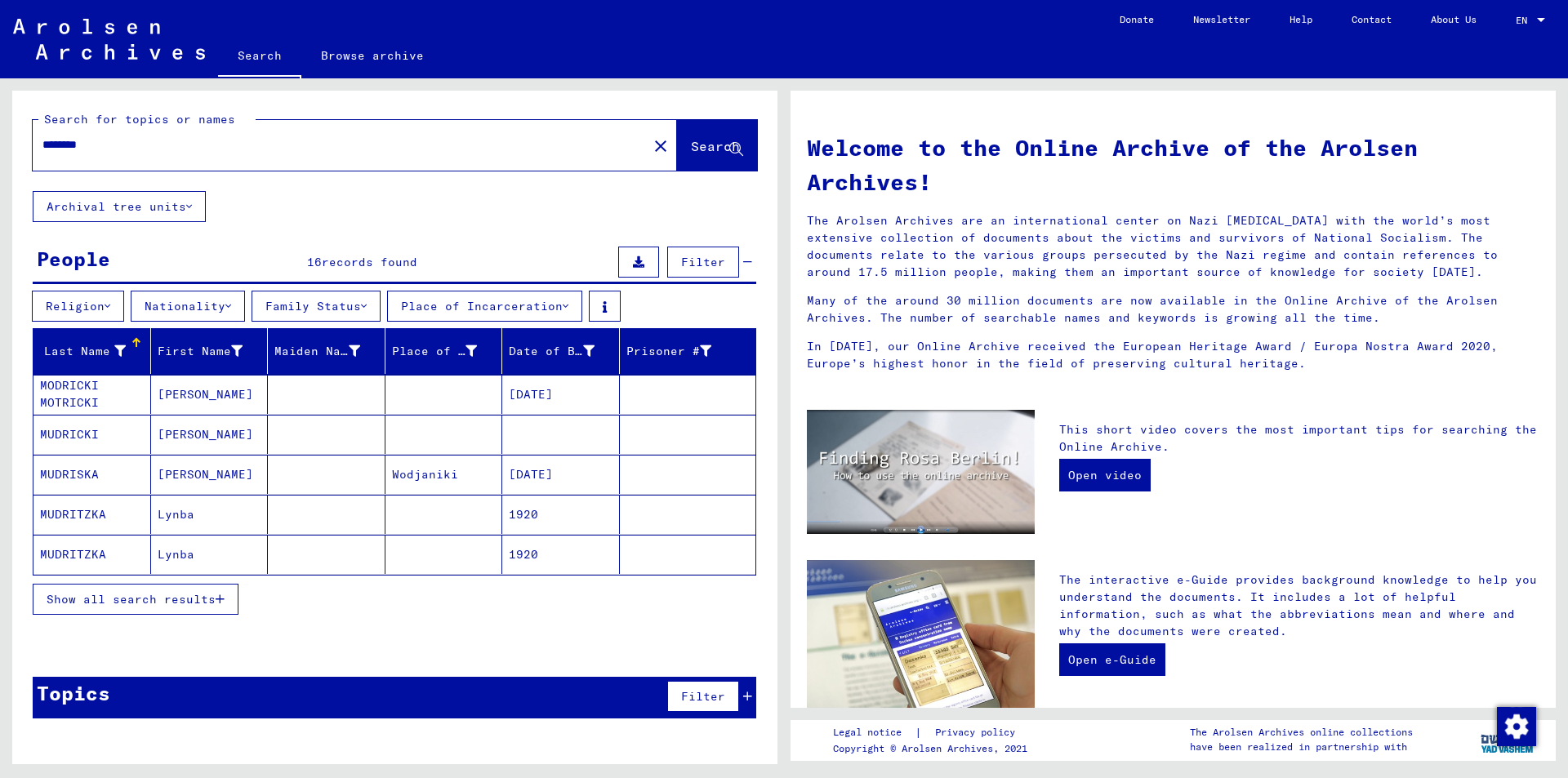
click at [121, 595] on span "Show all search results" at bounding box center [131, 599] width 169 height 14
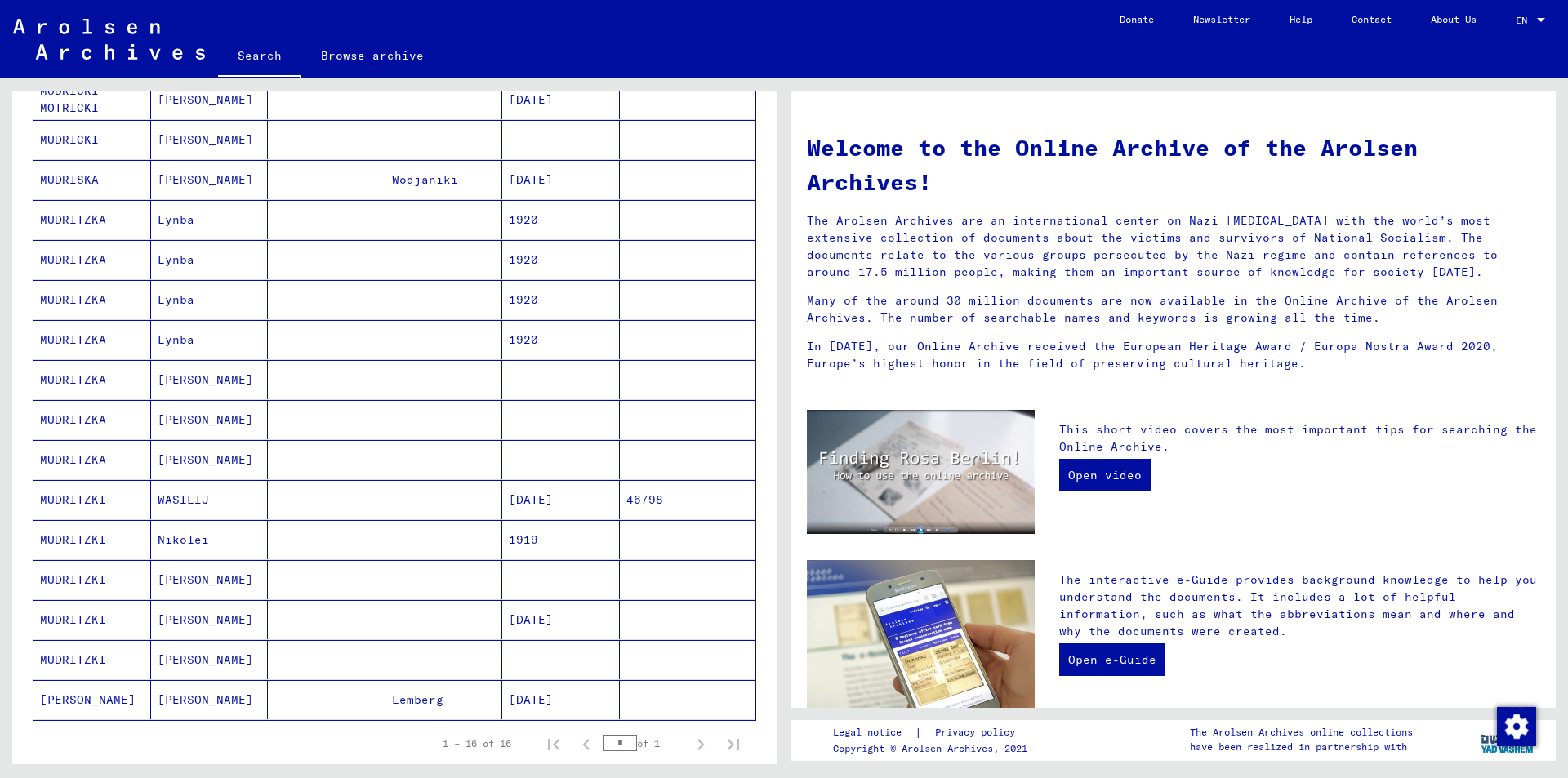
scroll to position [214, 0]
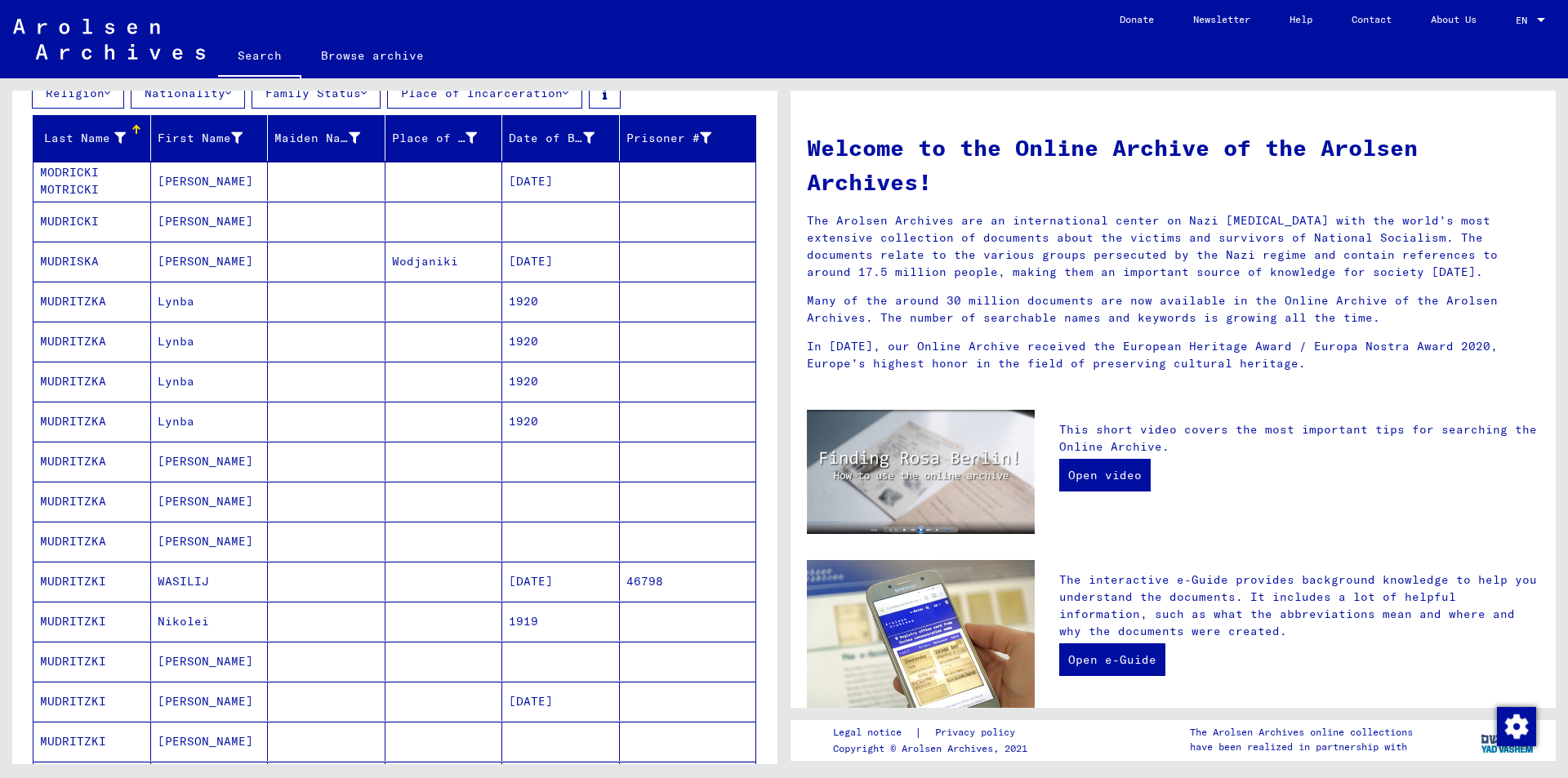
click at [213, 179] on mat-cell "[PERSON_NAME]" at bounding box center [209, 181] width 117 height 39
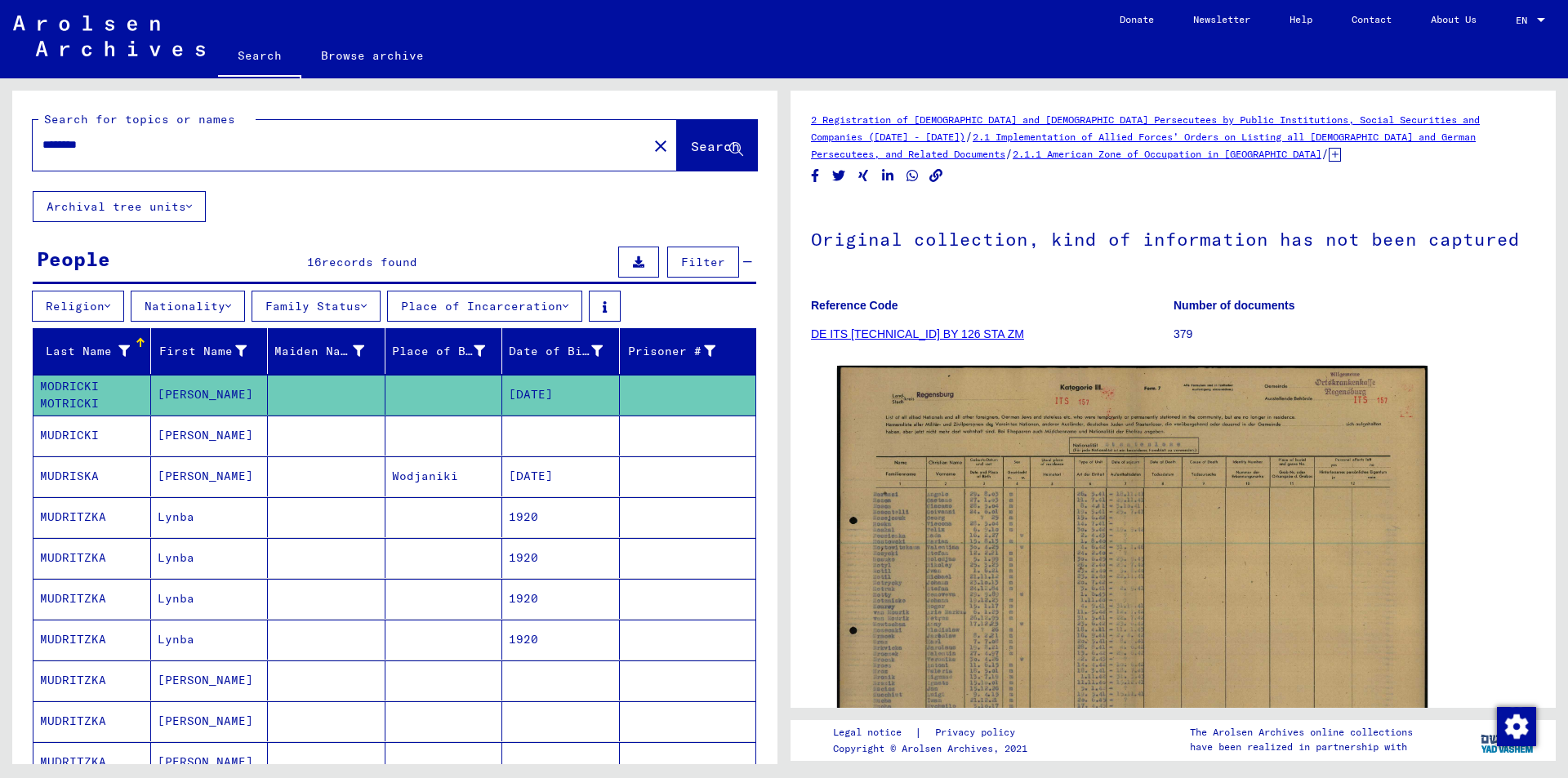
click at [382, 128] on div "********" at bounding box center [335, 145] width 605 height 37
click at [356, 154] on div "********" at bounding box center [335, 145] width 605 height 37
click at [651, 143] on mat-icon "close" at bounding box center [661, 146] width 20 height 20
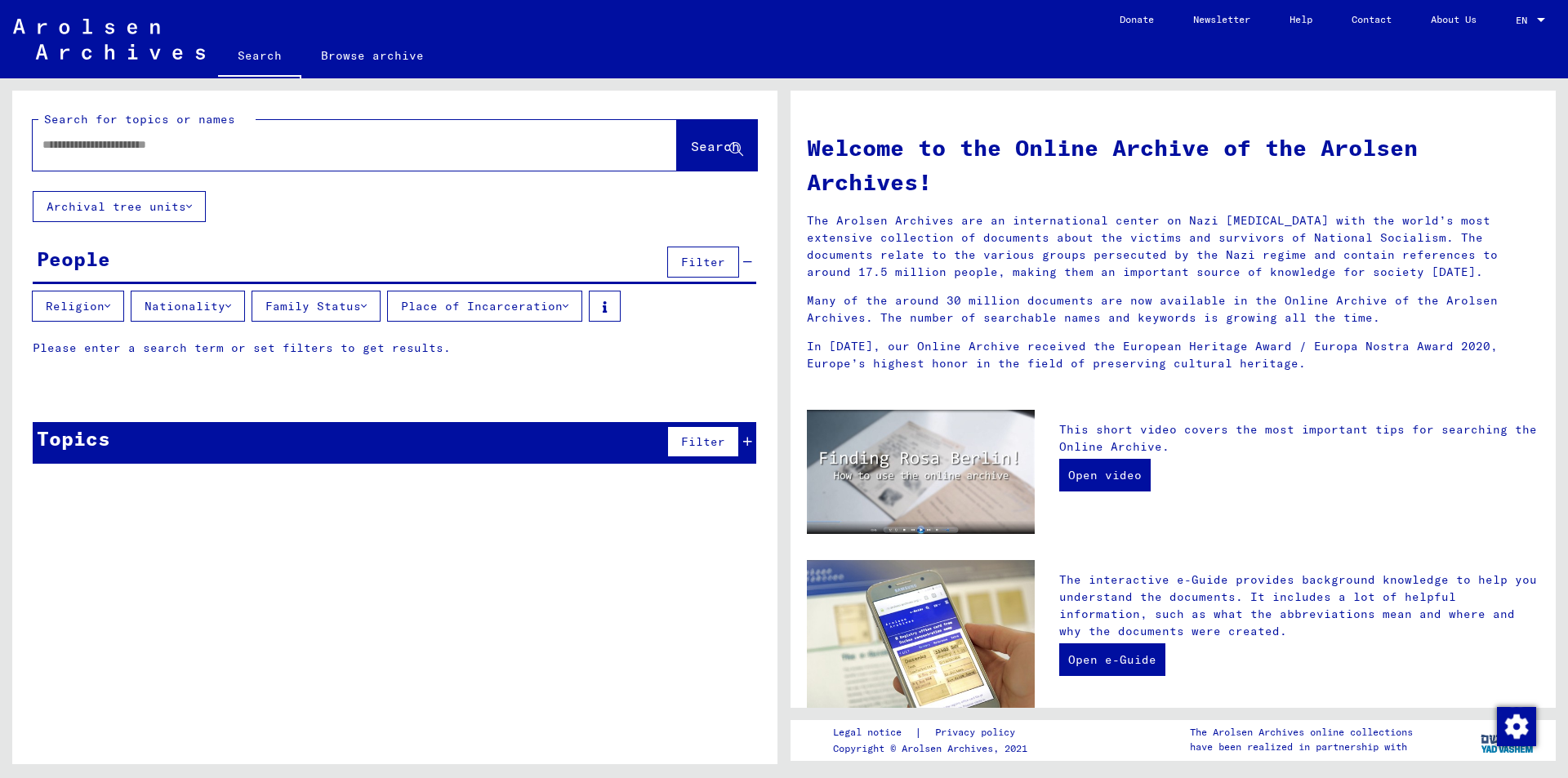
click at [464, 151] on input "text" at bounding box center [336, 145] width 585 height 17
type input "****"
click at [402, 471] on yv-its-grid-expansion-panel "Topics Filter Please enter a search term or set filters to get results. Or you …" at bounding box center [395, 455] width 765 height 66
drag, startPoint x: 489, startPoint y: 448, endPoint x: 651, endPoint y: 447, distance: 162.0
click at [500, 448] on div "Topics Filter" at bounding box center [394, 443] width 723 height 42
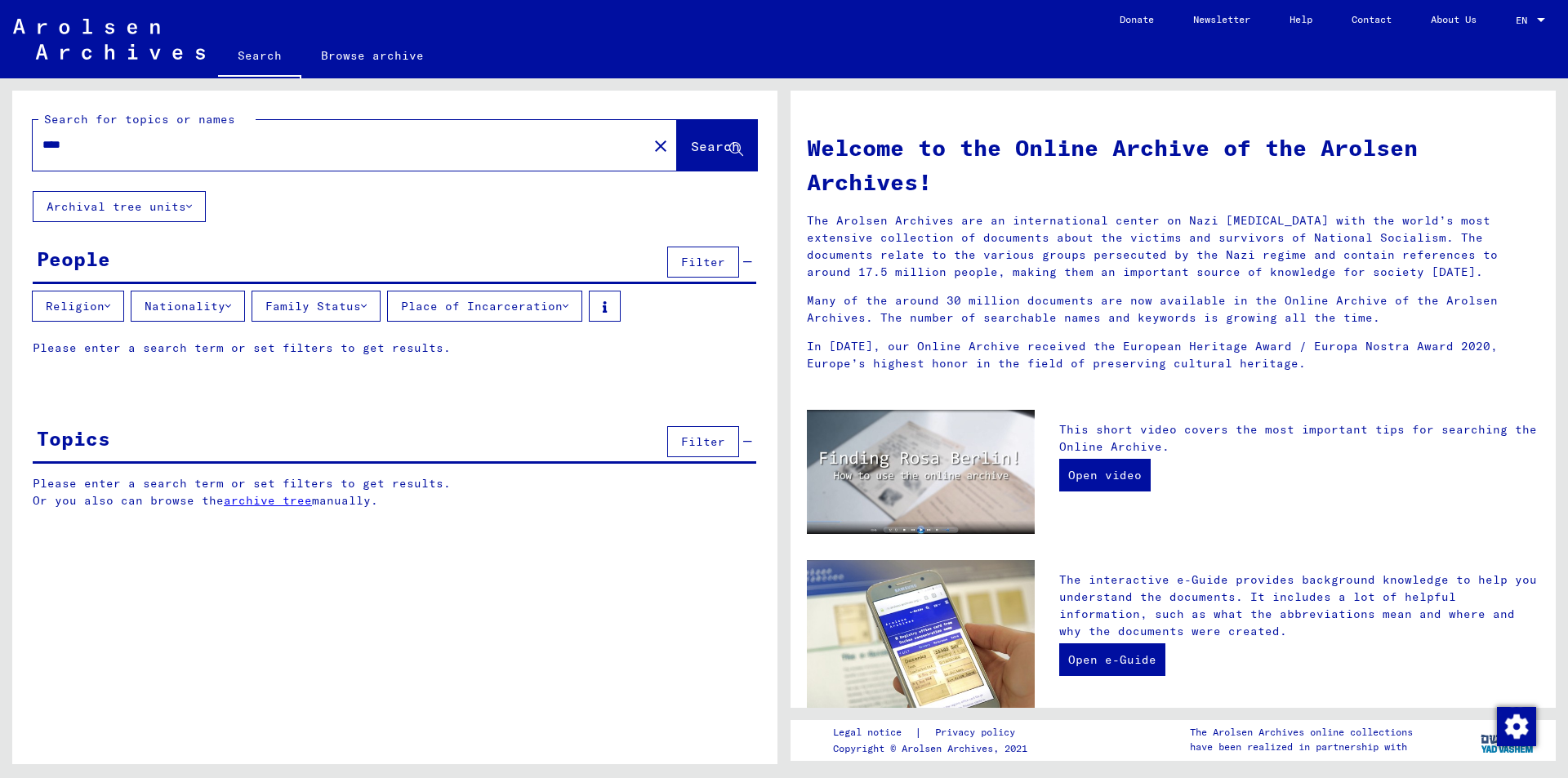
click at [550, 431] on div "Topics Filter" at bounding box center [394, 443] width 723 height 42
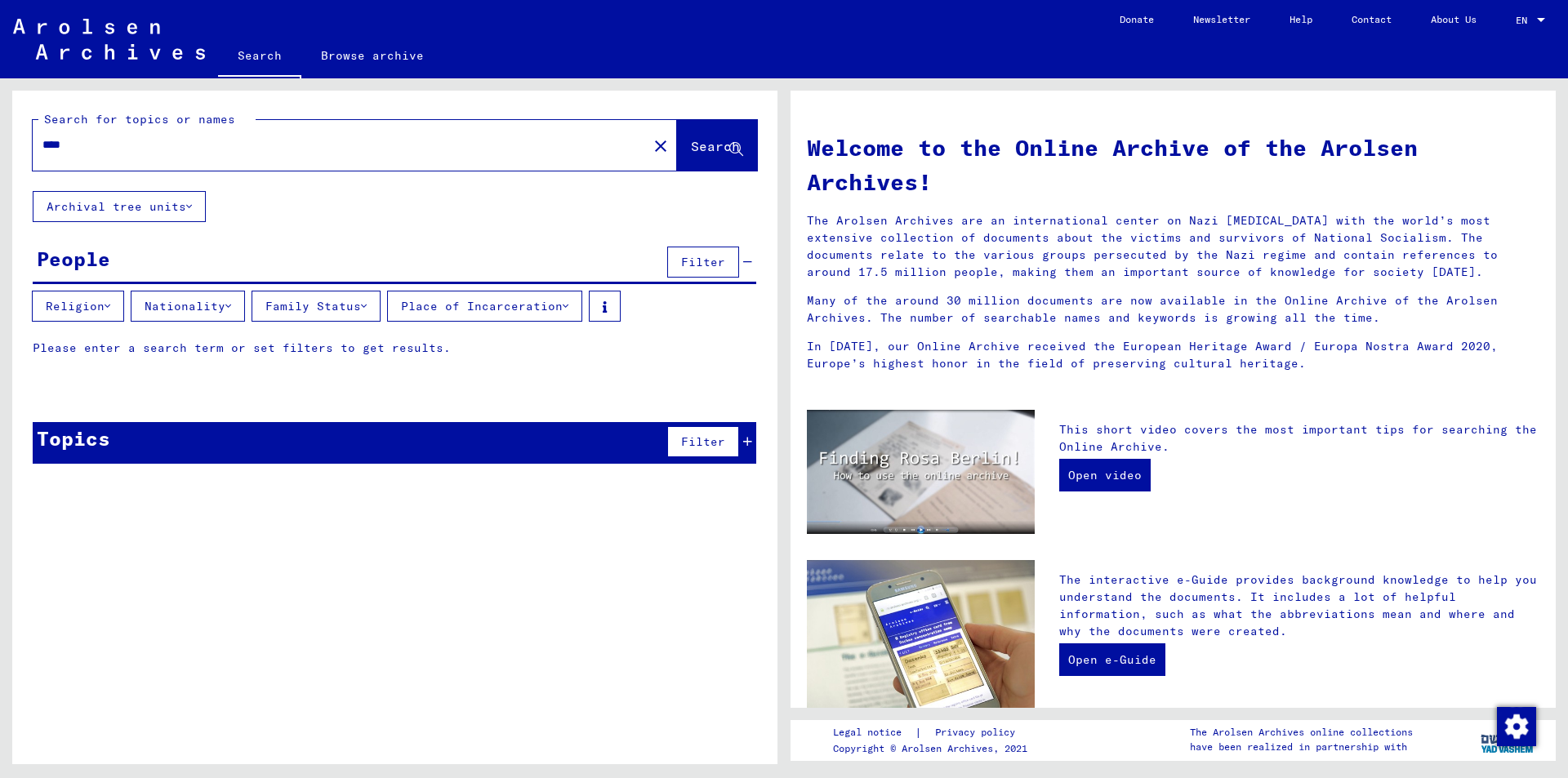
click at [691, 139] on span "Search" at bounding box center [715, 146] width 49 height 16
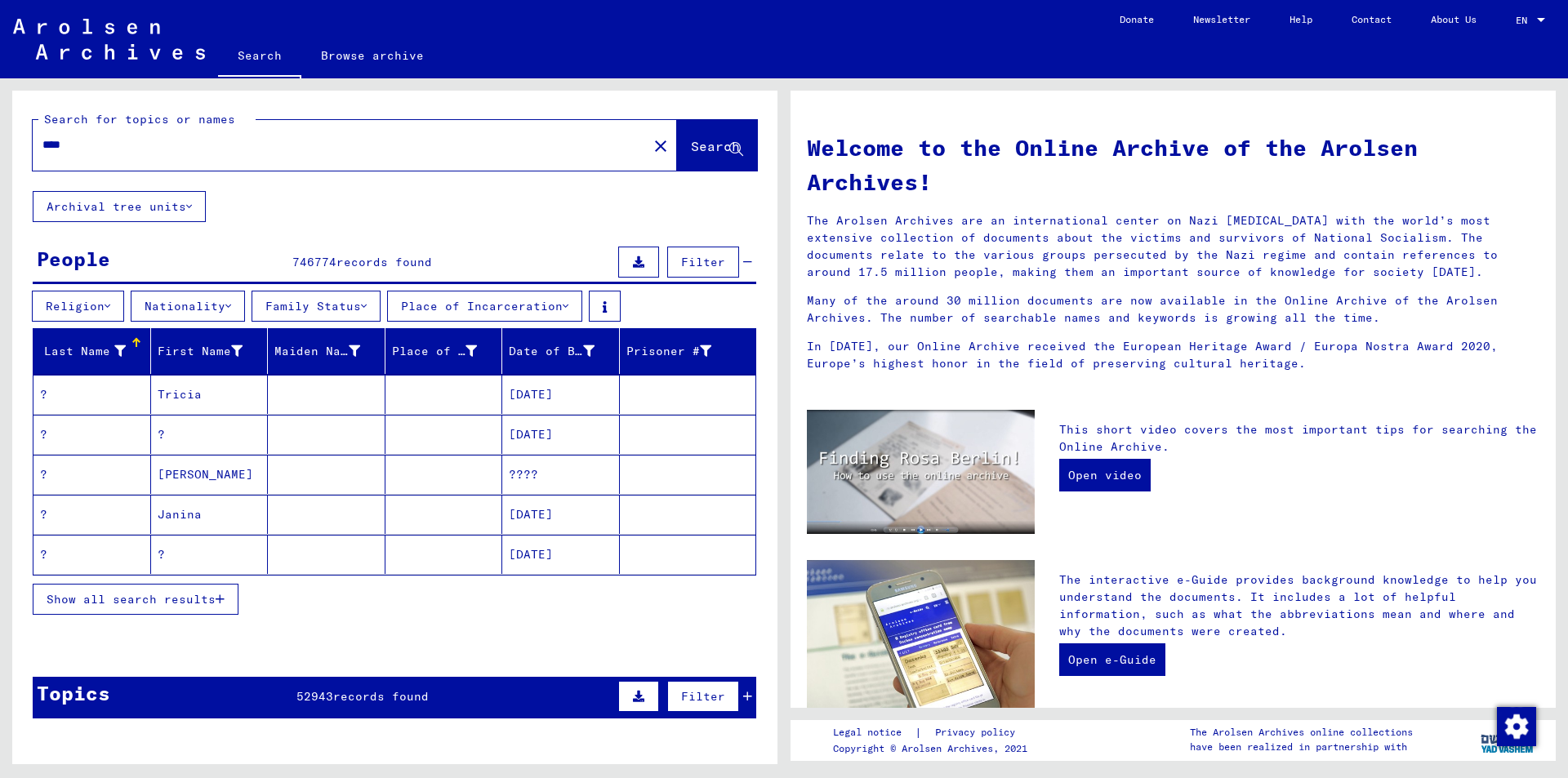
click at [681, 264] on span "Filter" at bounding box center [703, 261] width 44 height 14
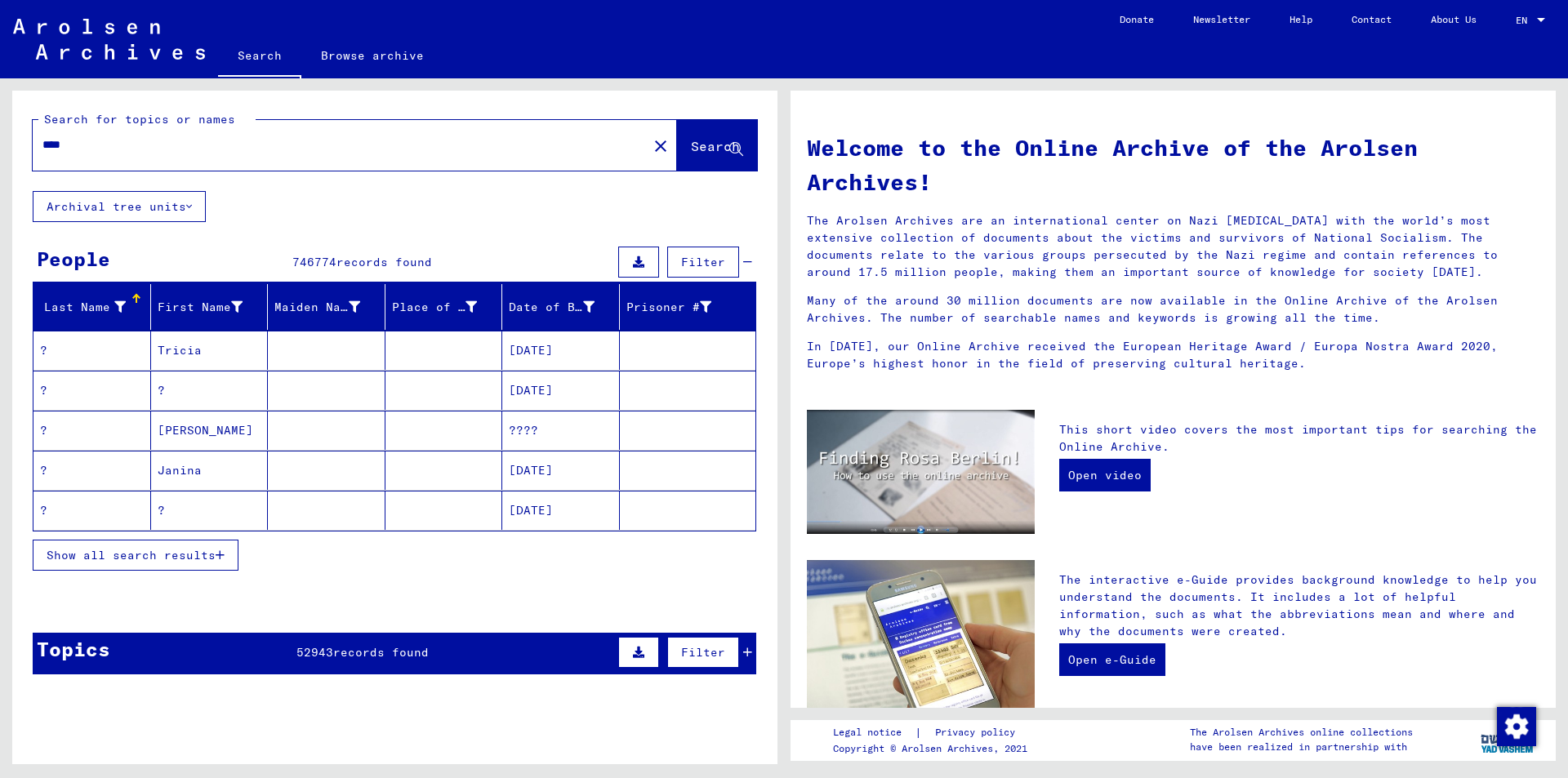
click at [681, 263] on span "Filter" at bounding box center [703, 261] width 44 height 14
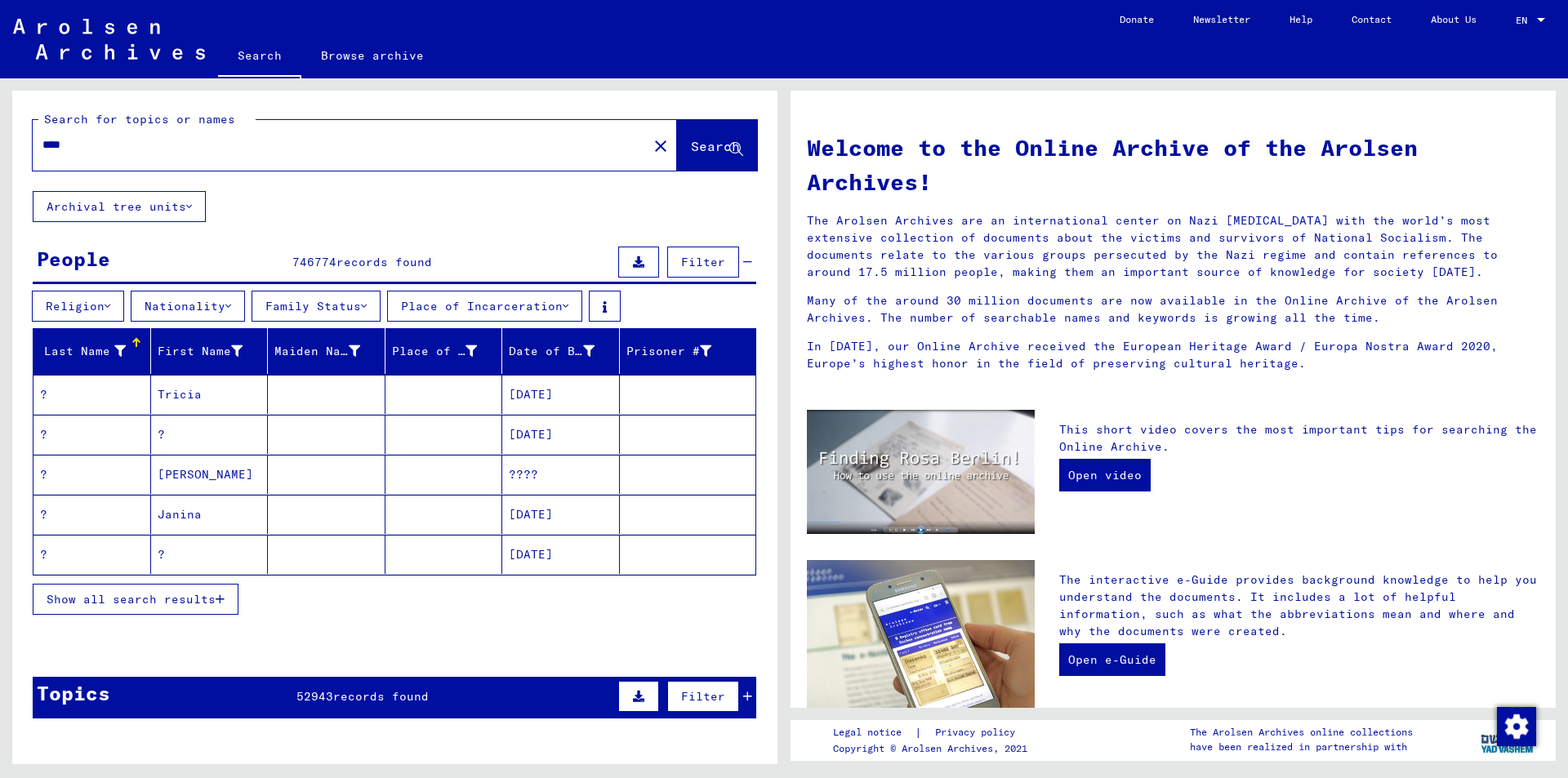
click at [743, 263] on icon at bounding box center [747, 262] width 9 height 11
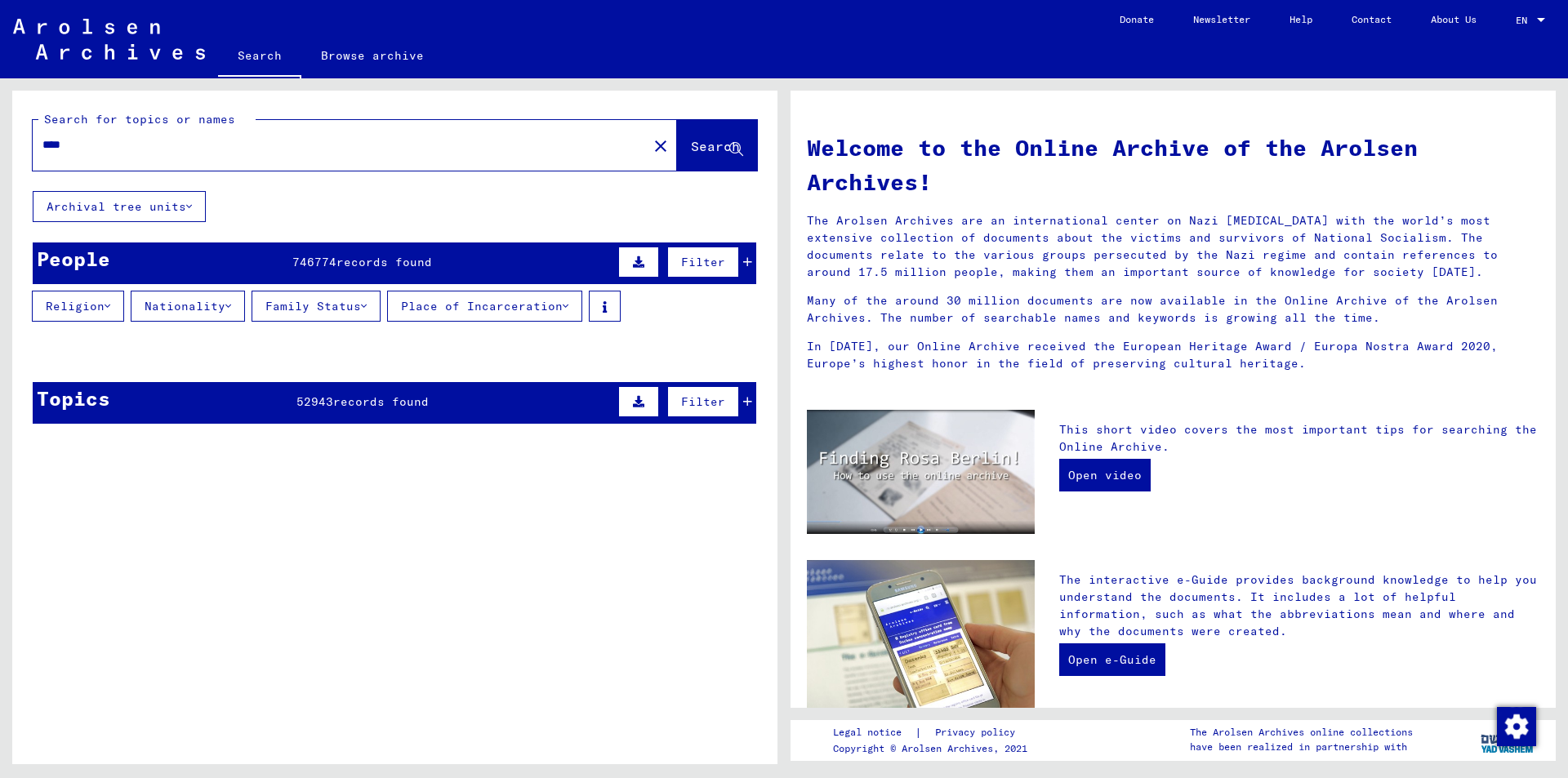
click at [743, 263] on icon at bounding box center [747, 262] width 9 height 11
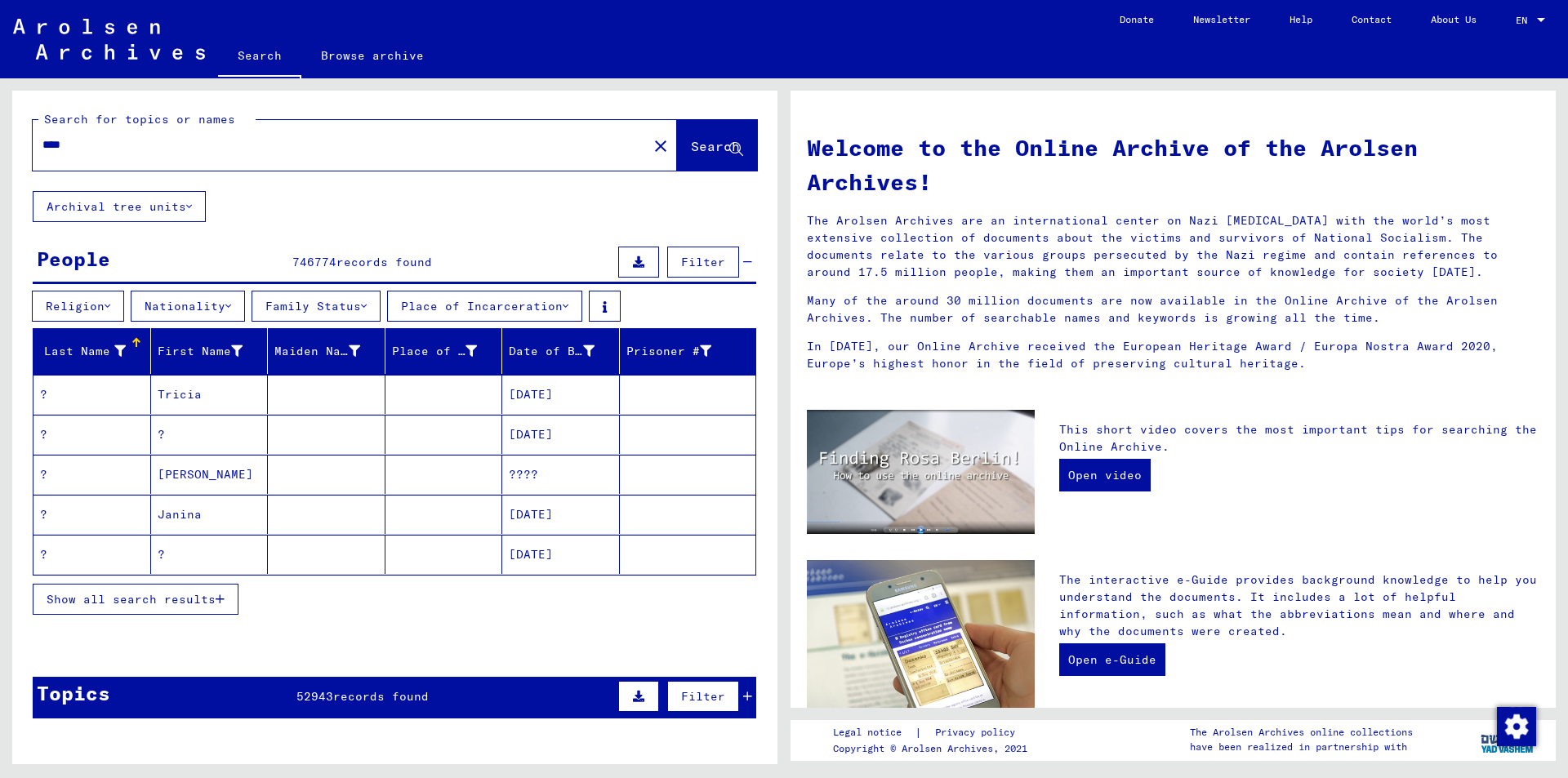
click at [330, 287] on yv-its-grid-expansion-panel "People 746774 records found Filter Religion Nationality Family Status Place of …" at bounding box center [395, 439] width 765 height 394
click at [346, 302] on button "Family Status" at bounding box center [316, 306] width 129 height 31
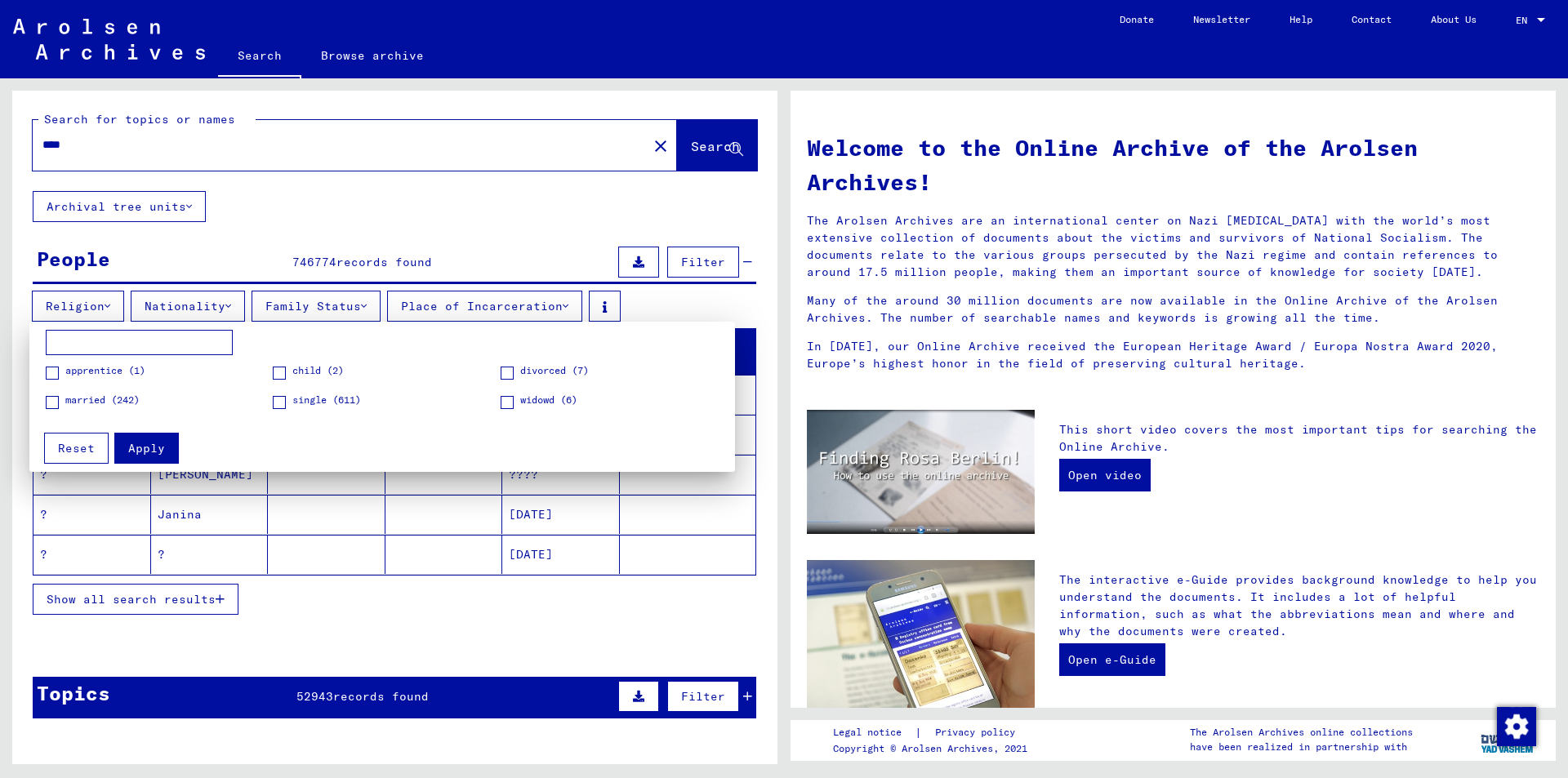
click at [346, 302] on div at bounding box center [784, 389] width 1568 height 778
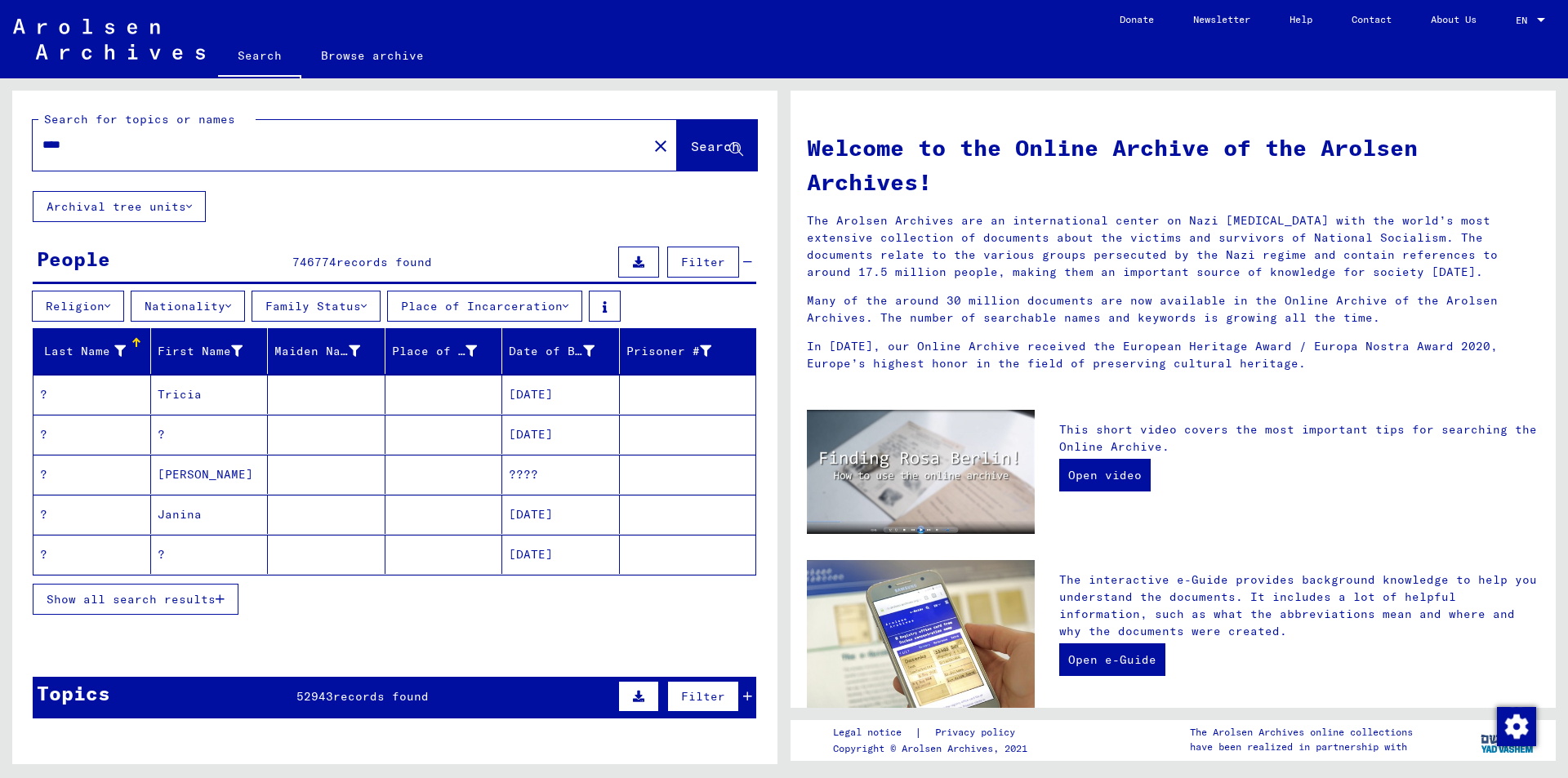
click at [231, 302] on icon at bounding box center [228, 306] width 6 height 11
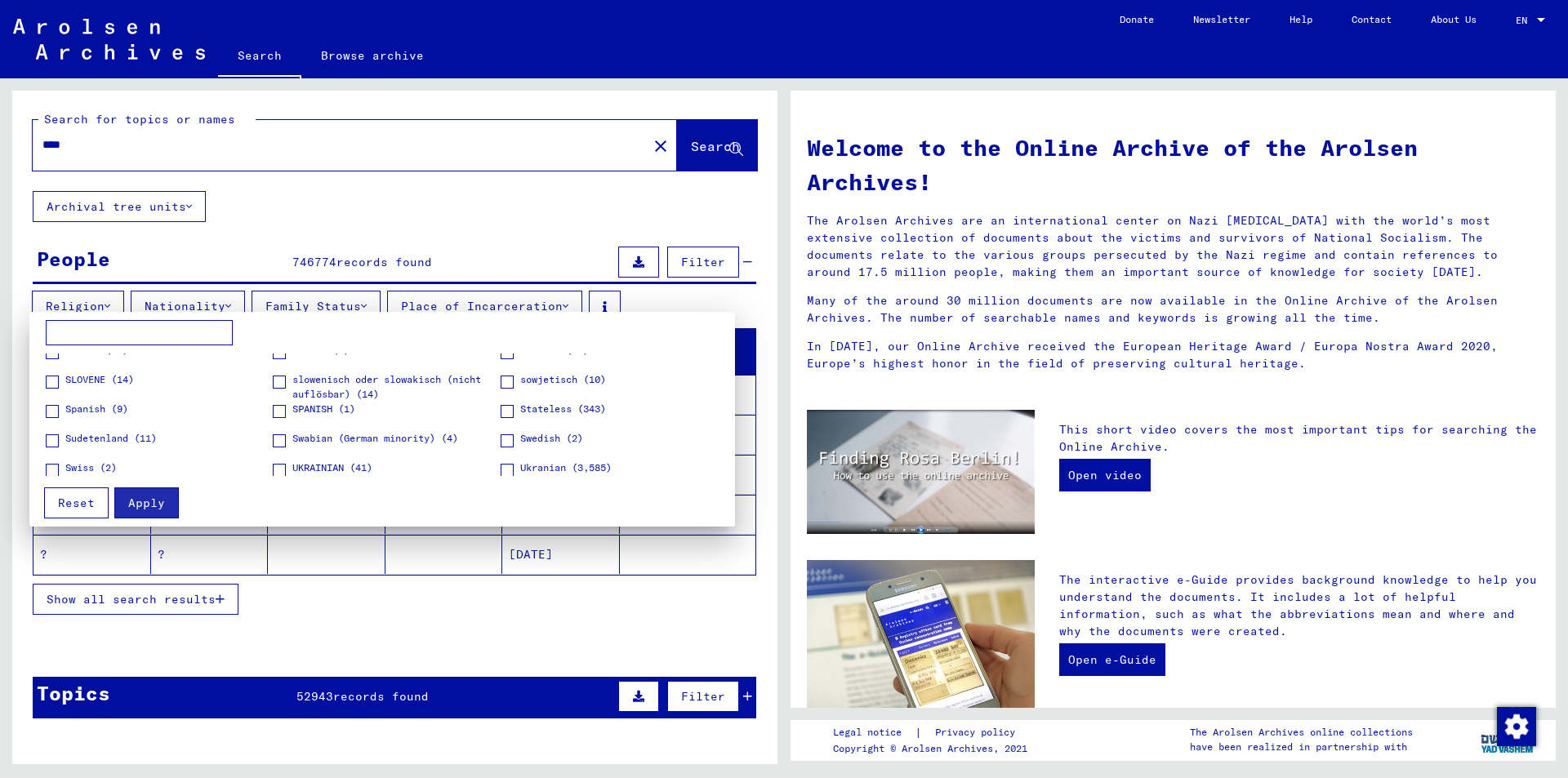
scroll to position [788, 0]
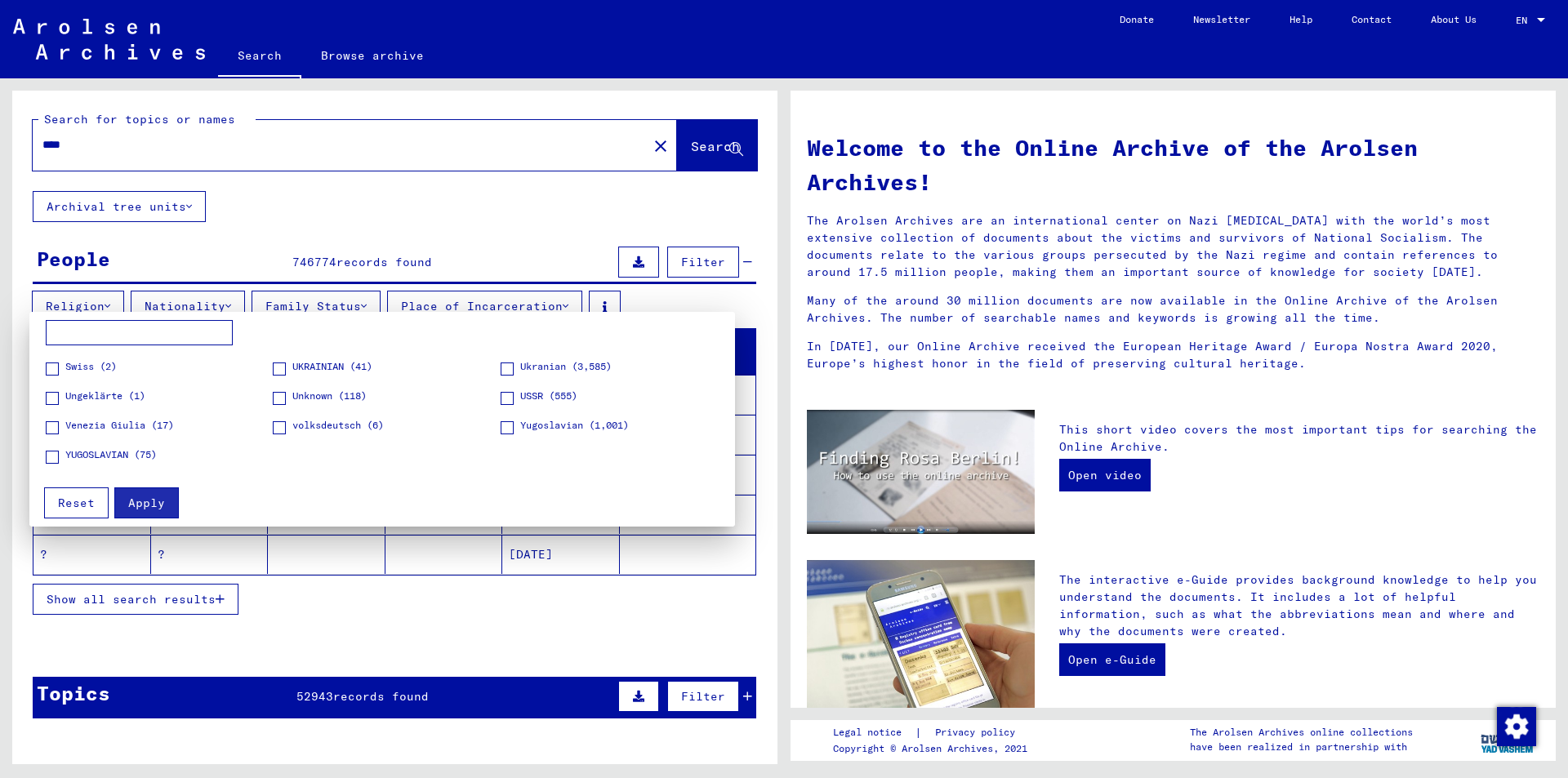
click at [288, 365] on label "UKRAINIAN (41)" at bounding box center [322, 367] width 100 height 16
click at [500, 373] on span at bounding box center [507, 369] width 13 height 13
click at [321, 369] on span "UKRAINIAN (41)" at bounding box center [333, 366] width 80 height 14
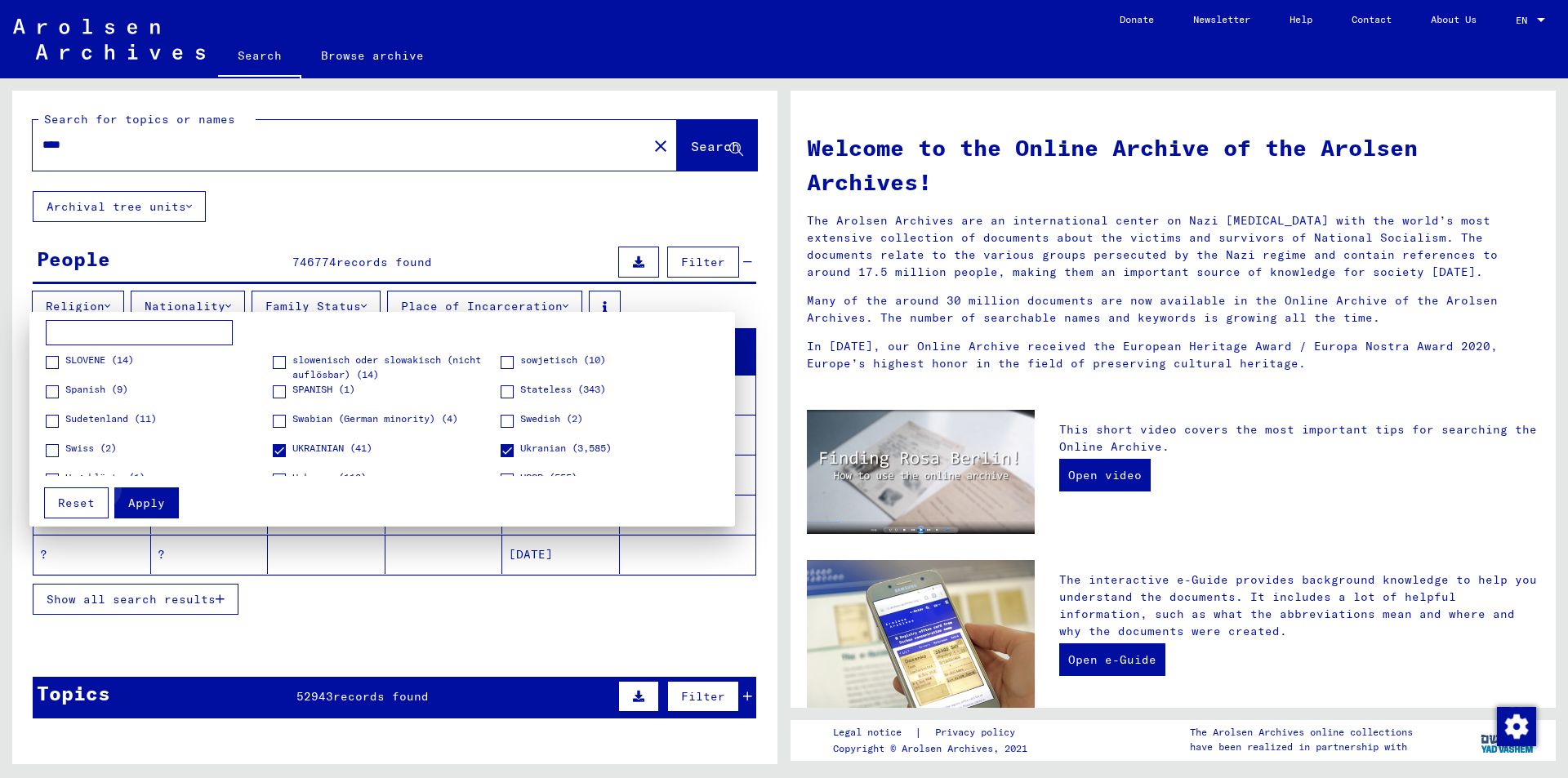
click at [148, 496] on span "Apply" at bounding box center [146, 502] width 37 height 14
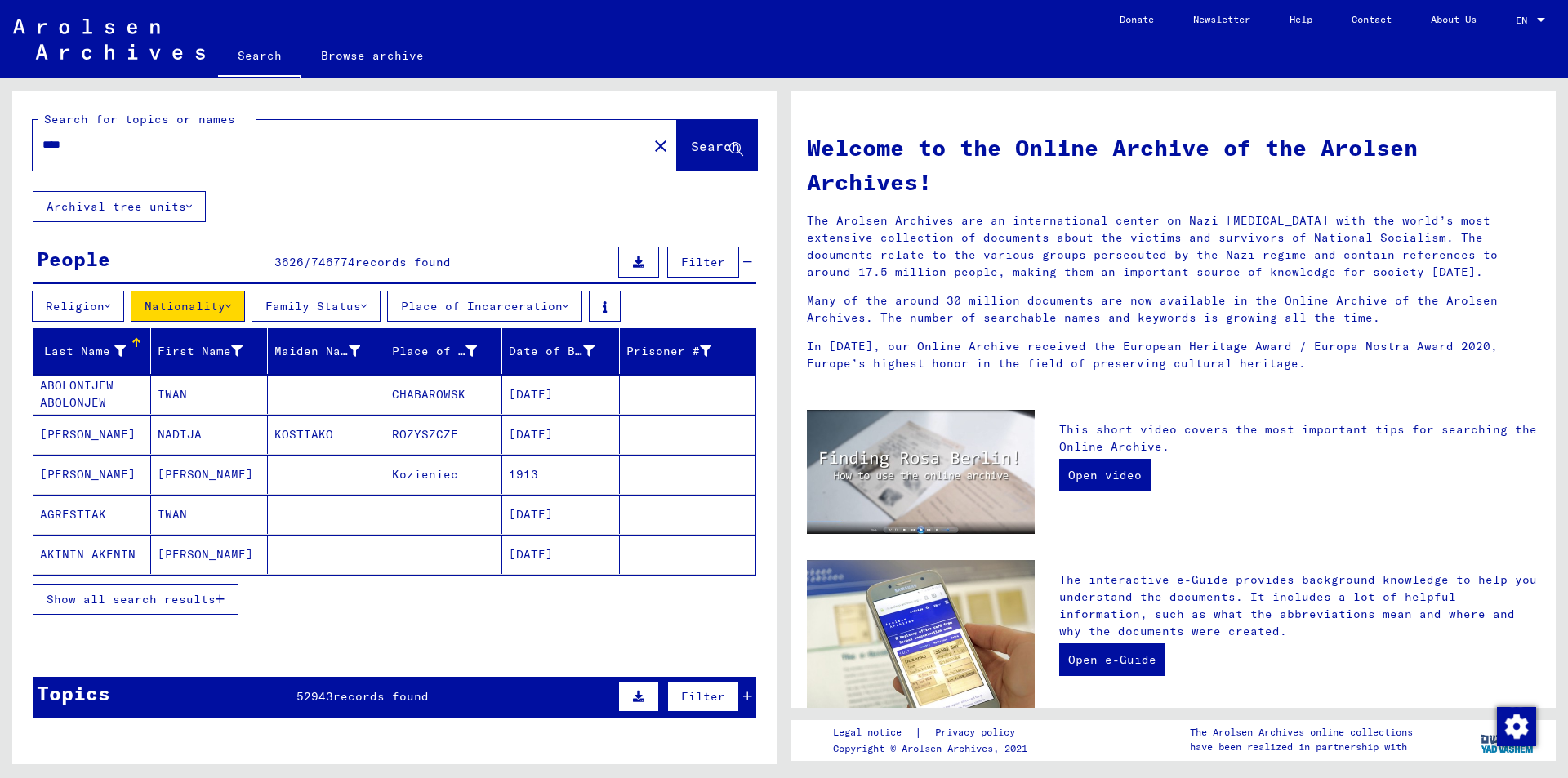
click at [209, 308] on button "Nationality" at bounding box center [188, 306] width 114 height 31
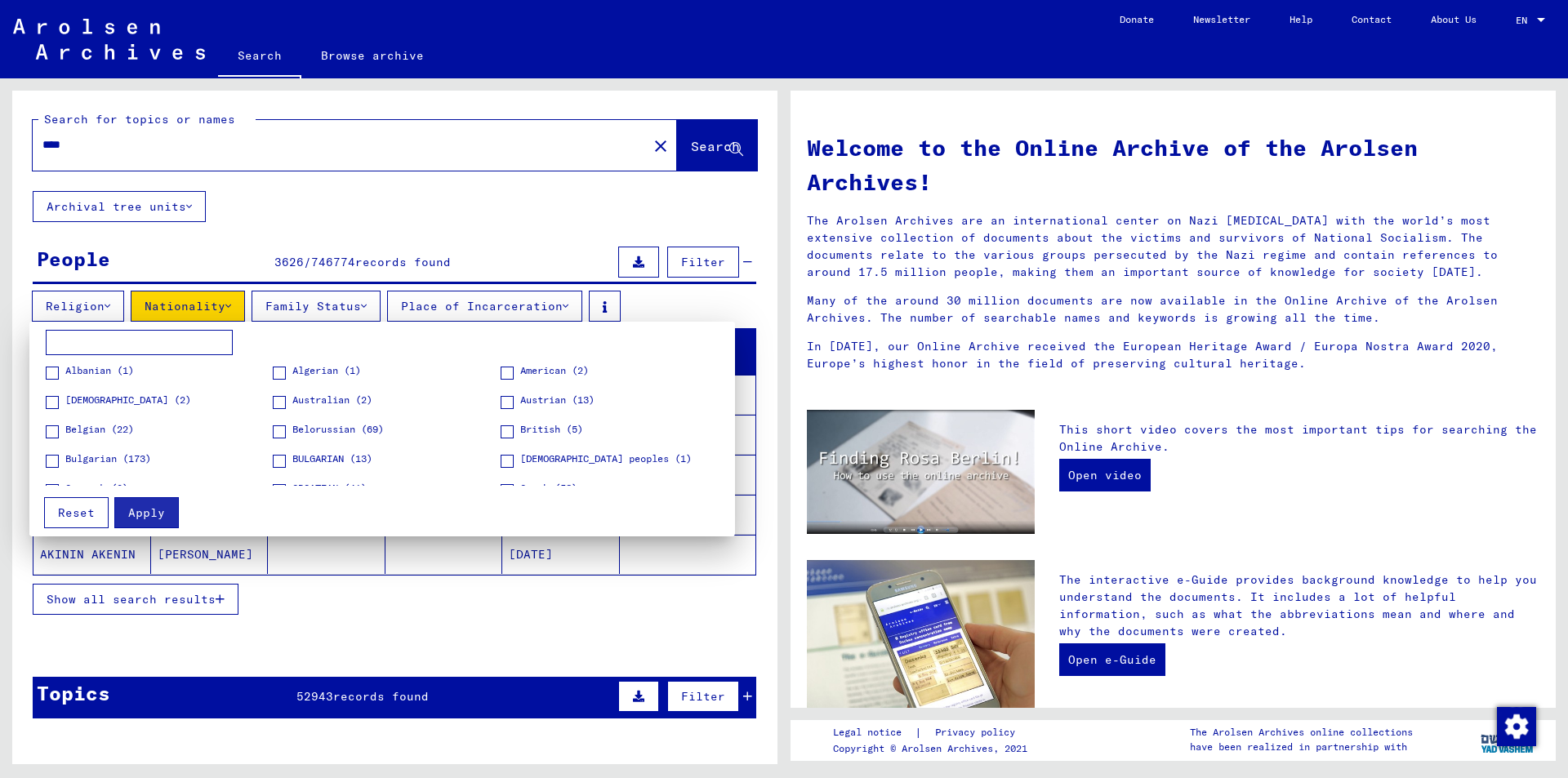
click at [207, 305] on div at bounding box center [784, 389] width 1568 height 778
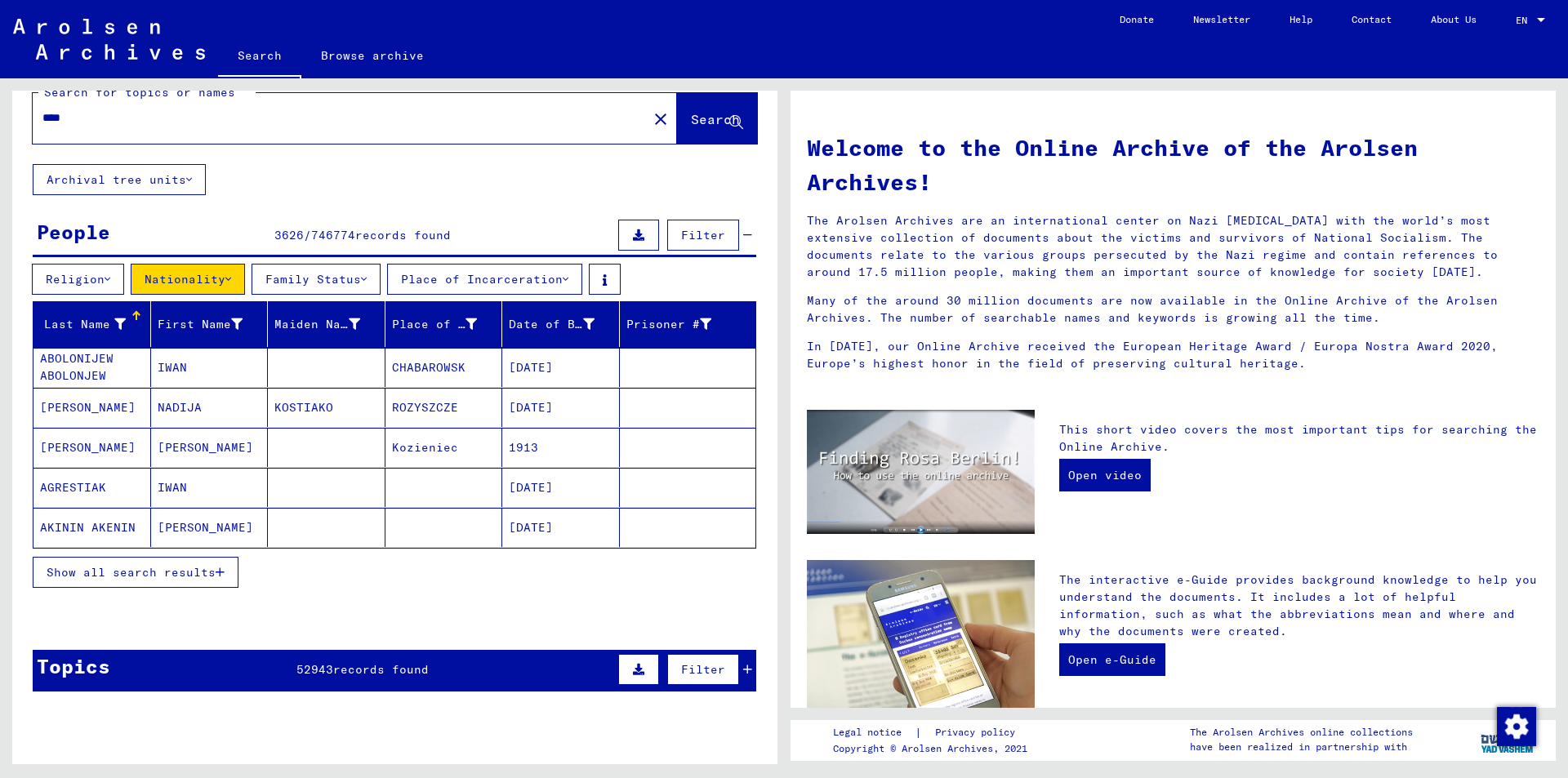
scroll to position [82, 0]
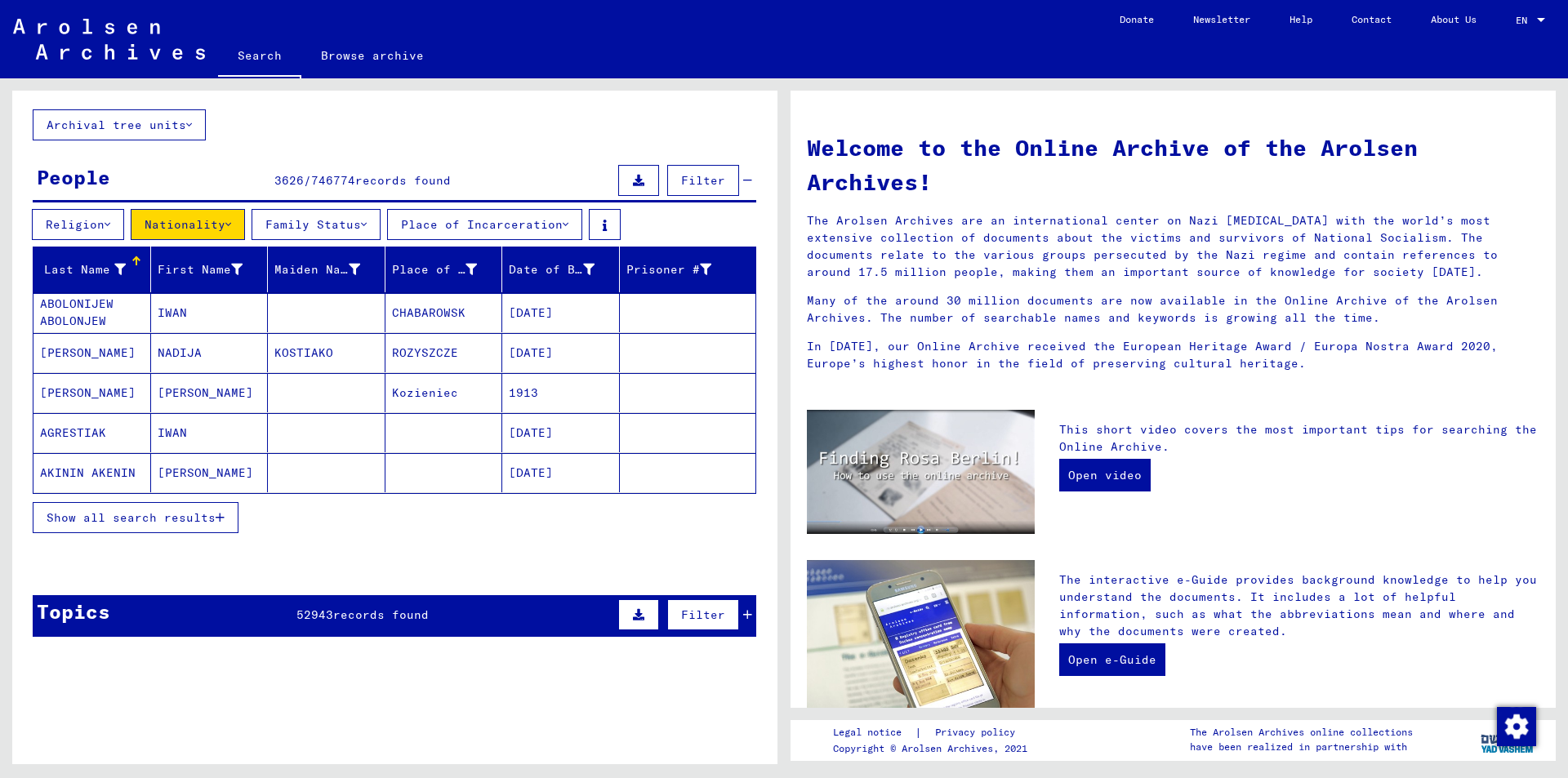
click at [167, 539] on div "Show all search results" at bounding box center [394, 518] width 723 height 48
click at [190, 527] on button "Show all search results" at bounding box center [135, 518] width 206 height 31
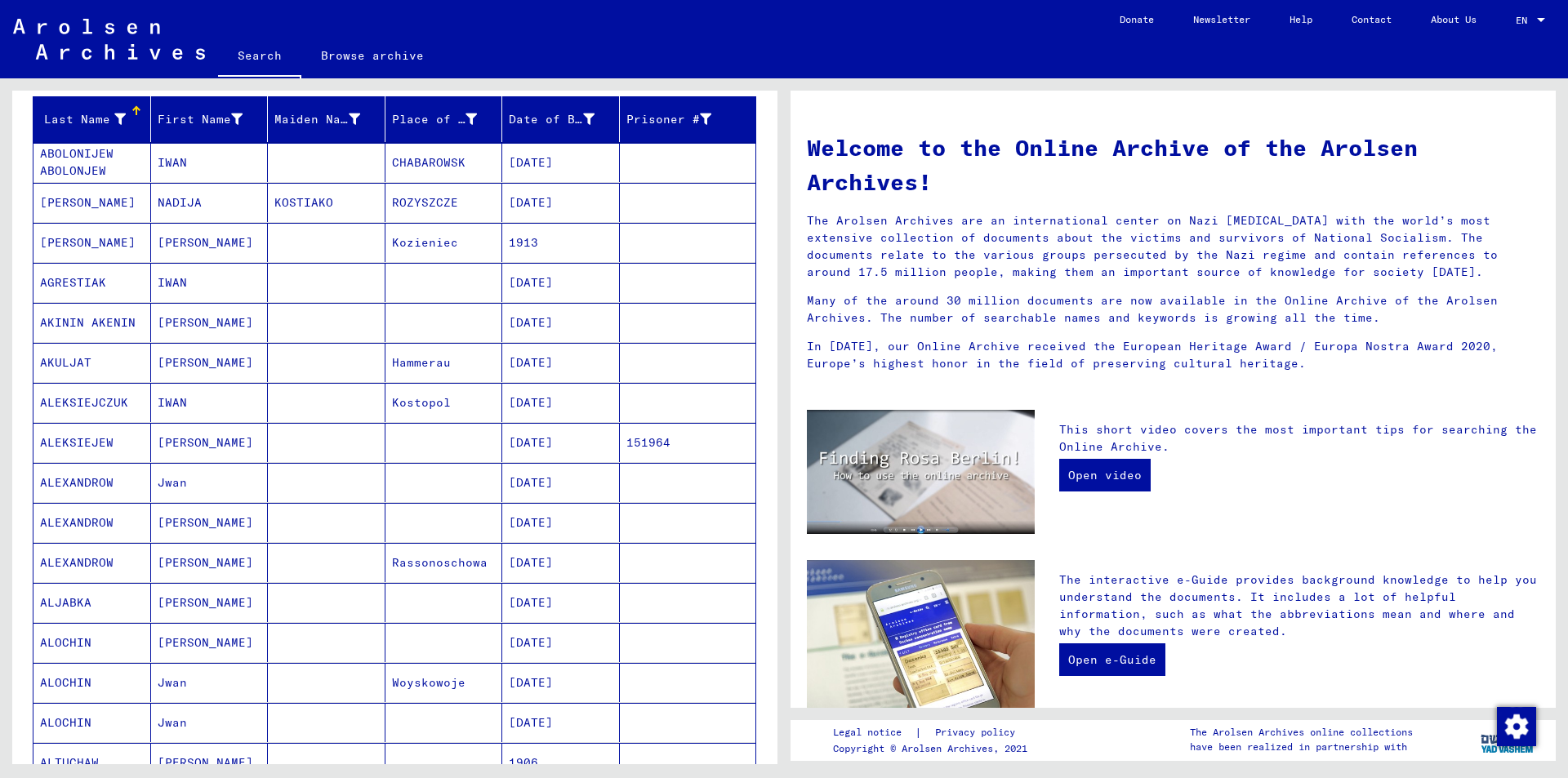
scroll to position [0, 0]
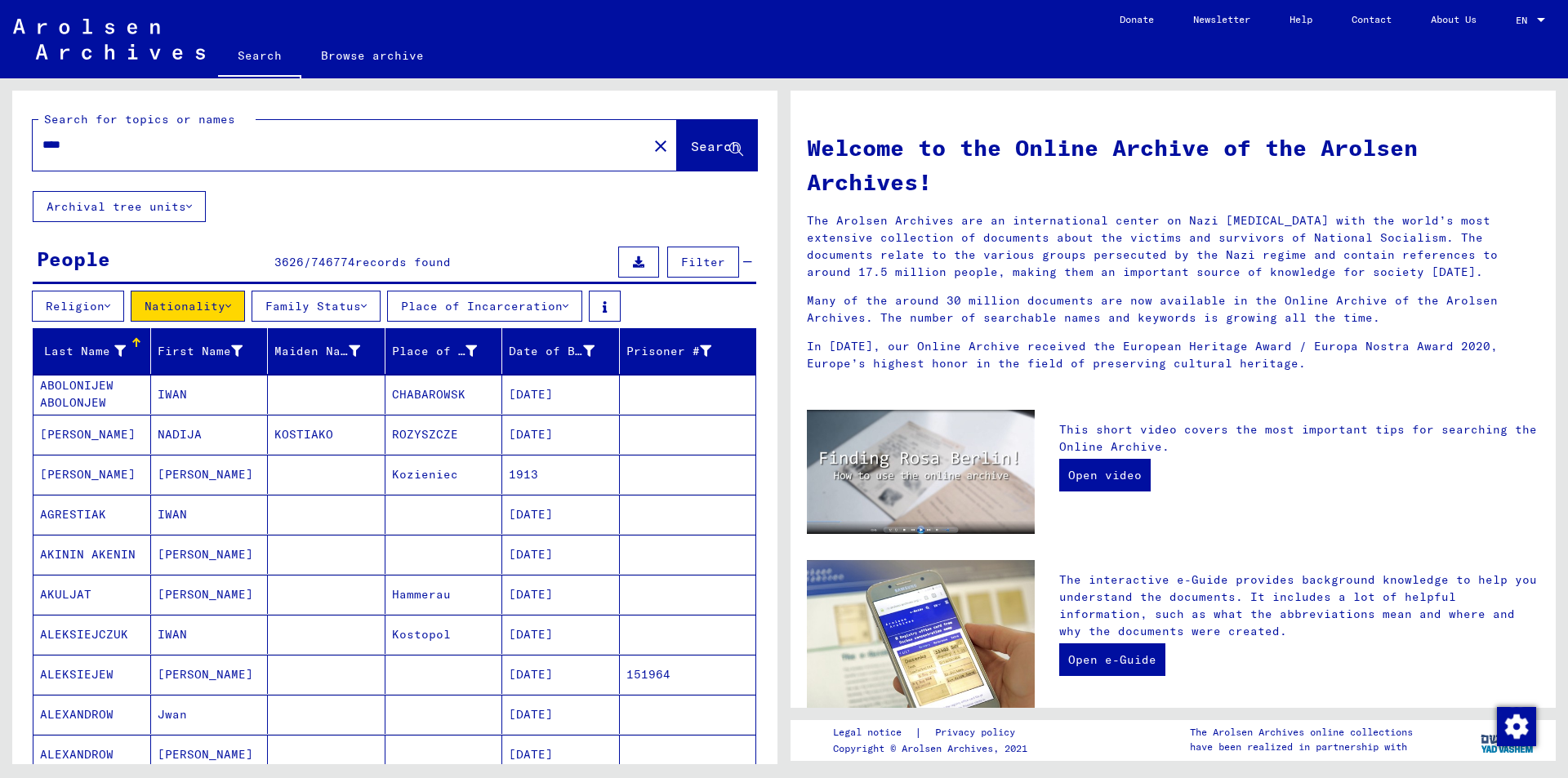
click at [546, 313] on button "Place of Incarceration" at bounding box center [484, 306] width 195 height 31
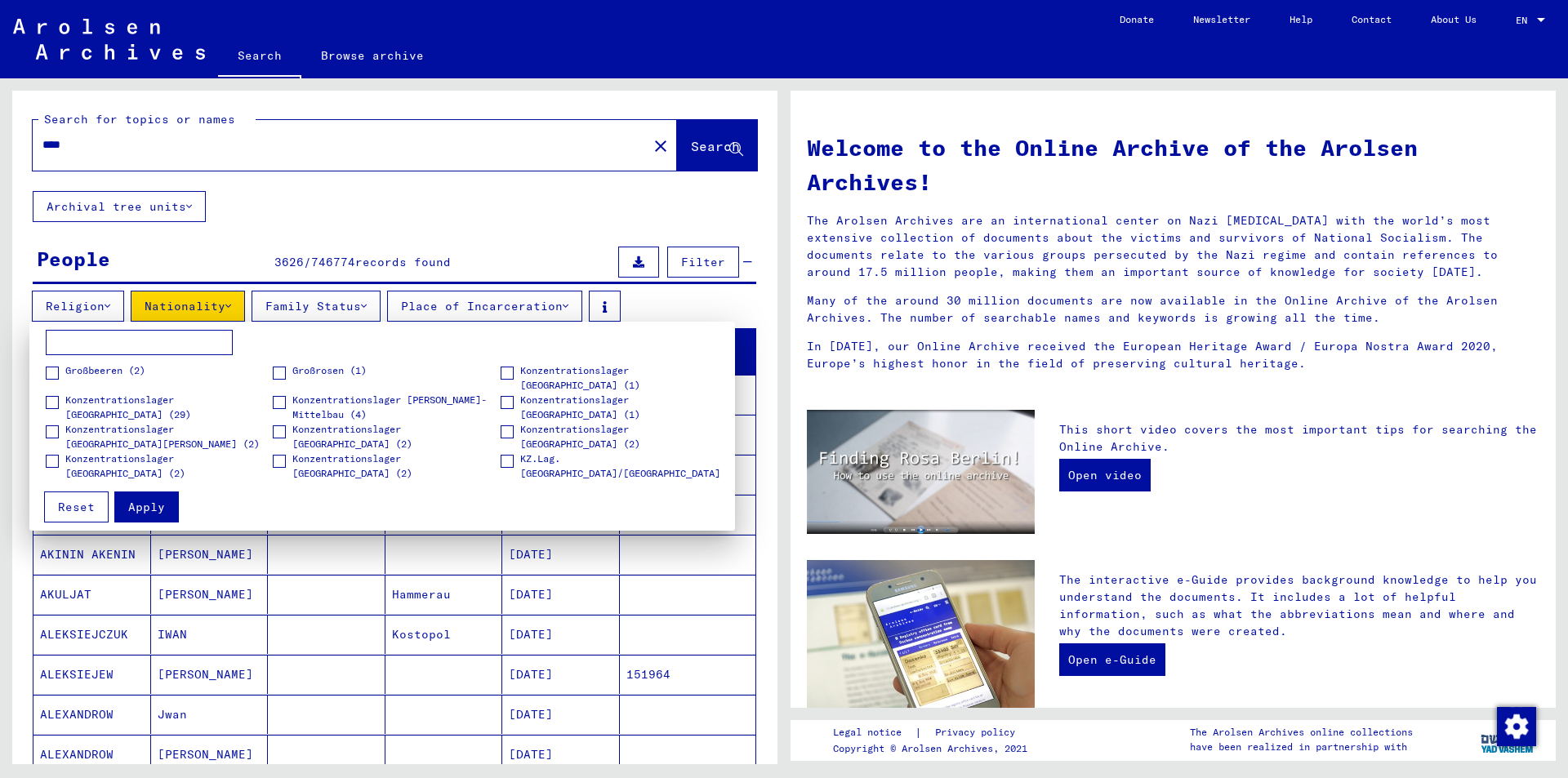
click at [544, 311] on div at bounding box center [784, 389] width 1568 height 778
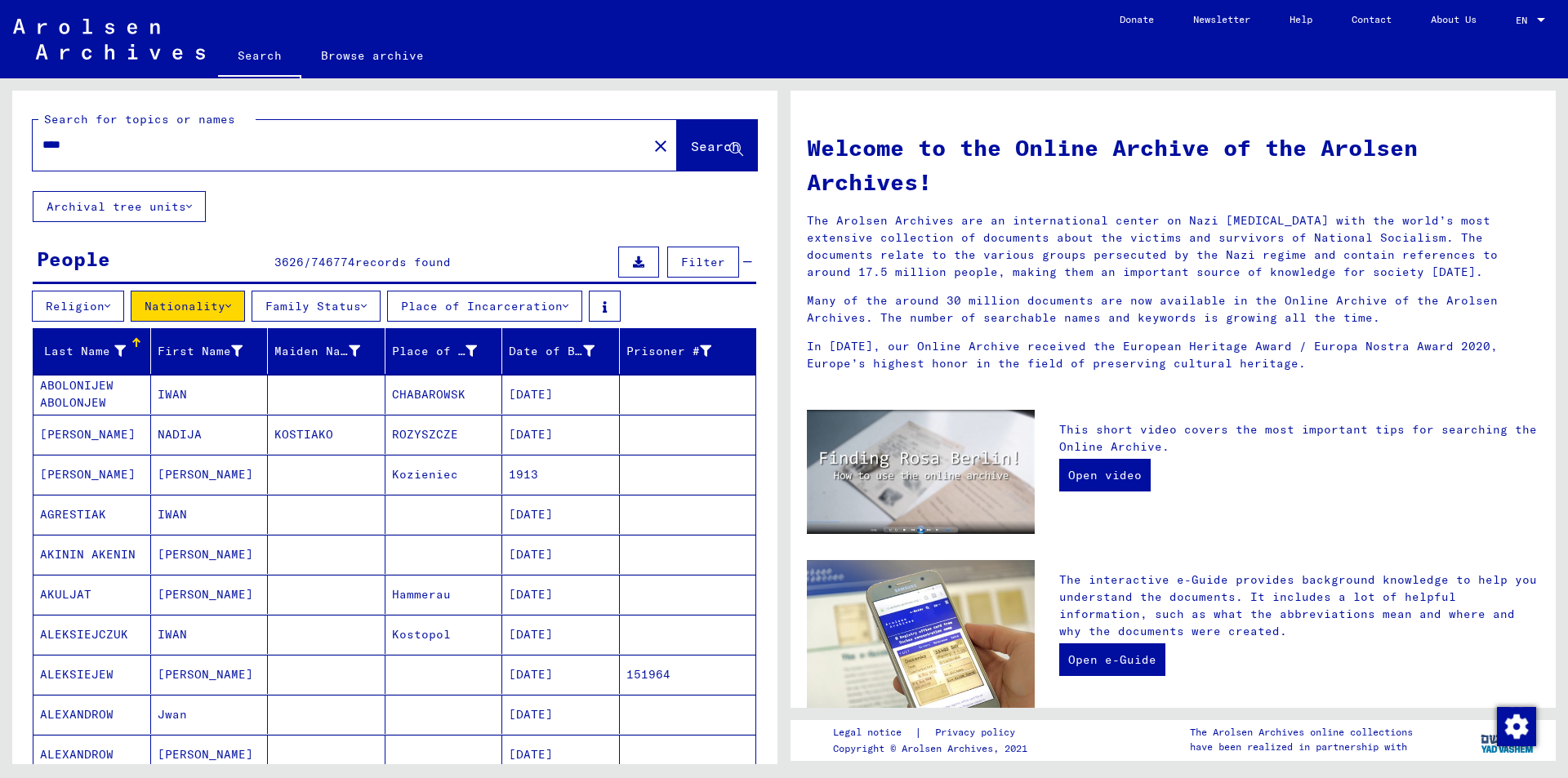
click at [162, 50] on img at bounding box center [109, 39] width 192 height 41
